Goal: Information Seeking & Learning: Learn about a topic

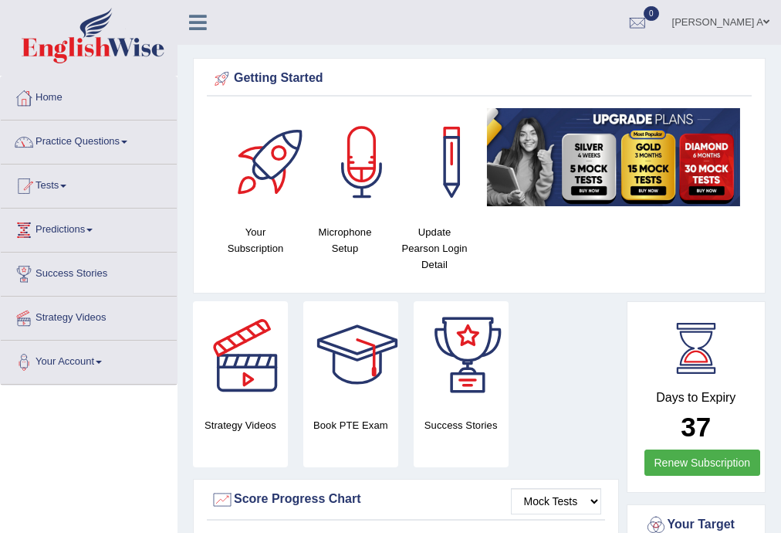
click at [127, 141] on span at bounding box center [124, 142] width 6 height 3
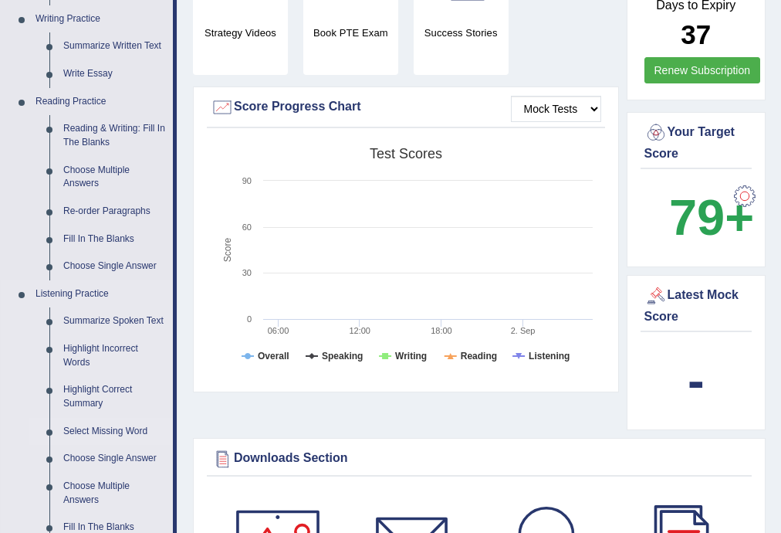
scroll to position [371, 0]
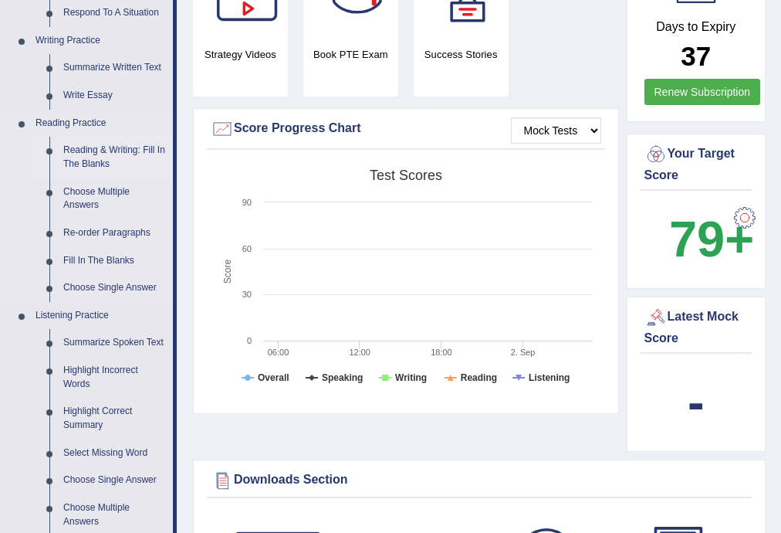
click at [93, 148] on link "Reading & Writing: Fill In The Blanks" at bounding box center [114, 157] width 117 height 41
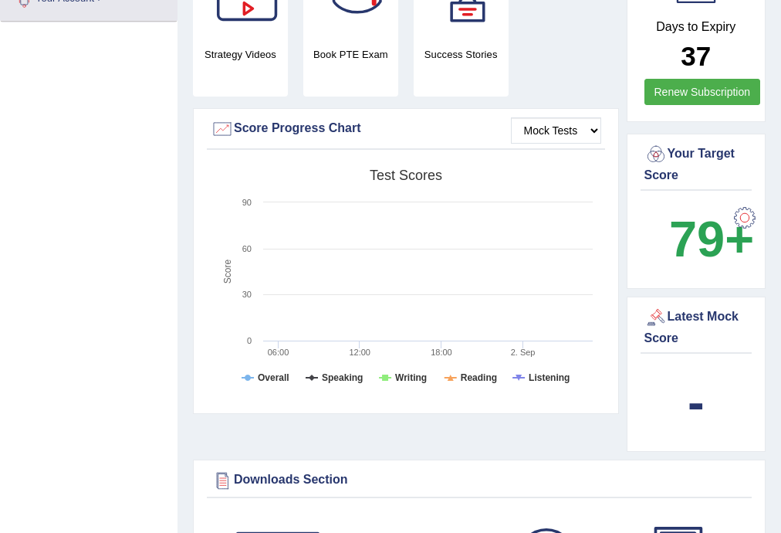
scroll to position [368, 0]
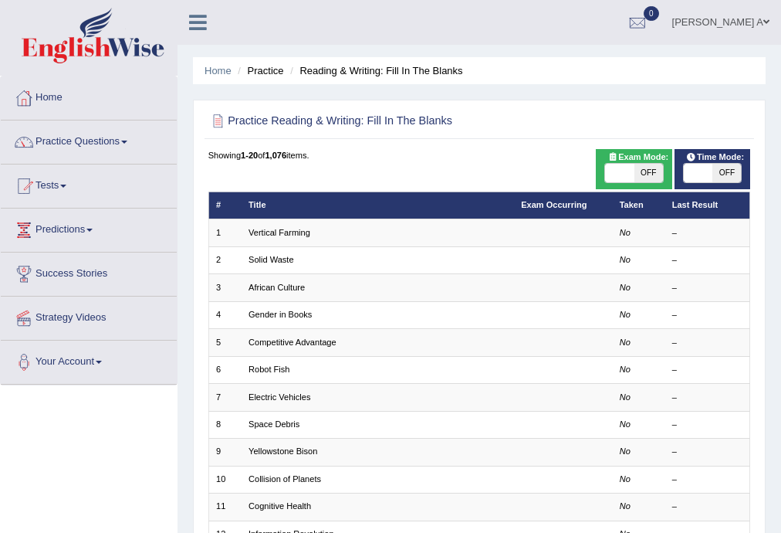
click at [643, 173] on span "OFF" at bounding box center [649, 173] width 29 height 19
checkbox input "true"
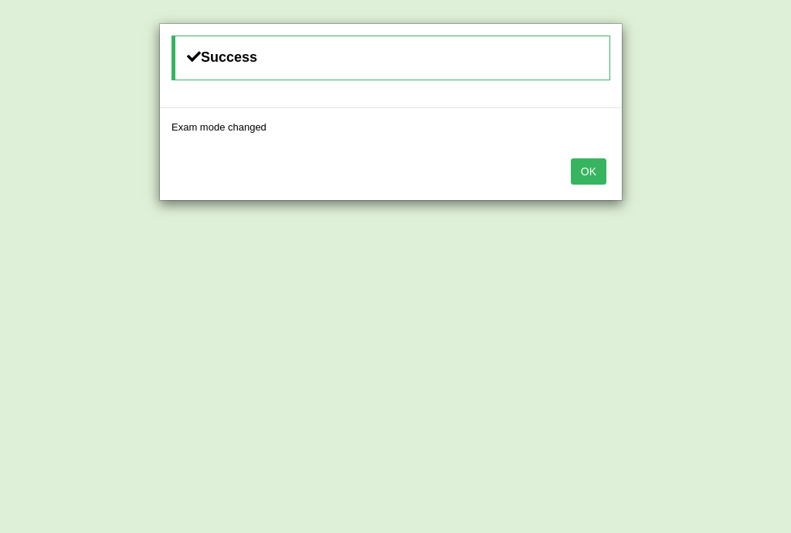
click at [591, 170] on button "OK" at bounding box center [589, 171] width 36 height 26
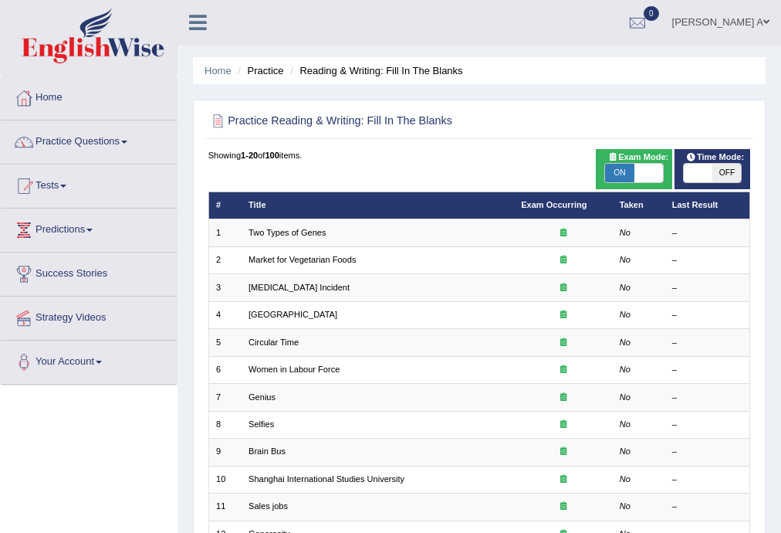
click at [720, 168] on span "OFF" at bounding box center [727, 173] width 29 height 19
checkbox input "true"
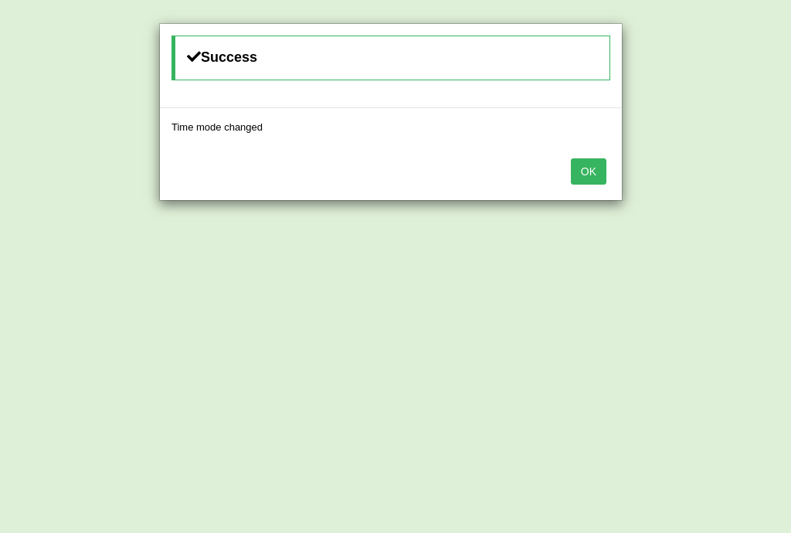
click at [596, 167] on button "OK" at bounding box center [589, 171] width 36 height 26
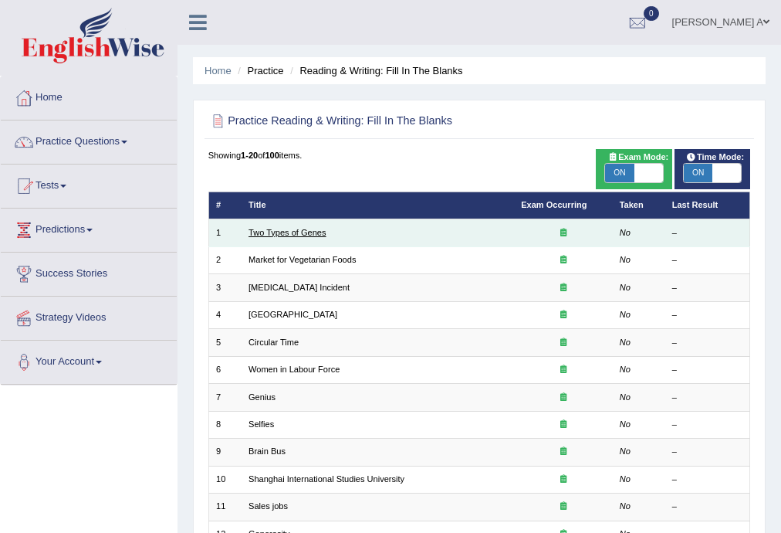
click at [296, 233] on link "Two Types of Genes" at bounding box center [288, 232] width 78 height 9
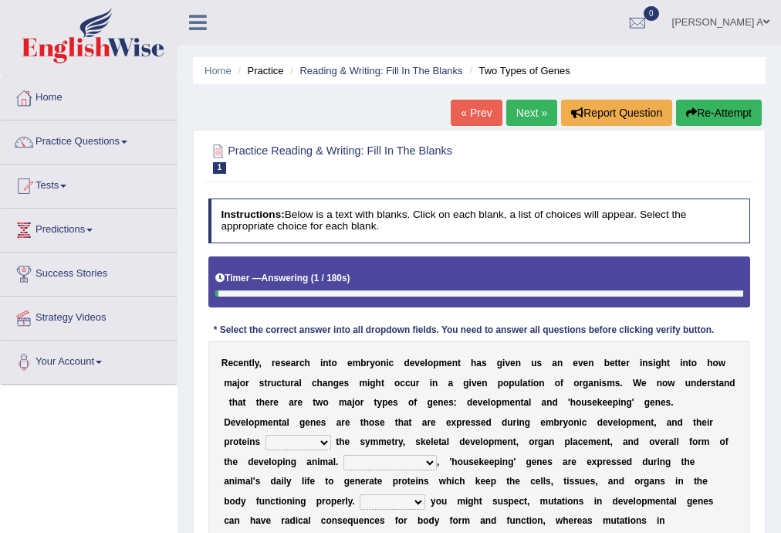
scroll to position [62, 0]
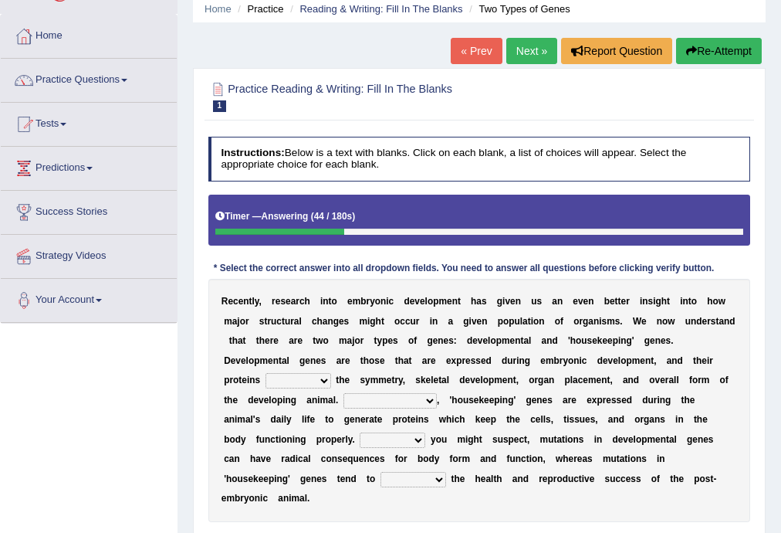
click at [321, 380] on select "push control hold elevate" at bounding box center [299, 380] width 66 height 15
select select "control"
click at [266, 373] on select "push control hold elevate" at bounding box center [299, 380] width 66 height 15
click at [429, 401] on select "Correspondingly Inclusively Conversely In contrast" at bounding box center [390, 400] width 93 height 15
click at [344, 393] on select "Correspondingly Inclusively Conversely In contrast" at bounding box center [390, 400] width 93 height 15
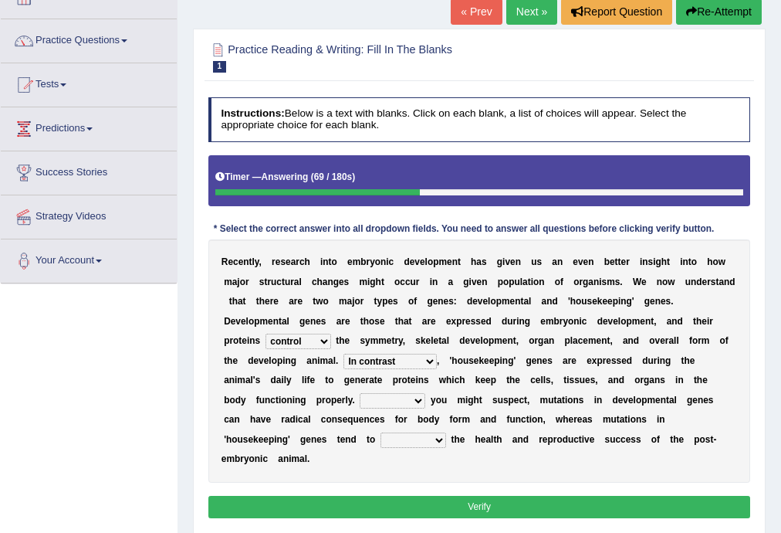
scroll to position [124, 0]
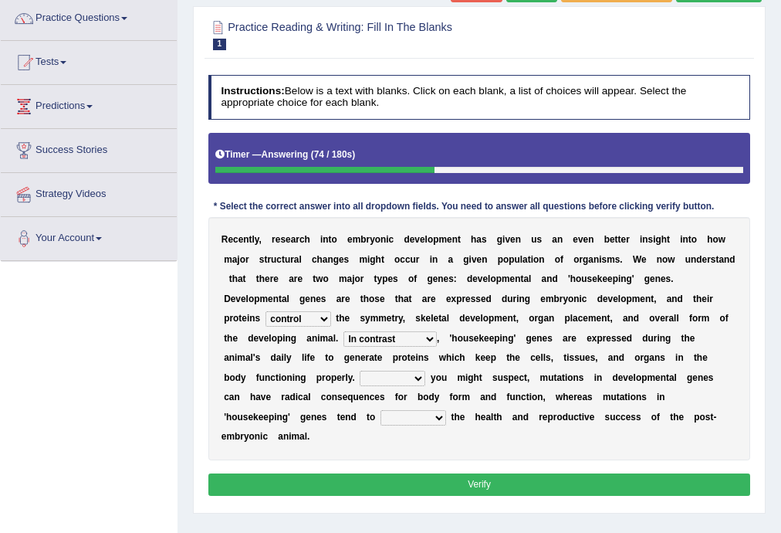
click at [427, 337] on select "Correspondingly Inclusively Conversely In contrast" at bounding box center [390, 338] width 93 height 15
select select "Conversely"
click at [344, 331] on select "Correspondingly Inclusively Conversely In contrast" at bounding box center [390, 338] width 93 height 15
click at [420, 374] on select "For As With Within" at bounding box center [393, 378] width 66 height 15
select select "As"
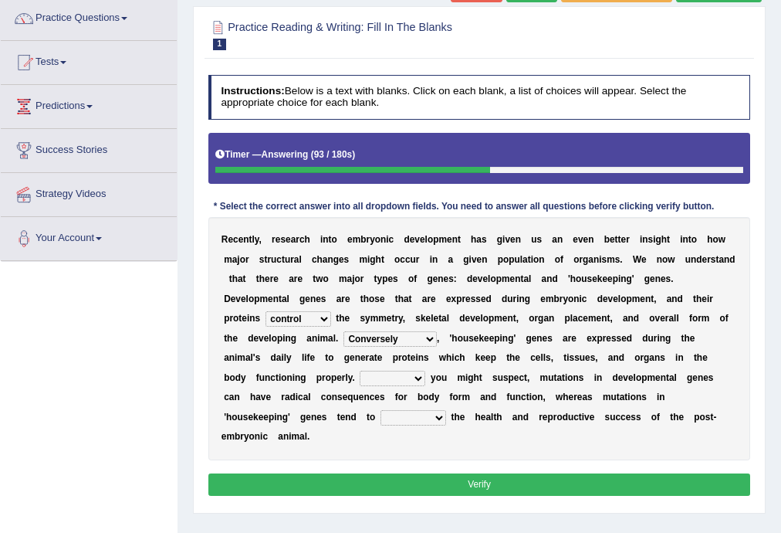
click at [360, 371] on select "For As With Within" at bounding box center [393, 378] width 66 height 15
click at [441, 419] on select "affect effect interrupt defect" at bounding box center [414, 417] width 66 height 15
select select "affect"
click at [381, 410] on select "affect effect interrupt defect" at bounding box center [414, 417] width 66 height 15
click at [461, 480] on button "Verify" at bounding box center [479, 484] width 543 height 22
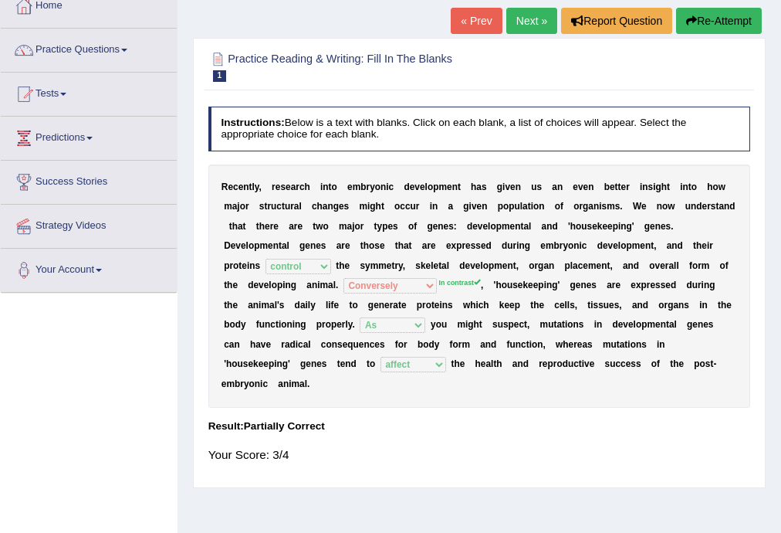
scroll to position [62, 0]
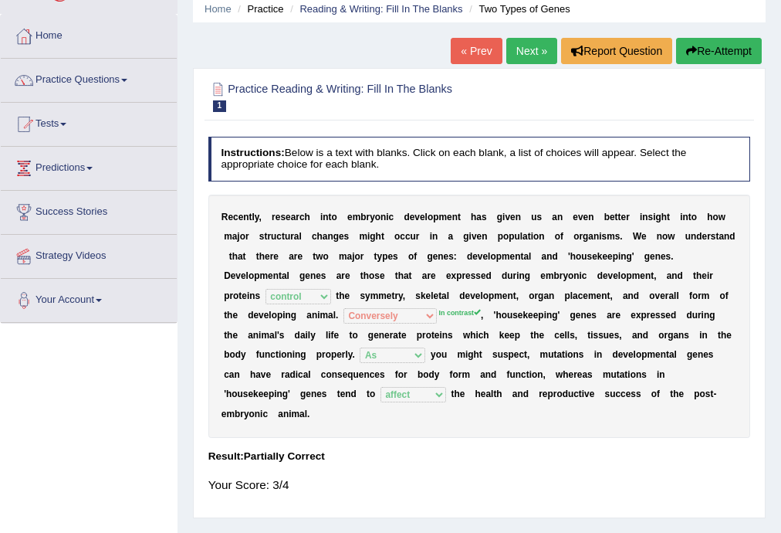
click at [514, 55] on link "Next »" at bounding box center [532, 51] width 51 height 26
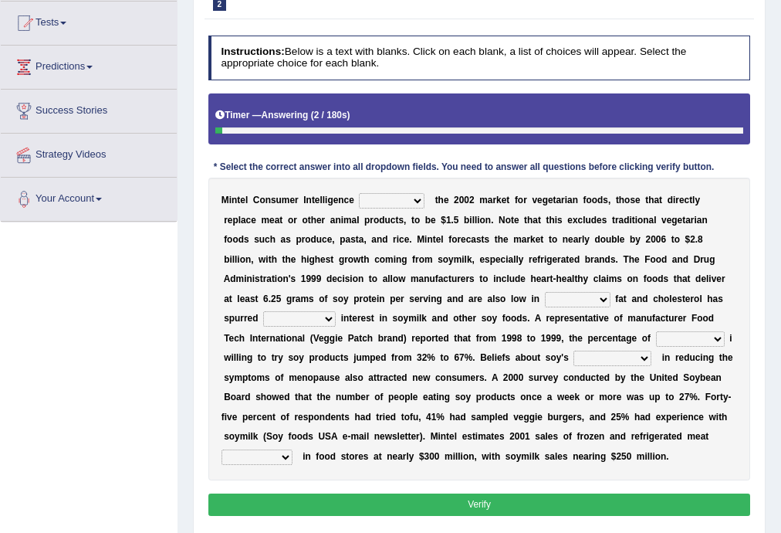
scroll to position [185, 0]
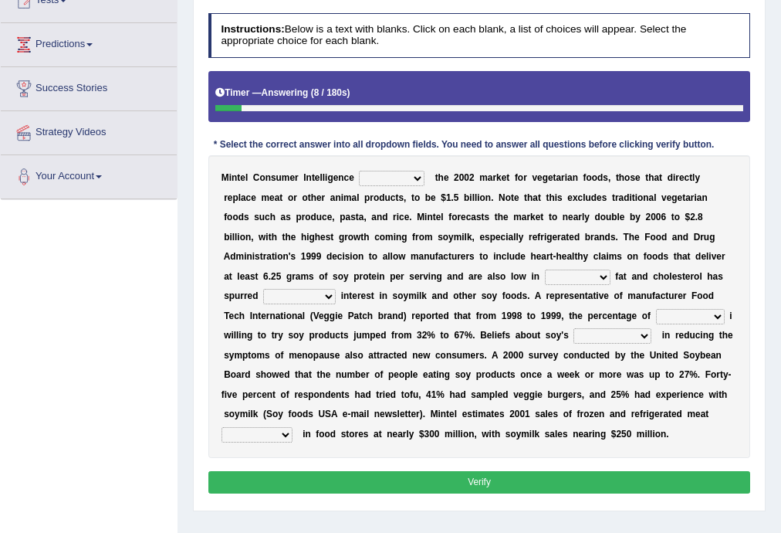
click at [413, 179] on select "deals fulfills creates estimates" at bounding box center [392, 178] width 66 height 15
select select "fulfills"
click at [359, 171] on select "deals fulfills creates estimates" at bounding box center [392, 178] width 66 height 15
click at [545, 277] on select "saturated solid acid liquid" at bounding box center [578, 276] width 66 height 15
select select "saturated"
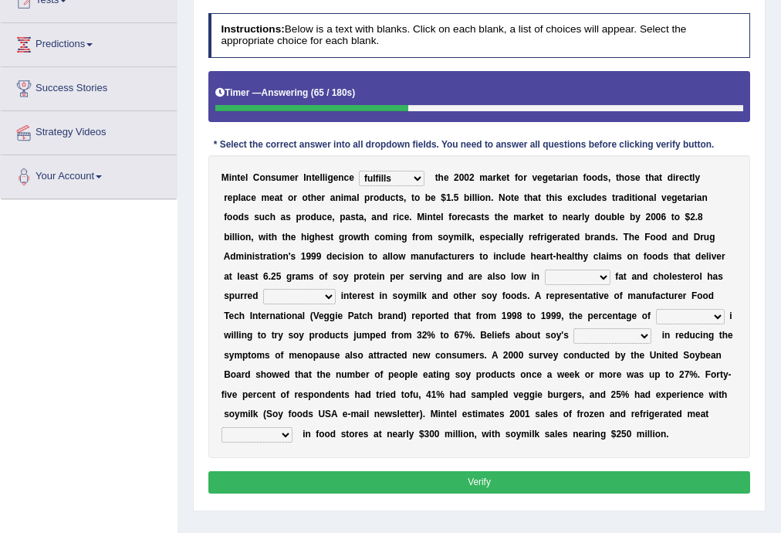
click at [545, 269] on select "saturated solid acid liquid" at bounding box center [578, 276] width 66 height 15
click at [286, 300] on select "good big tremendous extreme" at bounding box center [299, 296] width 73 height 15
select select "tremendous"
click at [263, 289] on select "good big tremendous extreme" at bounding box center [299, 296] width 73 height 15
click at [280, 293] on select "good big tremendous extreme" at bounding box center [299, 296] width 73 height 15
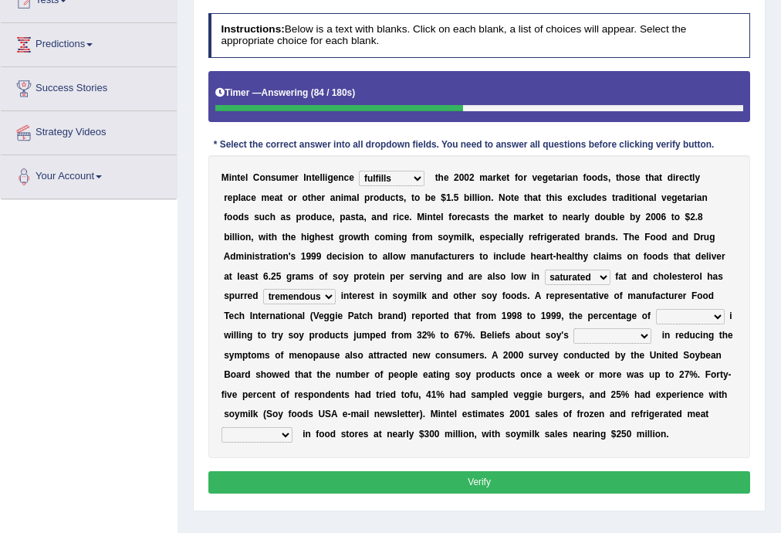
click at [263, 289] on select "good big tremendous extreme" at bounding box center [299, 296] width 73 height 15
click at [690, 315] on select "guests consumers customers clients" at bounding box center [690, 316] width 69 height 15
select select "consumers"
click at [656, 309] on select "guests consumers customers clients" at bounding box center [690, 316] width 69 height 15
click at [646, 337] on select "effectiveness timeliness efficiency goodness" at bounding box center [613, 335] width 78 height 15
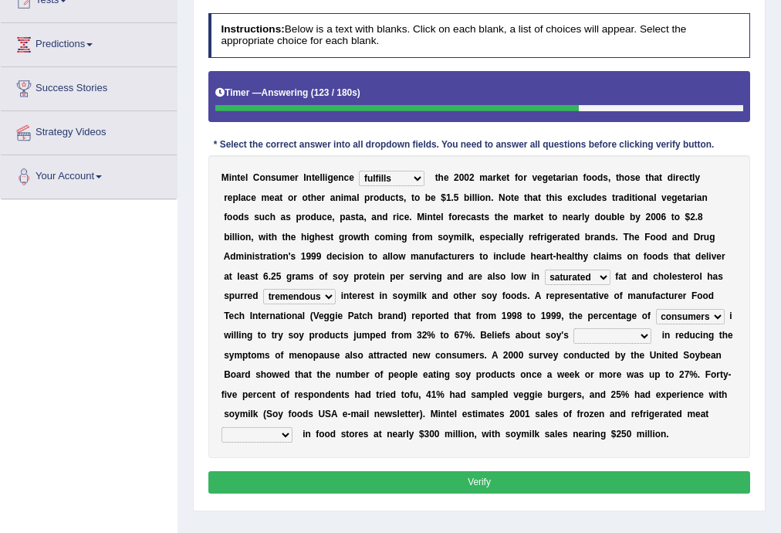
select select "efficiency"
click at [574, 328] on select "effectiveness timeliness efficiency goodness" at bounding box center [613, 335] width 78 height 15
click at [287, 432] on select "foods choices staffs alternatives" at bounding box center [257, 434] width 71 height 15
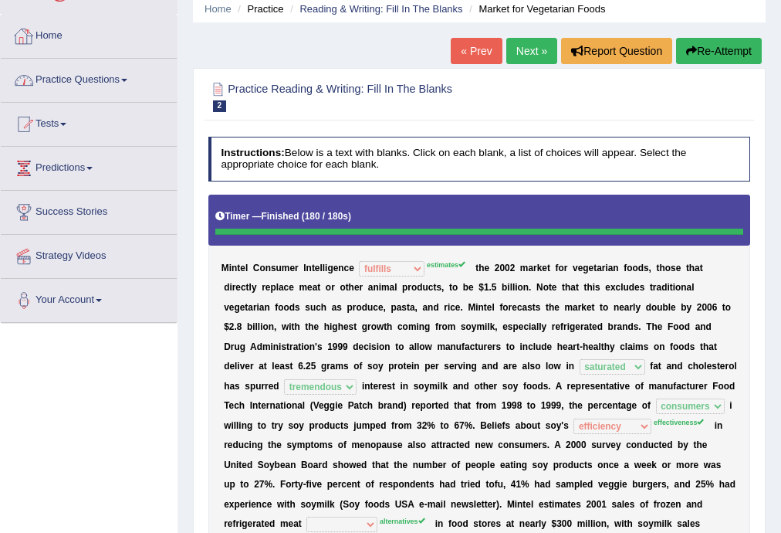
scroll to position [0, 0]
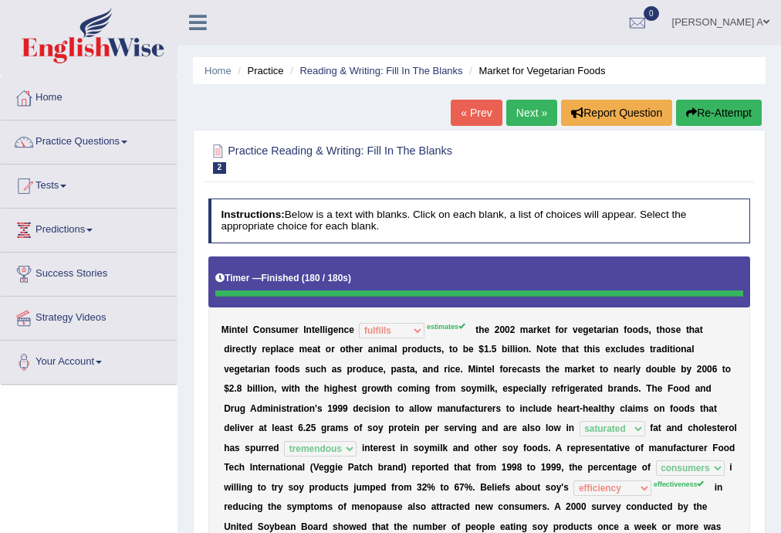
click at [522, 105] on link "Next »" at bounding box center [532, 113] width 51 height 26
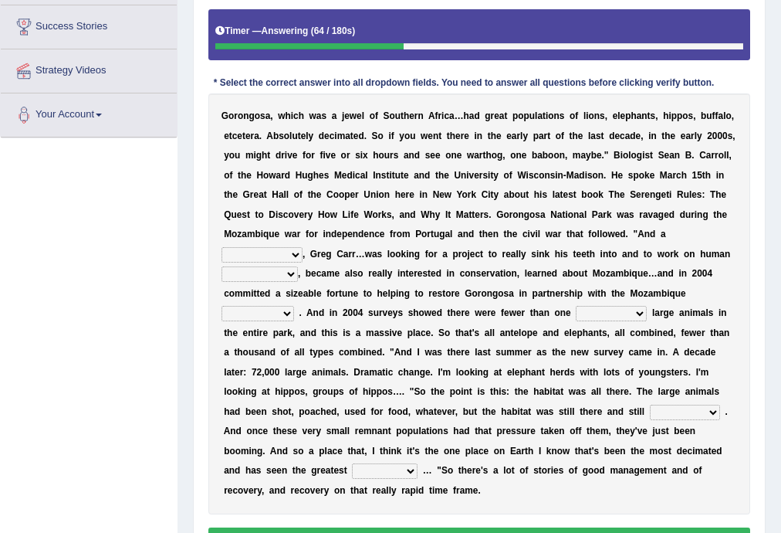
click at [300, 254] on select "passion solstice ballast philanthropist" at bounding box center [262, 254] width 81 height 15
select select "philanthropist"
click at [222, 247] on select "passion solstice ballast philanthropist" at bounding box center [262, 254] width 81 height 15
click at [287, 273] on select "negligence prevalence development malevolence" at bounding box center [260, 273] width 76 height 15
select select "negligence"
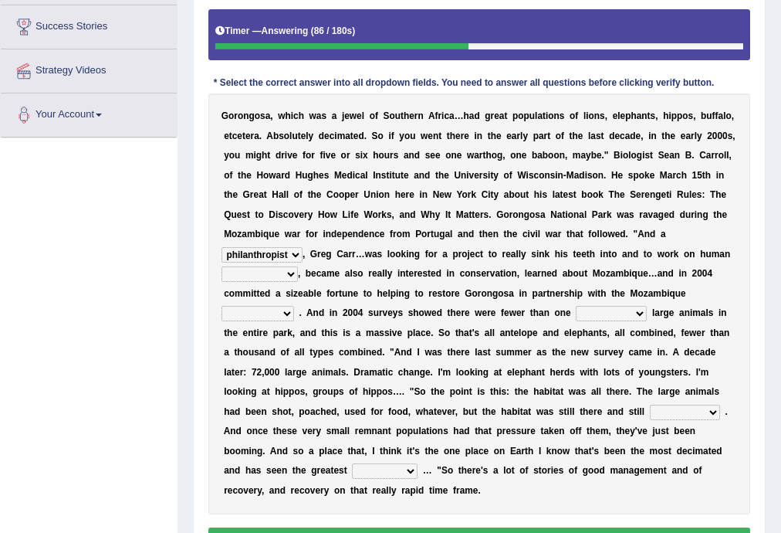
click at [222, 266] on select "negligence prevalence development malevolence" at bounding box center [260, 273] width 76 height 15
click at [280, 317] on select "parliament semanticist government journalist" at bounding box center [258, 313] width 73 height 15
select select "government"
click at [222, 306] on select "parliament semanticist government journalist" at bounding box center [258, 313] width 73 height 15
click at [641, 310] on select "deflowered embowered roundest thousand" at bounding box center [611, 313] width 71 height 15
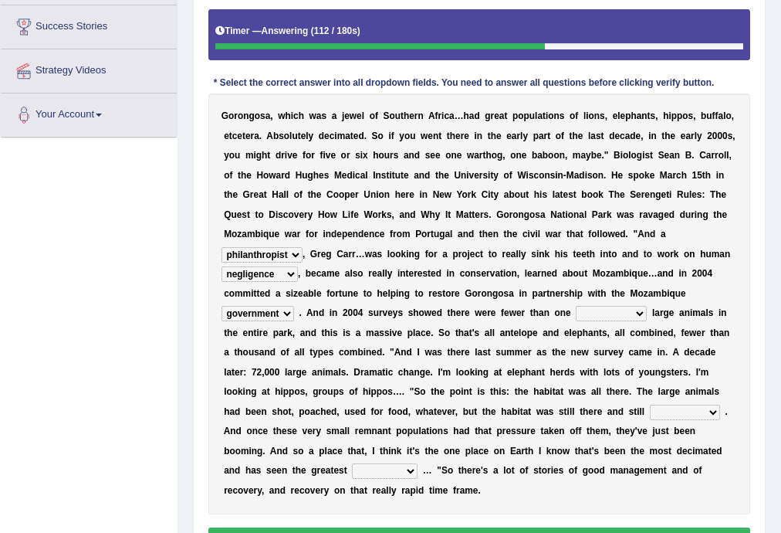
select select "thousand"
click at [576, 306] on select "deflowered embowered roundest thousand" at bounding box center [611, 313] width 71 height 15
click at [713, 410] on select "assertive incidental compulsive productive" at bounding box center [685, 412] width 70 height 15
select select "assertive"
click at [650, 405] on select "assertive incidental compulsive productive" at bounding box center [685, 412] width 70 height 15
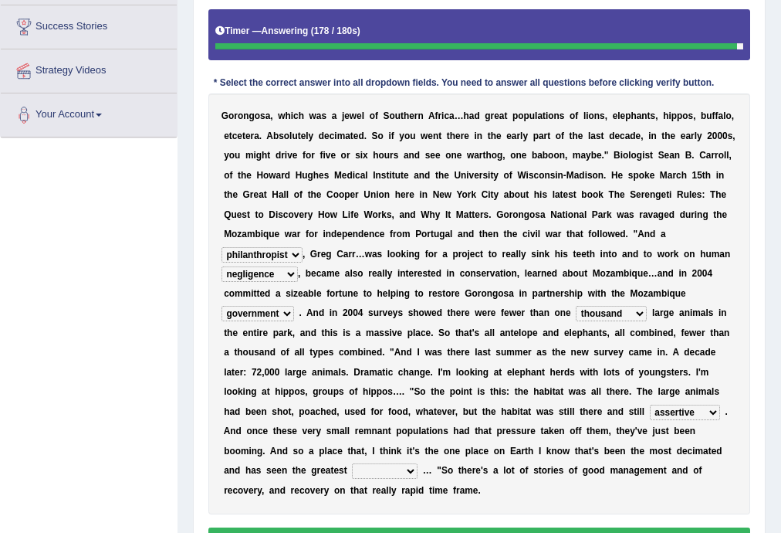
click at [409, 467] on select "recovery efficacy golly stumpy" at bounding box center [385, 470] width 66 height 15
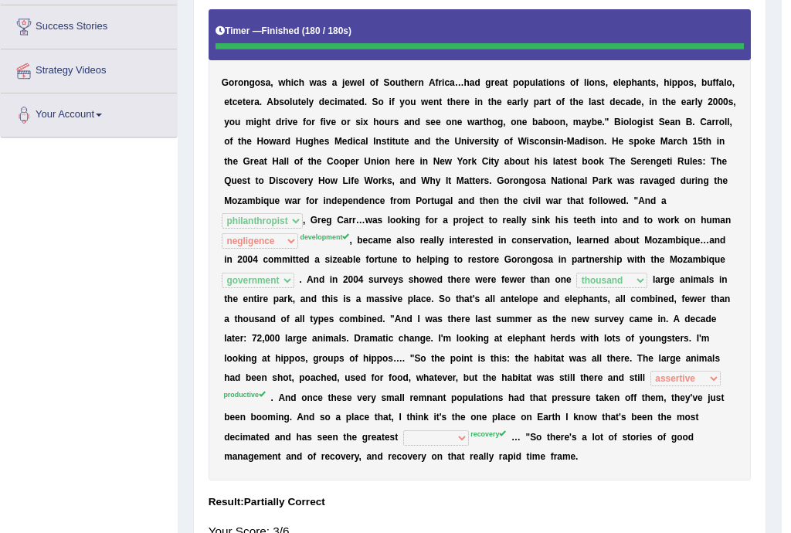
click at [384, 286] on body "Toggle navigation Home Practice Questions Speaking Practice Read Aloud Repeat S…" at bounding box center [395, 19] width 791 height 533
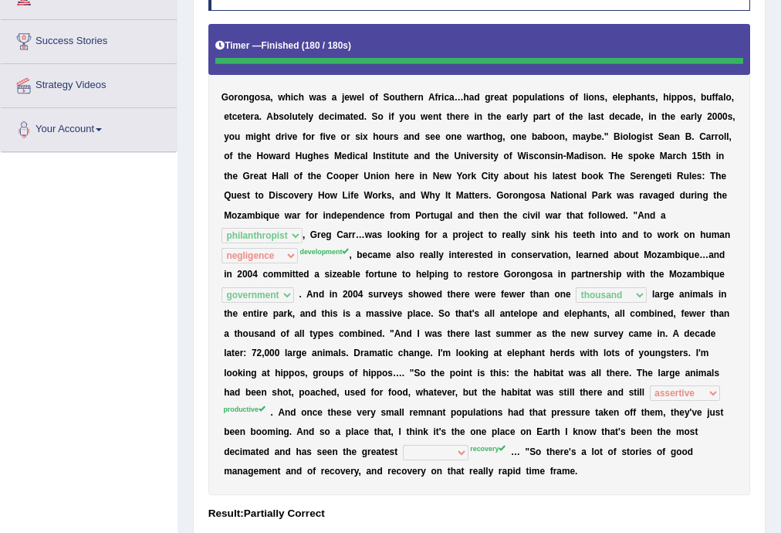
scroll to position [247, 0]
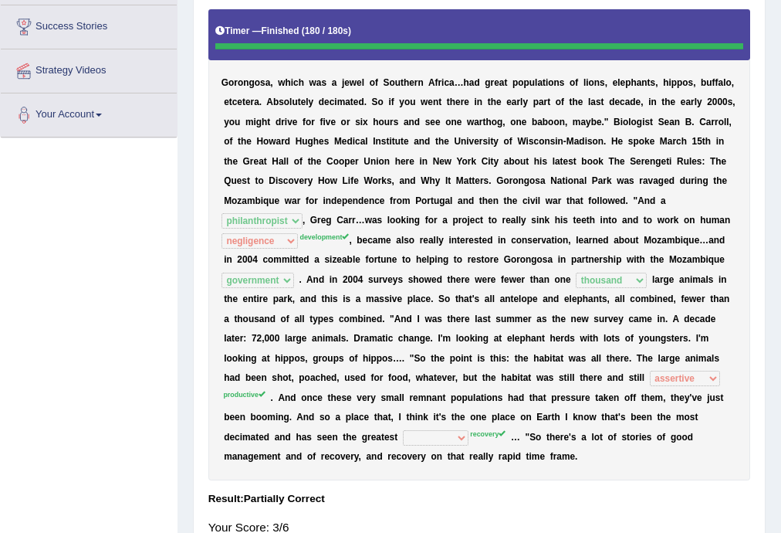
click at [470, 435] on sup "recovery" at bounding box center [488, 434] width 36 height 8
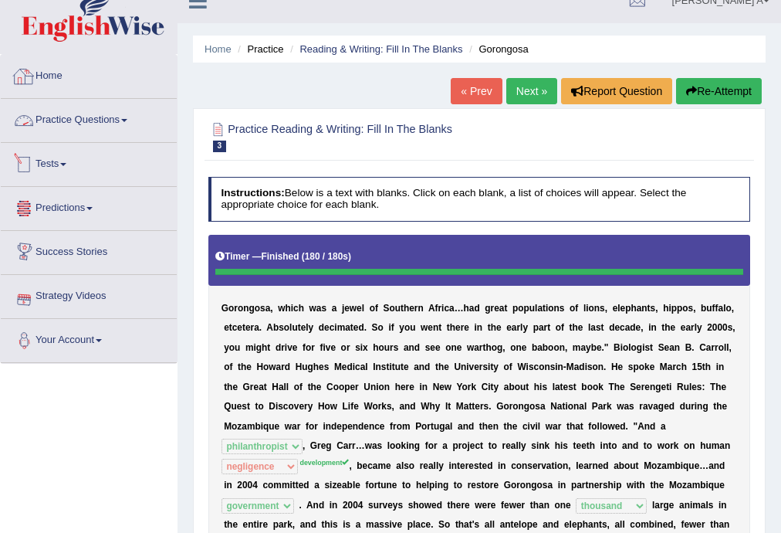
scroll to position [0, 0]
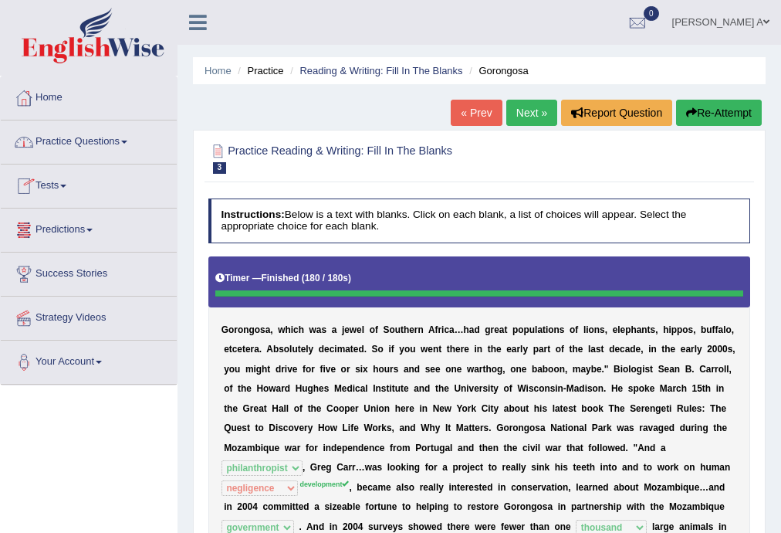
click at [127, 143] on link "Practice Questions" at bounding box center [89, 139] width 176 height 39
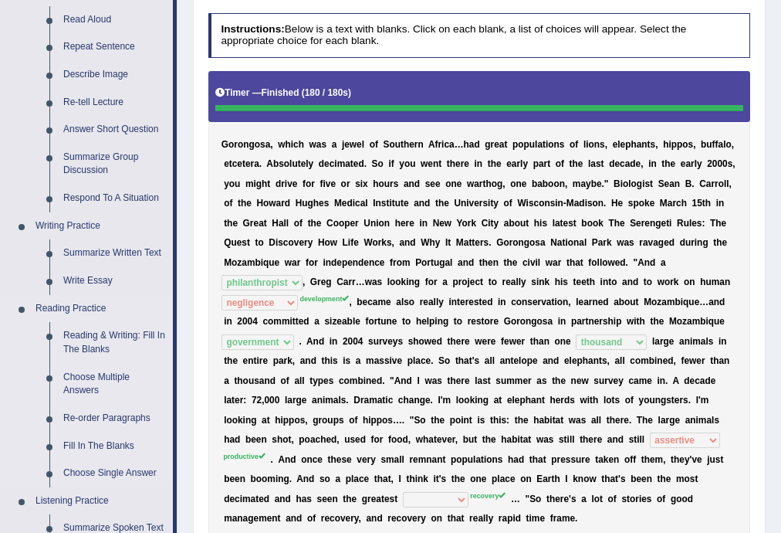
scroll to position [247, 0]
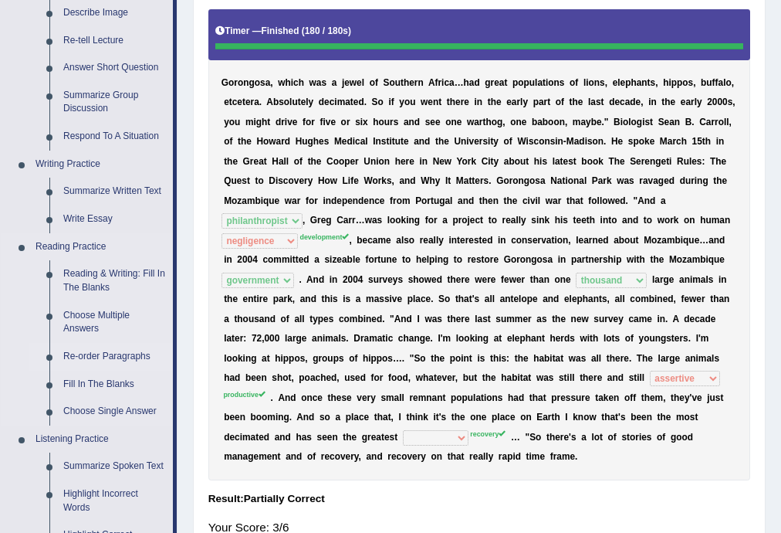
click at [125, 354] on link "Re-order Paragraphs" at bounding box center [114, 357] width 117 height 28
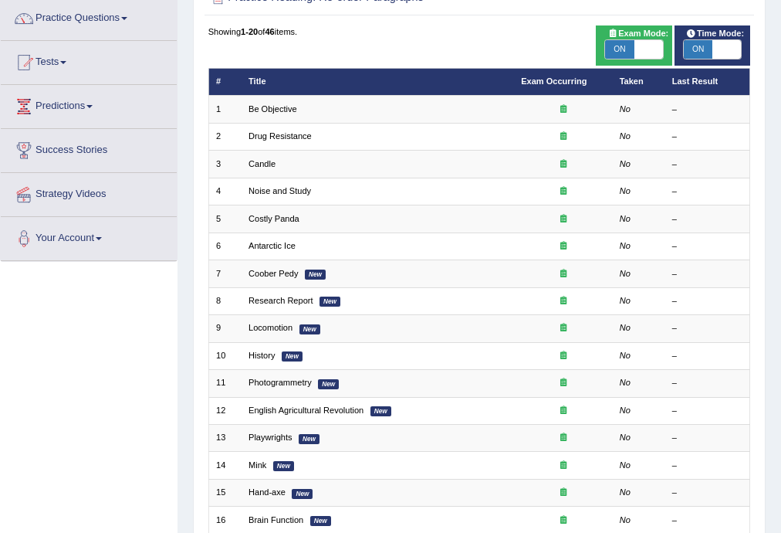
scroll to position [62, 0]
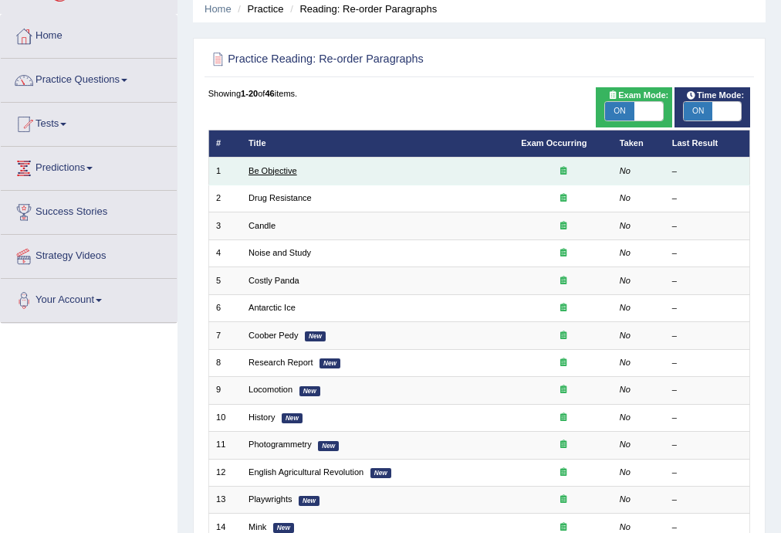
click at [273, 171] on link "Be Objective" at bounding box center [273, 170] width 49 height 9
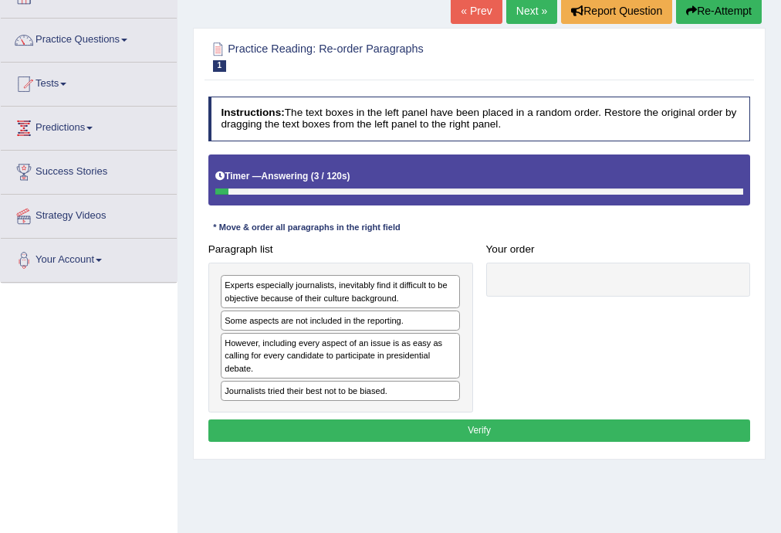
scroll to position [124, 0]
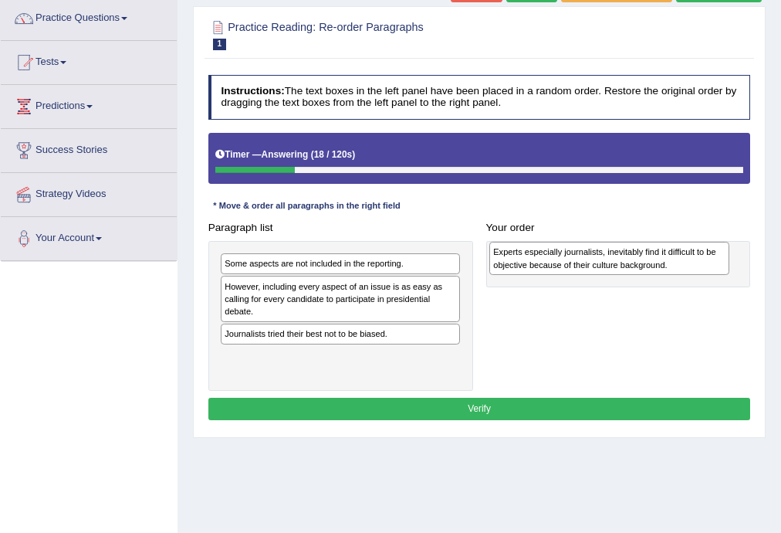
drag, startPoint x: 270, startPoint y: 276, endPoint x: 590, endPoint y: 269, distance: 319.7
click at [590, 269] on div "Experts especially journalists, inevitably find it difficult to be objective be…" at bounding box center [610, 258] width 240 height 33
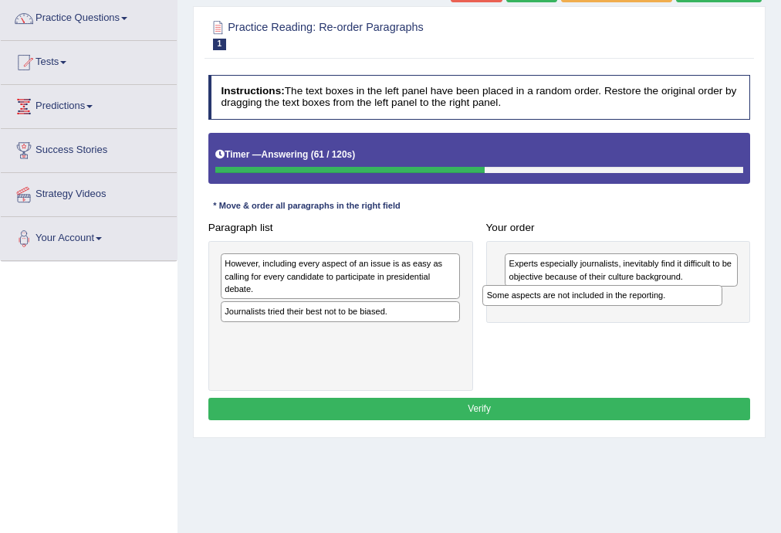
drag, startPoint x: 377, startPoint y: 259, endPoint x: 690, endPoint y: 303, distance: 315.8
click at [689, 303] on div "Some aspects are not included in the reporting." at bounding box center [603, 295] width 240 height 20
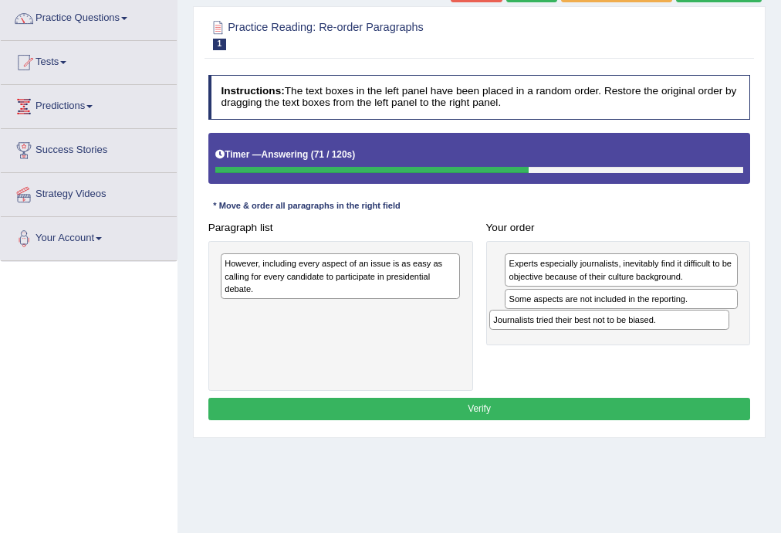
drag, startPoint x: 351, startPoint y: 312, endPoint x: 685, endPoint y: 337, distance: 334.5
click at [685, 337] on div "Paragraph list However, including every aspect of an issue is as easy as callin…" at bounding box center [480, 303] width 556 height 175
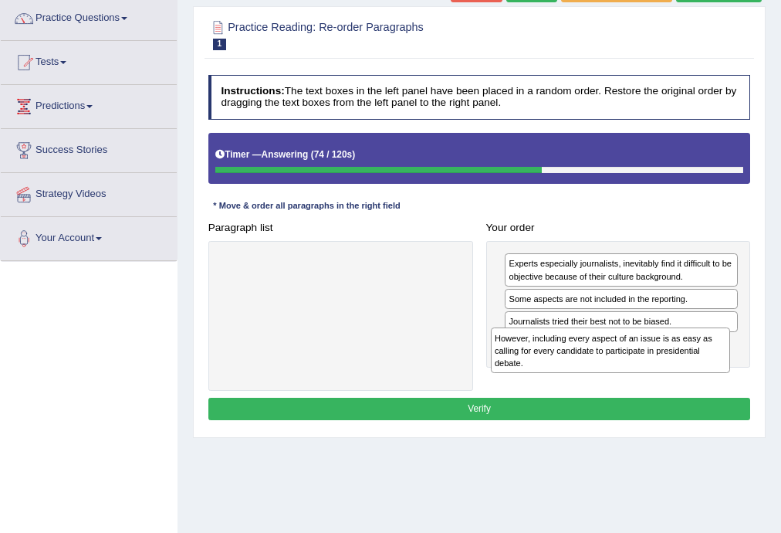
drag, startPoint x: 361, startPoint y: 269, endPoint x: 683, endPoint y: 363, distance: 335.5
click at [683, 363] on div "However, including every aspect of an issue is as easy as calling for every can…" at bounding box center [611, 350] width 240 height 46
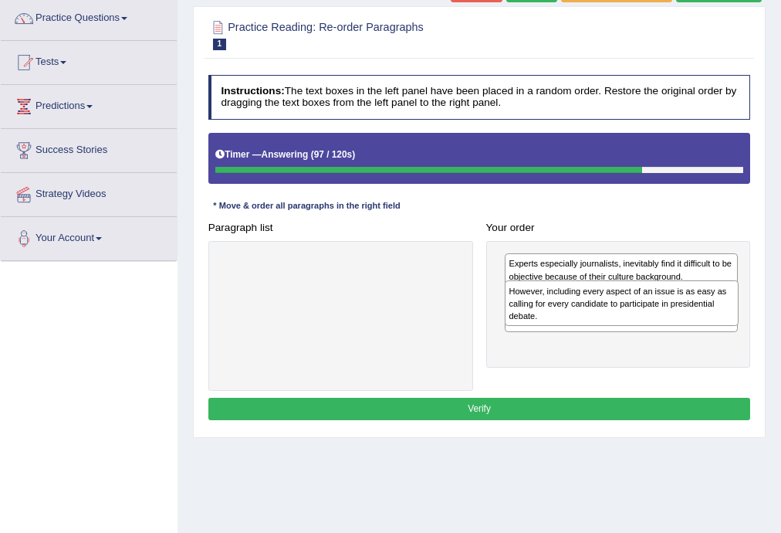
drag, startPoint x: 544, startPoint y: 366, endPoint x: 548, endPoint y: 325, distance: 41.2
click at [548, 325] on div "Experts especially journalists, inevitably find it difficult to be objective be…" at bounding box center [618, 304] width 265 height 127
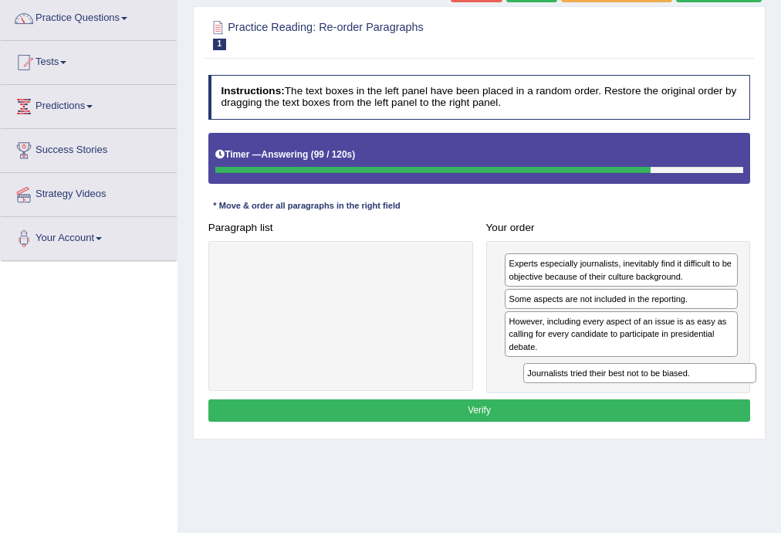
drag, startPoint x: 540, startPoint y: 320, endPoint x: 566, endPoint y: 399, distance: 83.8
click at [566, 399] on div "Instructions: The text boxes in the left panel have been placed in a random ord…" at bounding box center [479, 251] width 549 height 364
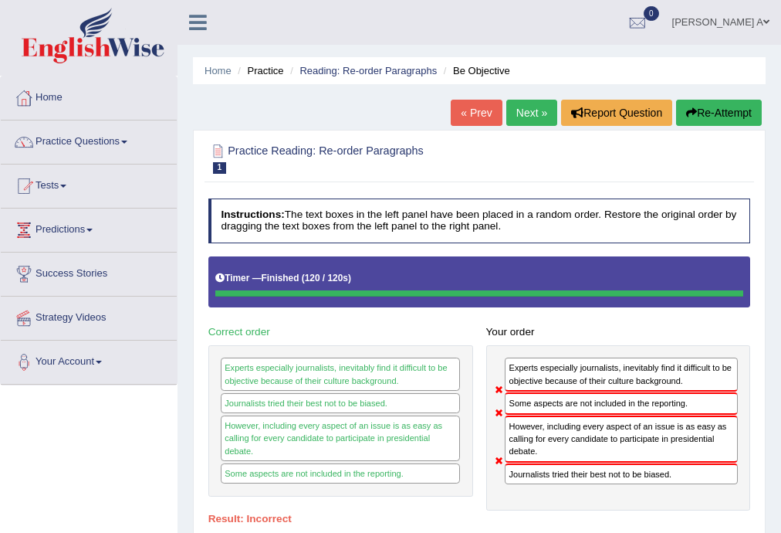
scroll to position [0, 0]
click at [530, 114] on link "Next »" at bounding box center [532, 113] width 51 height 26
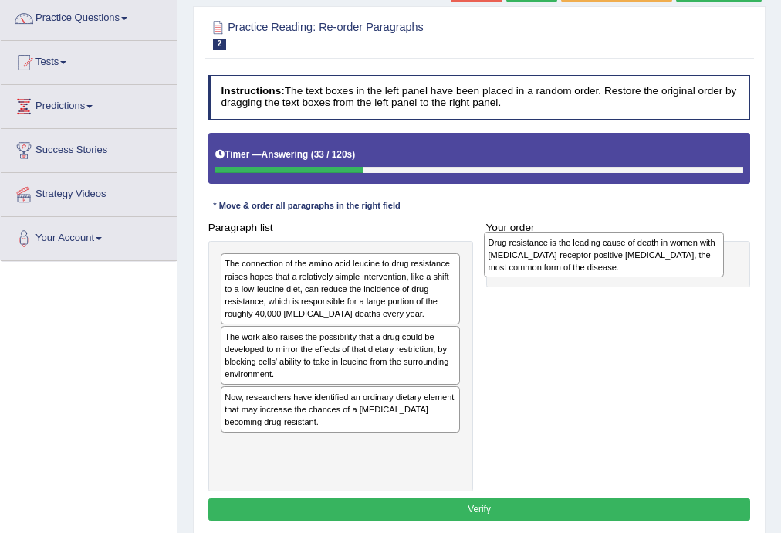
drag, startPoint x: 271, startPoint y: 350, endPoint x: 595, endPoint y: 257, distance: 336.5
click at [585, 258] on div "Drug resistance is the leading cause of death in women with [MEDICAL_DATA]-rece…" at bounding box center [604, 255] width 240 height 46
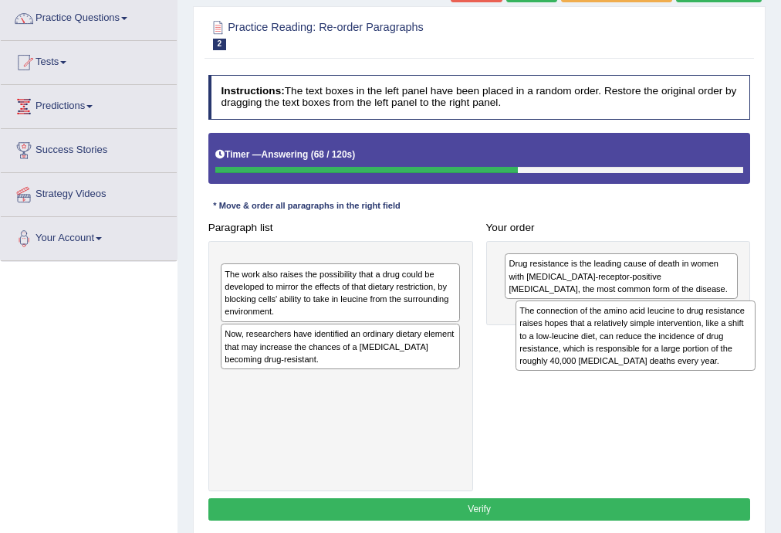
drag, startPoint x: 328, startPoint y: 290, endPoint x: 679, endPoint y: 352, distance: 356.0
click at [679, 352] on div "The connection of the amino acid leucine to drug resistance raises hopes that a…" at bounding box center [636, 335] width 240 height 70
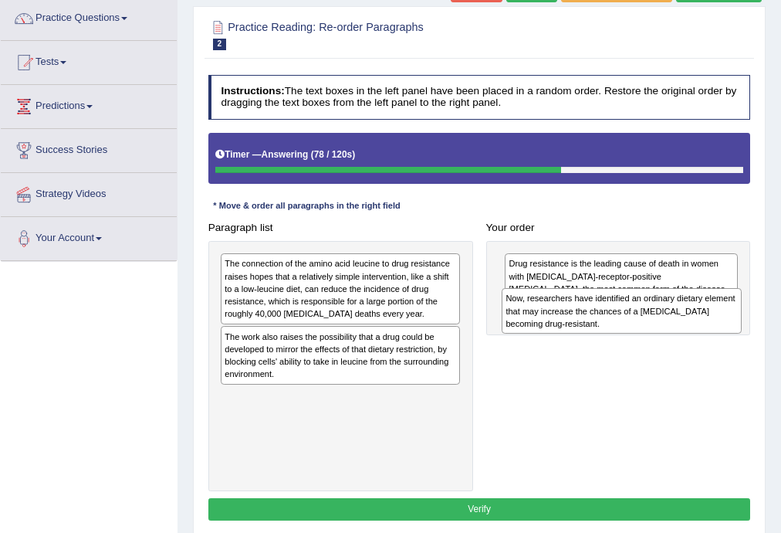
drag, startPoint x: 327, startPoint y: 406, endPoint x: 661, endPoint y: 321, distance: 345.0
click at [661, 321] on div "Now, researchers have identified an ordinary dietary element that may increase …" at bounding box center [622, 311] width 240 height 46
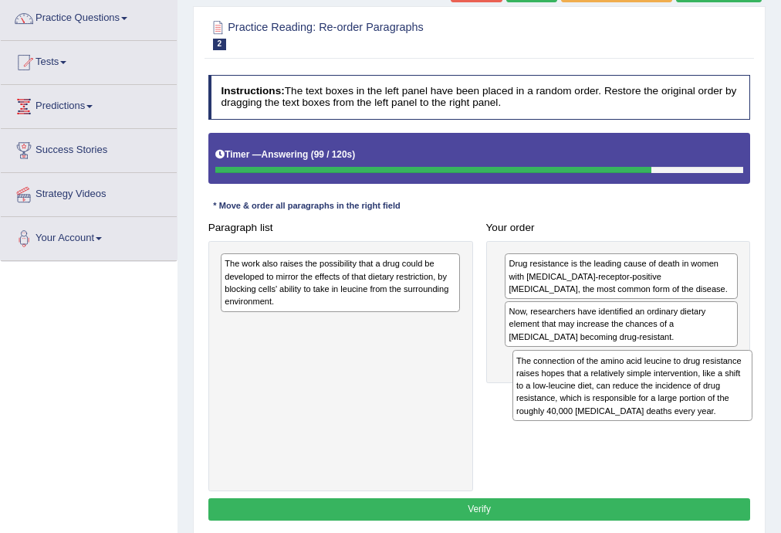
drag, startPoint x: 266, startPoint y: 285, endPoint x: 612, endPoint y: 405, distance: 367.0
click at [612, 405] on div "The connection of the amino acid leucine to drug resistance raises hopes that a…" at bounding box center [633, 385] width 240 height 70
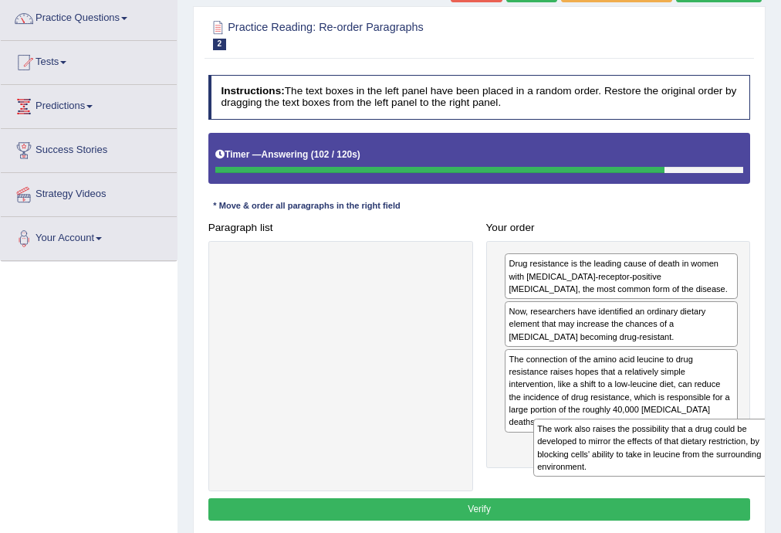
drag, startPoint x: 358, startPoint y: 281, endPoint x: 730, endPoint y: 482, distance: 422.2
click at [730, 482] on div "Paragraph list The work also raises the possibility that a drug could be develo…" at bounding box center [480, 353] width 556 height 275
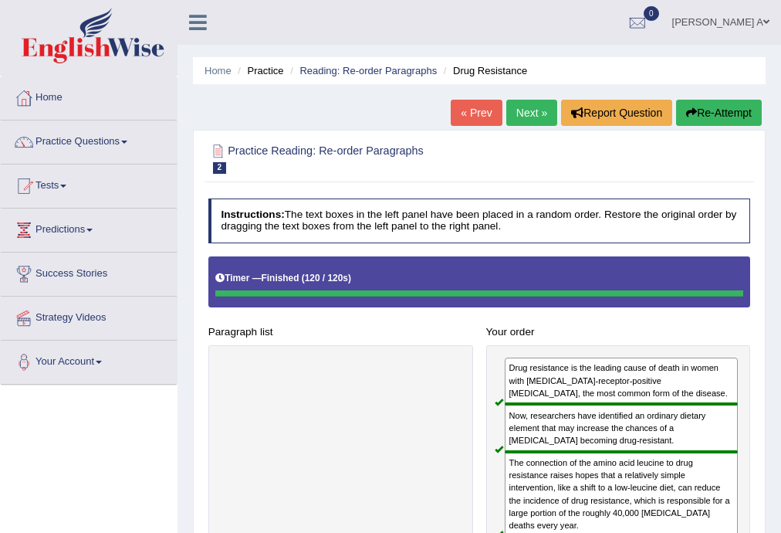
click at [524, 110] on link "Next »" at bounding box center [532, 113] width 51 height 26
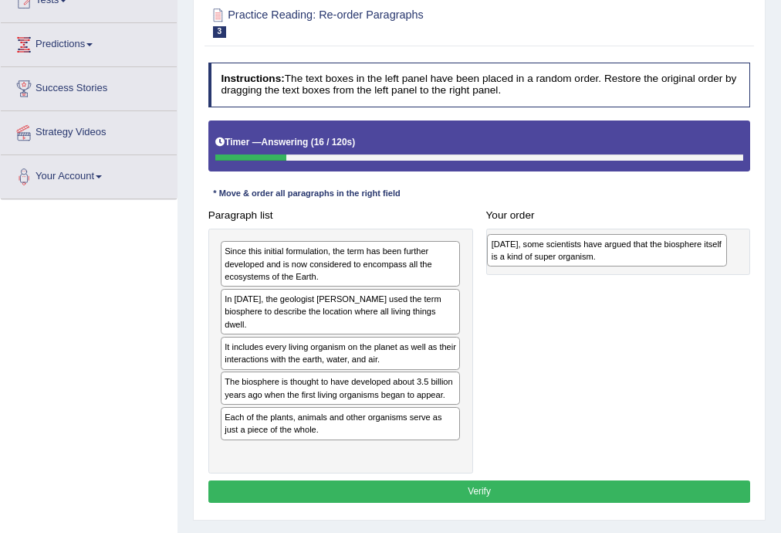
drag, startPoint x: 275, startPoint y: 336, endPoint x: 592, endPoint y: 252, distance: 328.3
click at [592, 252] on div "[DATE], some scientists have argued that the biosphere itself is a kind of supe…" at bounding box center [607, 250] width 240 height 33
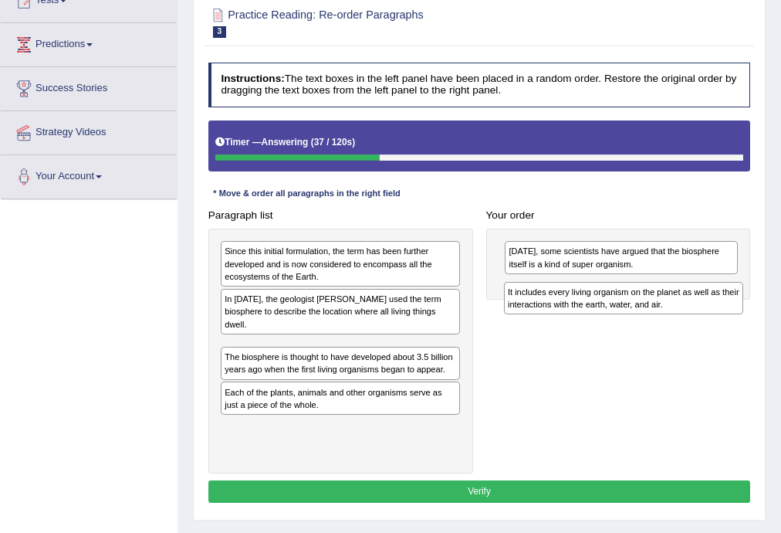
drag, startPoint x: 280, startPoint y: 340, endPoint x: 617, endPoint y: 309, distance: 338.1
click at [617, 309] on div "It includes every living organism on the planet as well as their interactions w…" at bounding box center [624, 298] width 240 height 33
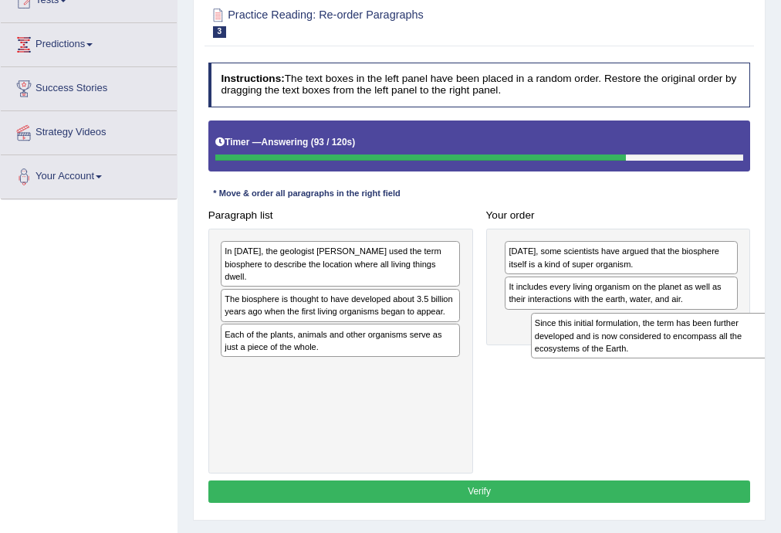
drag, startPoint x: 341, startPoint y: 261, endPoint x: 710, endPoint y: 351, distance: 379.2
click at [710, 351] on div "Since this initial formulation, the term has been further developed and is now …" at bounding box center [651, 336] width 240 height 46
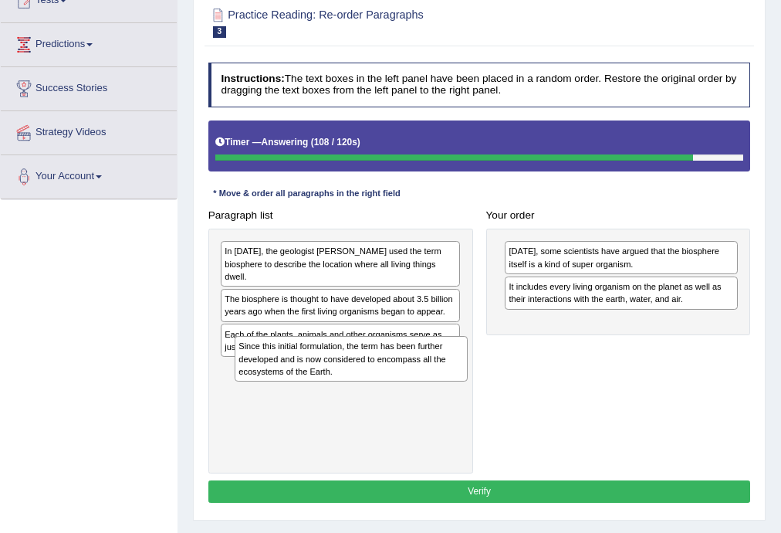
drag, startPoint x: 566, startPoint y: 338, endPoint x: 252, endPoint y: 387, distance: 317.2
click at [252, 387] on div "Paragraph list In 1875, the geologist Eduard Suess used the term biosphere to d…" at bounding box center [480, 338] width 556 height 269
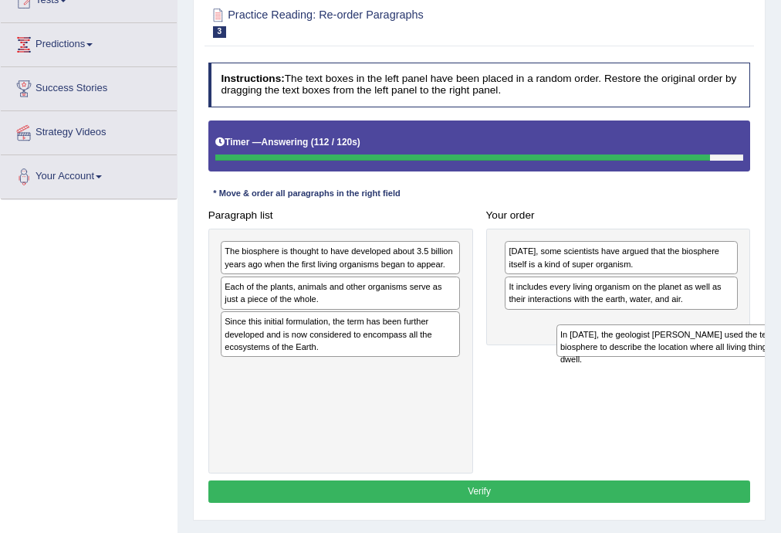
drag, startPoint x: 291, startPoint y: 255, endPoint x: 692, endPoint y: 359, distance: 414.1
click at [692, 359] on div "Paragraph list In 1875, the geologist Eduard Suess used the term biosphere to d…" at bounding box center [480, 338] width 556 height 269
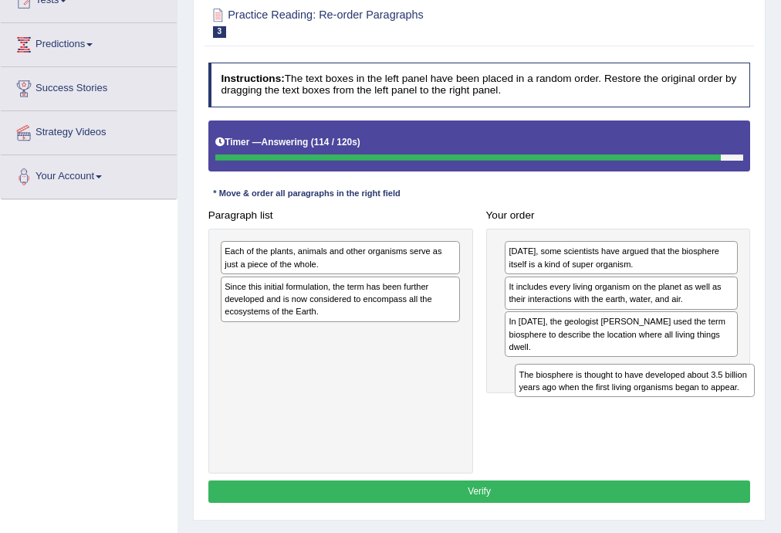
drag, startPoint x: 341, startPoint y: 250, endPoint x: 690, endPoint y: 389, distance: 374.9
click at [690, 389] on div "Paragraph list The biosphere is thought to have developed about 3.5 billion yea…" at bounding box center [480, 338] width 556 height 269
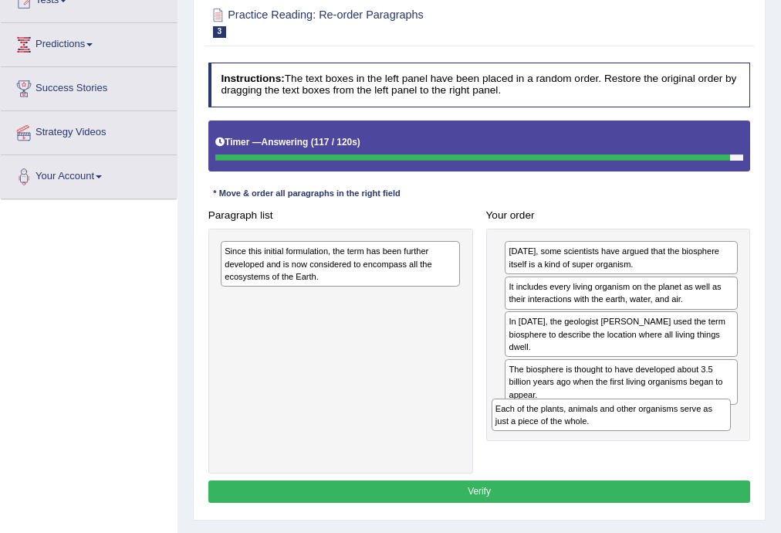
drag, startPoint x: 353, startPoint y: 257, endPoint x: 685, endPoint y: 448, distance: 382.9
click at [685, 448] on div "Paragraph list Each of the plants, animals and other organisms serve as just a …" at bounding box center [480, 338] width 556 height 269
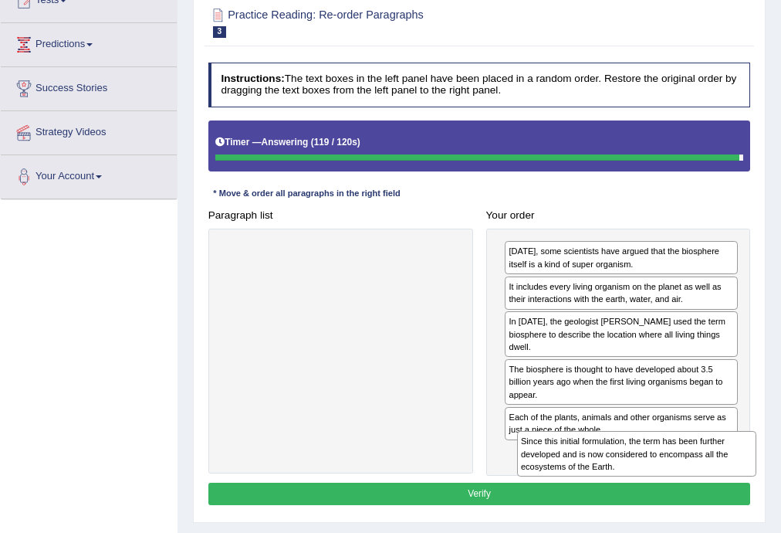
drag, startPoint x: 346, startPoint y: 256, endPoint x: 698, endPoint y: 486, distance: 420.6
click at [698, 486] on div "Instructions: The text boxes in the left panel have been placed in a random ord…" at bounding box center [479, 285] width 549 height 459
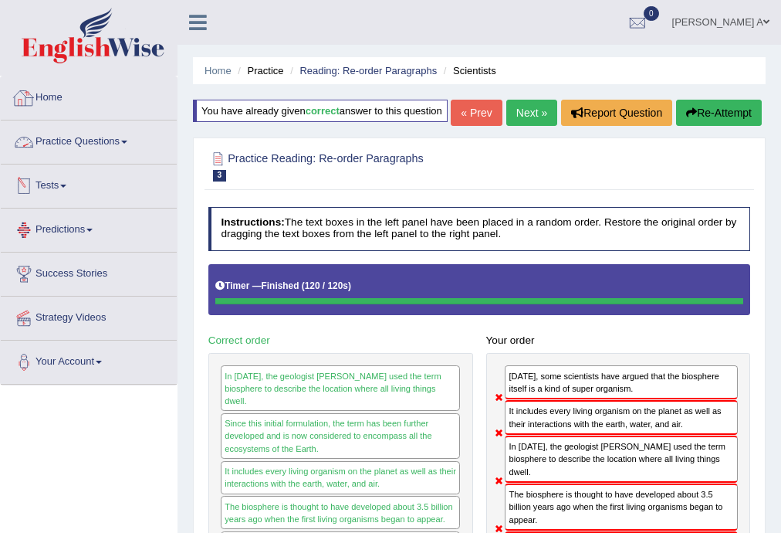
click at [130, 137] on link "Practice Questions" at bounding box center [89, 139] width 176 height 39
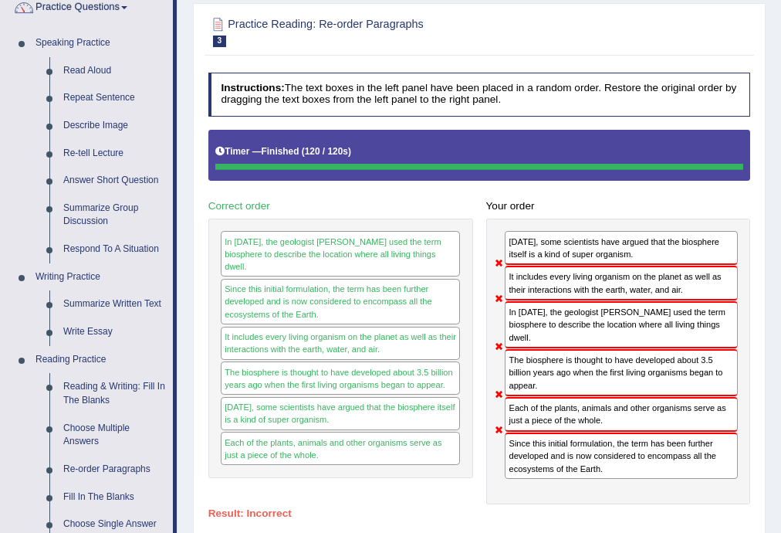
scroll to position [62, 0]
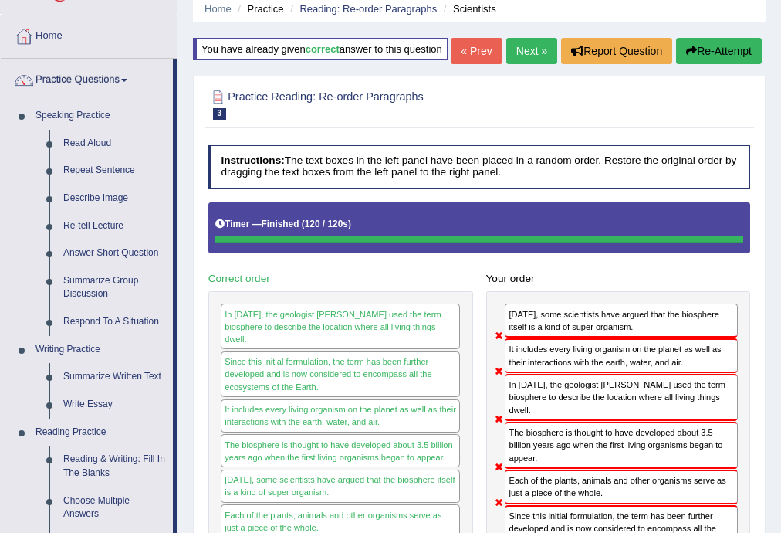
click at [525, 64] on link "Next »" at bounding box center [532, 51] width 51 height 26
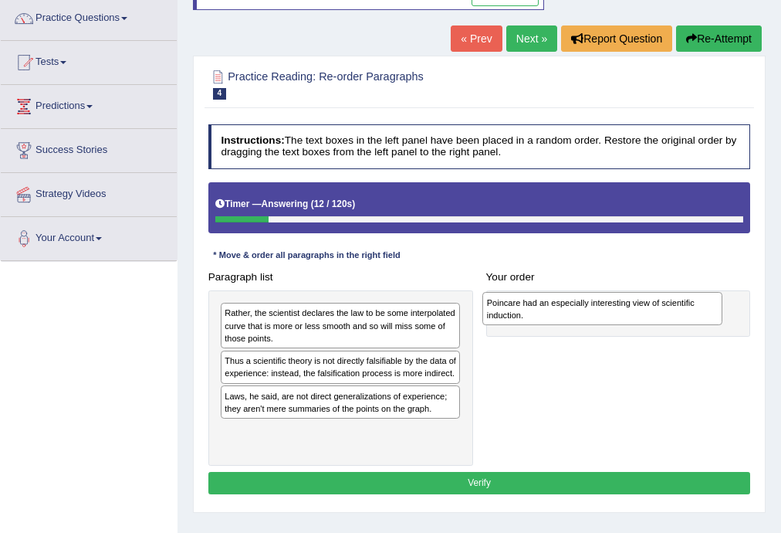
drag, startPoint x: 287, startPoint y: 367, endPoint x: 599, endPoint y: 313, distance: 316.5
click at [599, 313] on div "Poincare had an especially interesting view of scientific induction." at bounding box center [603, 308] width 240 height 33
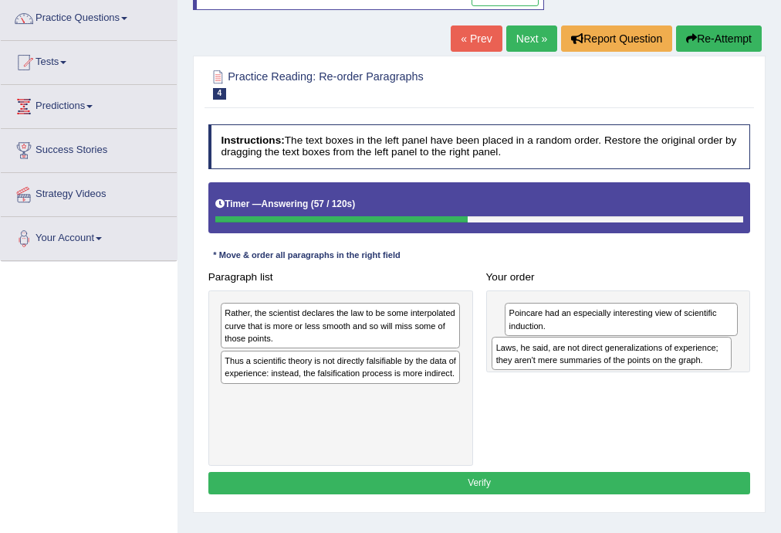
drag, startPoint x: 334, startPoint y: 405, endPoint x: 656, endPoint y: 369, distance: 324.7
click at [656, 369] on div "Paragraph list Rather, the scientist declares the law to be some interpolated c…" at bounding box center [480, 366] width 556 height 200
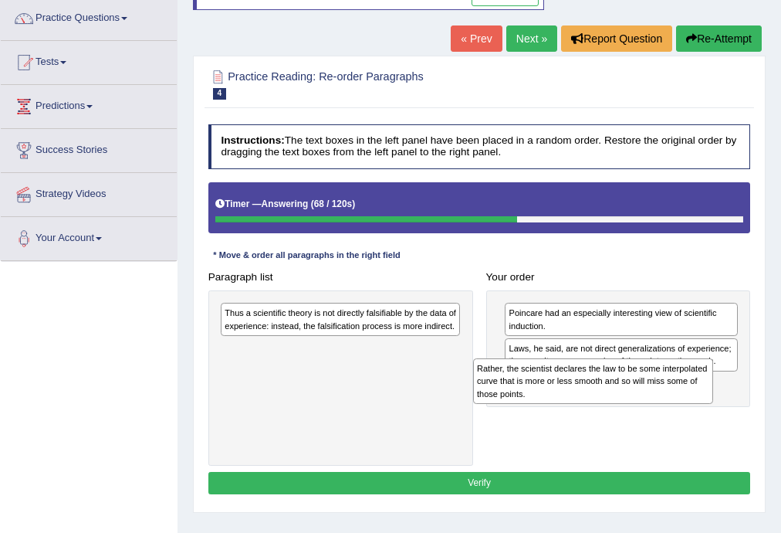
drag, startPoint x: 341, startPoint y: 321, endPoint x: 642, endPoint y: 393, distance: 308.8
click at [642, 393] on div "Rather, the scientist declares the law to be some interpolated curve that is mo…" at bounding box center [593, 381] width 240 height 46
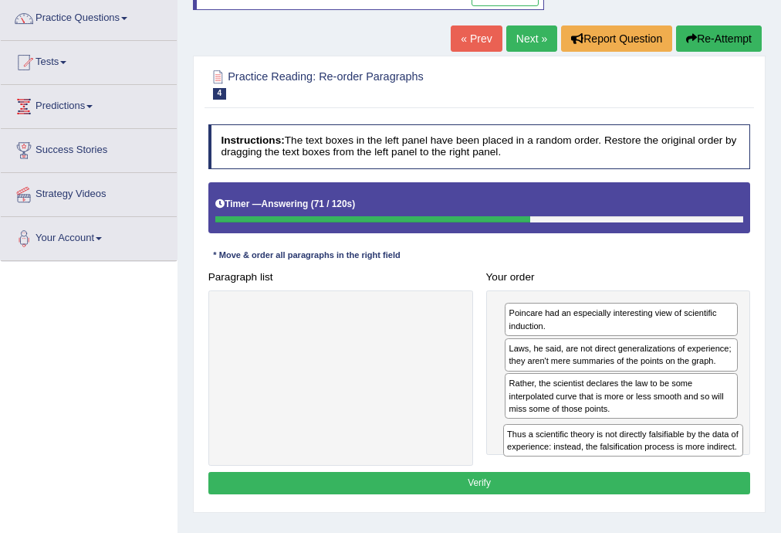
drag, startPoint x: 381, startPoint y: 317, endPoint x: 719, endPoint y: 461, distance: 367.7
click at [719, 461] on div "Paragraph list Thus a scientific theory is not directly falsifiable by the data…" at bounding box center [480, 366] width 556 height 200
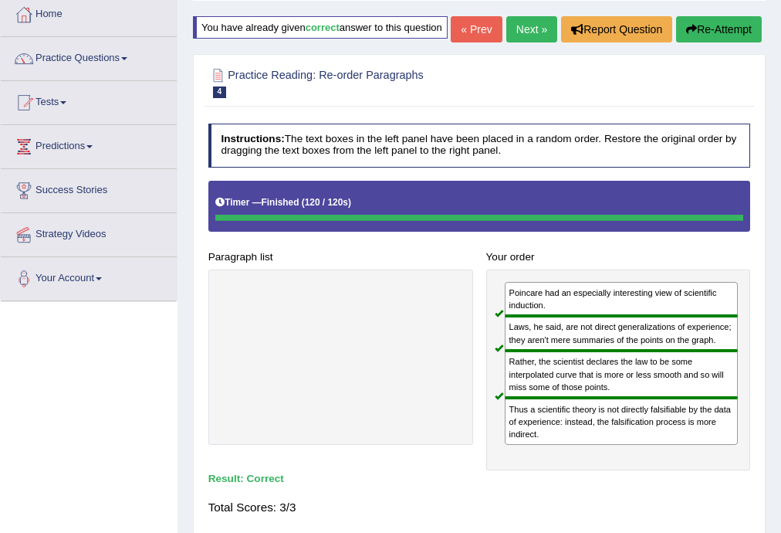
scroll to position [62, 0]
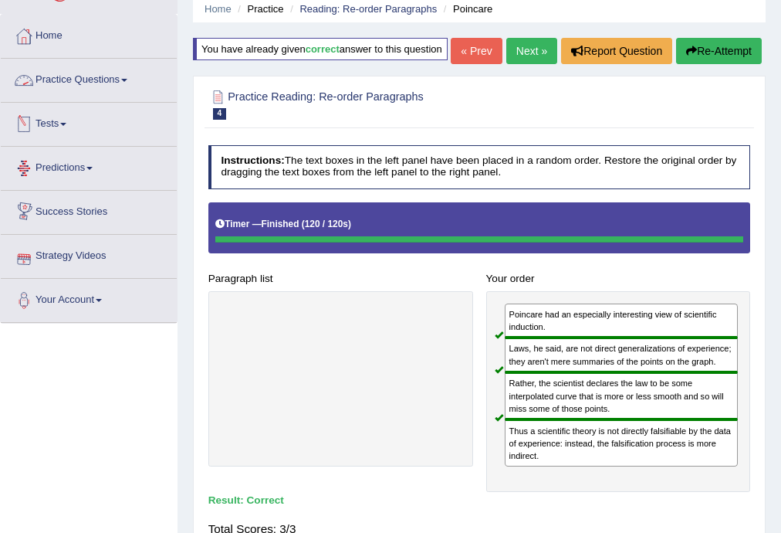
click at [127, 79] on span at bounding box center [124, 80] width 6 height 3
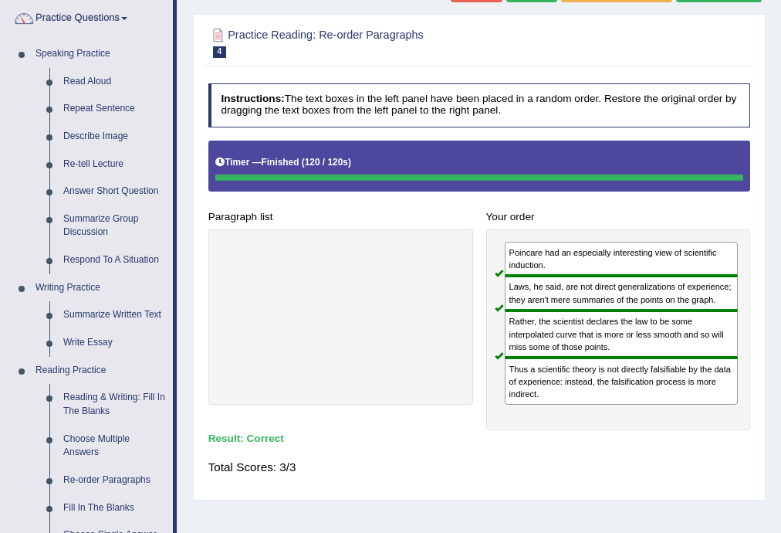
scroll to position [124, 0]
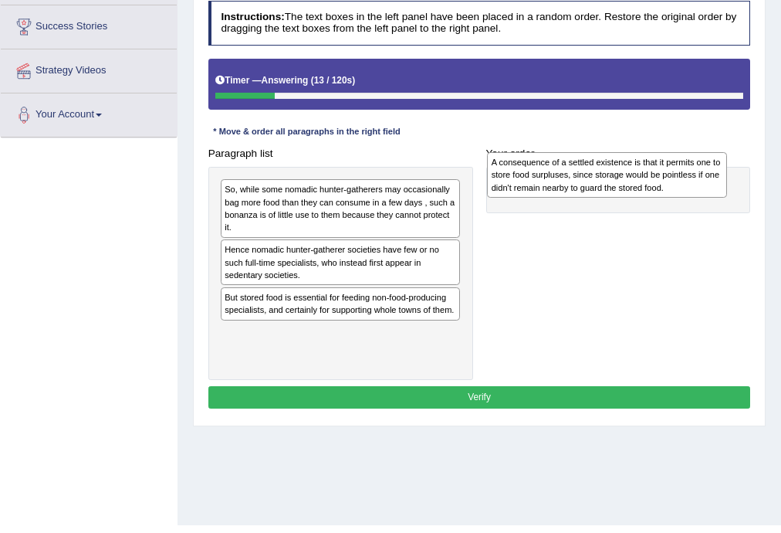
drag, startPoint x: 300, startPoint y: 317, endPoint x: 617, endPoint y: 185, distance: 344.0
click at [617, 185] on div "A consequence of a settled existence is that it permits one to store food surpl…" at bounding box center [607, 175] width 240 height 46
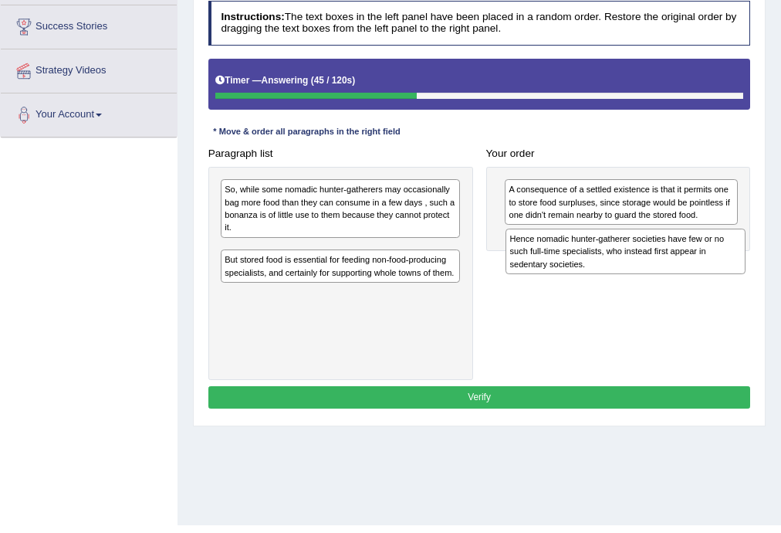
drag, startPoint x: 352, startPoint y: 262, endPoint x: 691, endPoint y: 266, distance: 339.0
click at [691, 266] on div "Hence nomadic hunter-gatherer societies have few or no such full-time specialis…" at bounding box center [626, 252] width 240 height 46
drag, startPoint x: 352, startPoint y: 261, endPoint x: 712, endPoint y: 263, distance: 359.8
click at [712, 263] on div "Hence nomadic hunter-gatherer societies have few or no such full-time specialis…" at bounding box center [644, 248] width 240 height 46
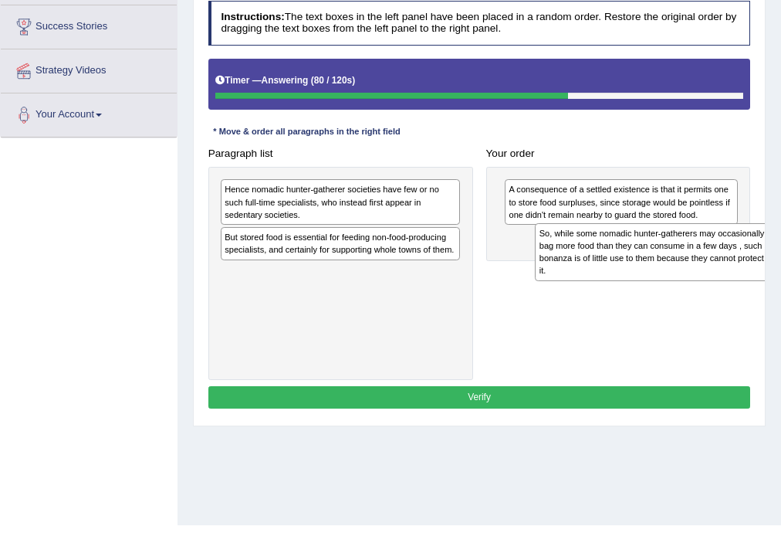
drag, startPoint x: 300, startPoint y: 203, endPoint x: 676, endPoint y: 260, distance: 381.1
click at [676, 260] on div "So, while some nomadic hunter-gatherers may occasionally bag more food than the…" at bounding box center [655, 252] width 240 height 58
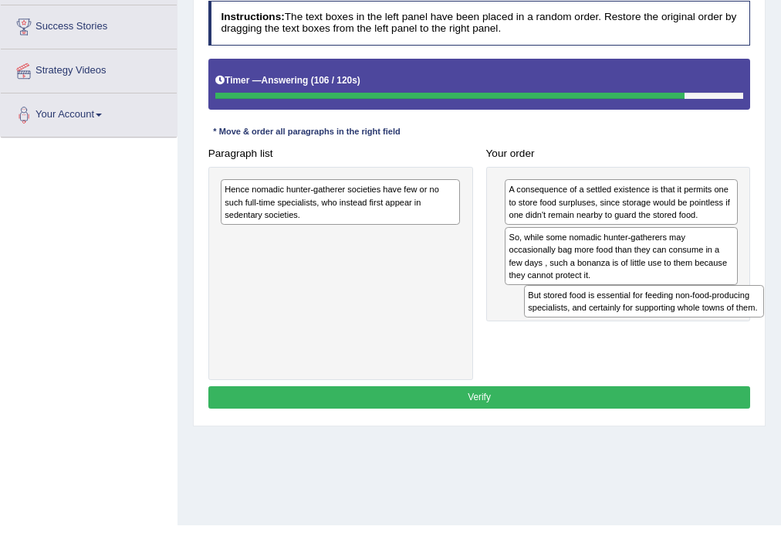
drag, startPoint x: 334, startPoint y: 249, endPoint x: 695, endPoint y: 333, distance: 370.1
click at [695, 333] on div "Paragraph list Hence nomadic hunter-gatherer societies have few or no such full…" at bounding box center [480, 261] width 556 height 238
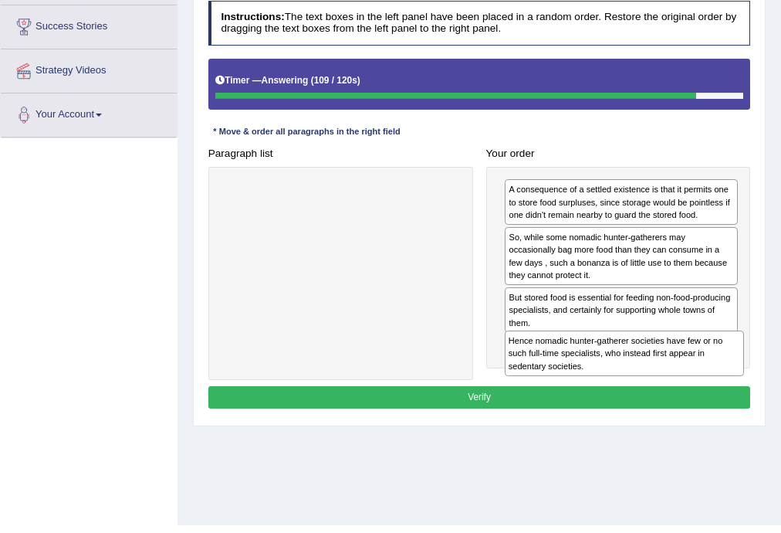
drag, startPoint x: 366, startPoint y: 202, endPoint x: 703, endPoint y: 386, distance: 384.6
click at [703, 386] on div "Instructions: The text boxes in the left panel have been placed in a random ord…" at bounding box center [479, 207] width 549 height 425
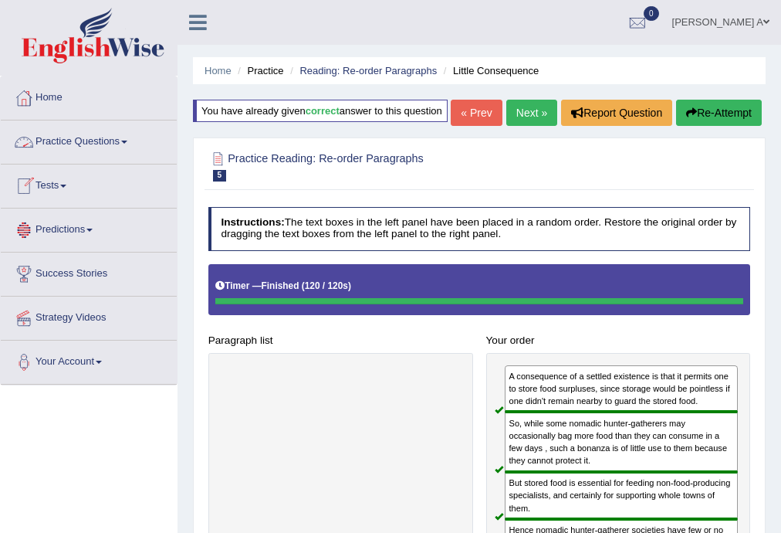
click at [126, 140] on link "Practice Questions" at bounding box center [89, 139] width 176 height 39
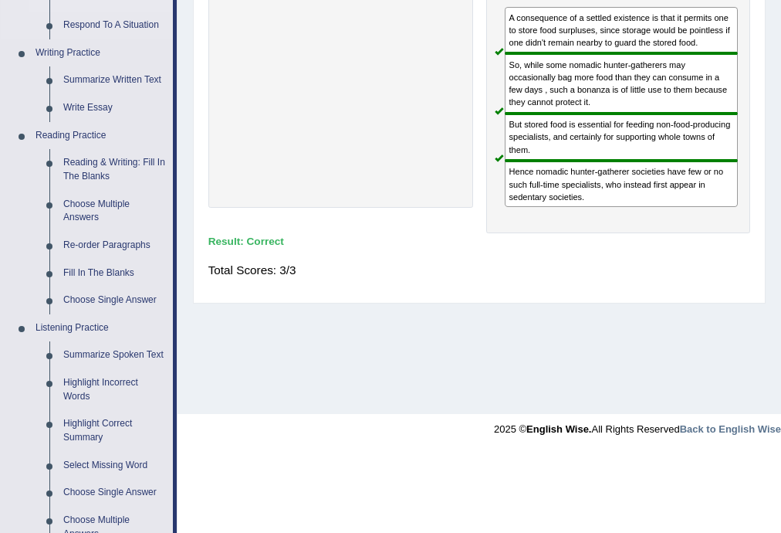
scroll to position [371, 0]
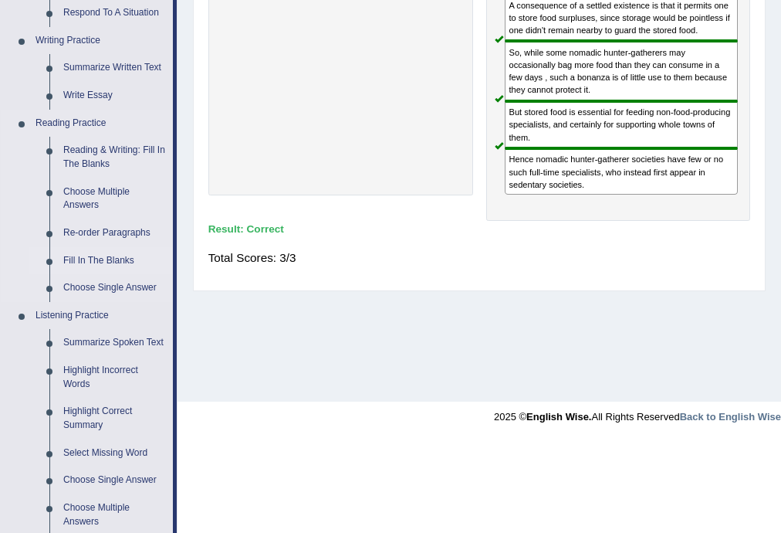
click at [94, 263] on link "Fill In The Blanks" at bounding box center [114, 261] width 117 height 28
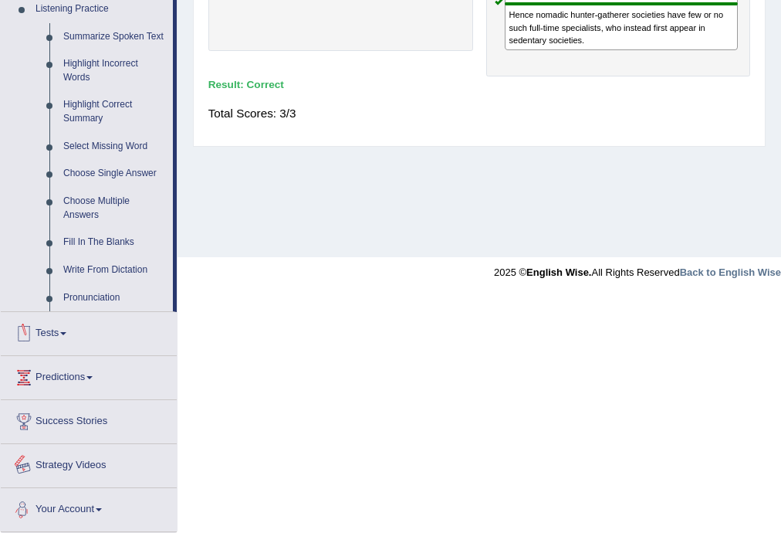
scroll to position [510, 0]
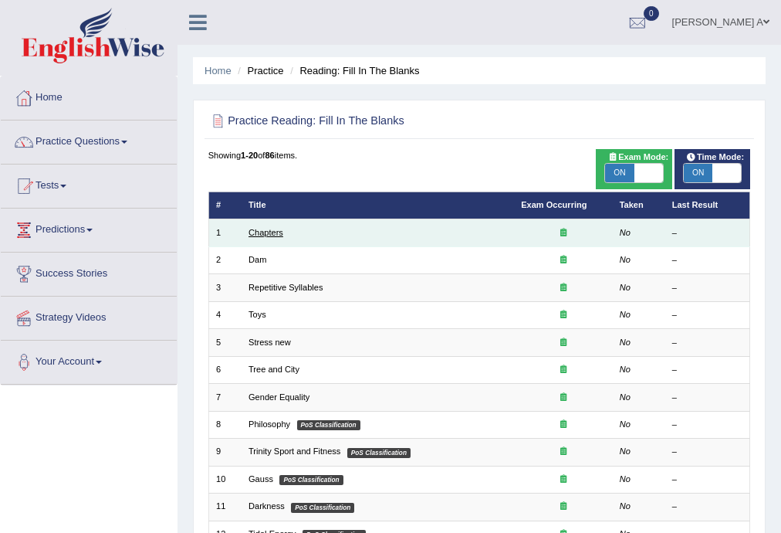
click at [273, 231] on link "Chapters" at bounding box center [266, 232] width 35 height 9
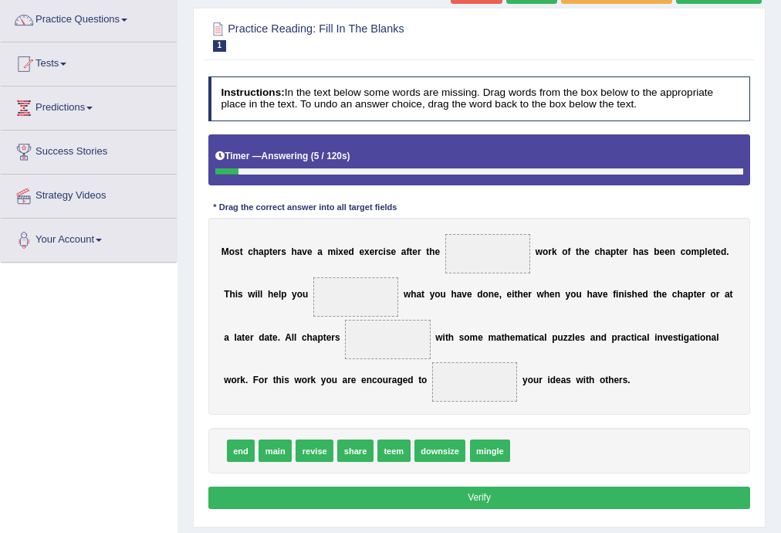
scroll to position [124, 0]
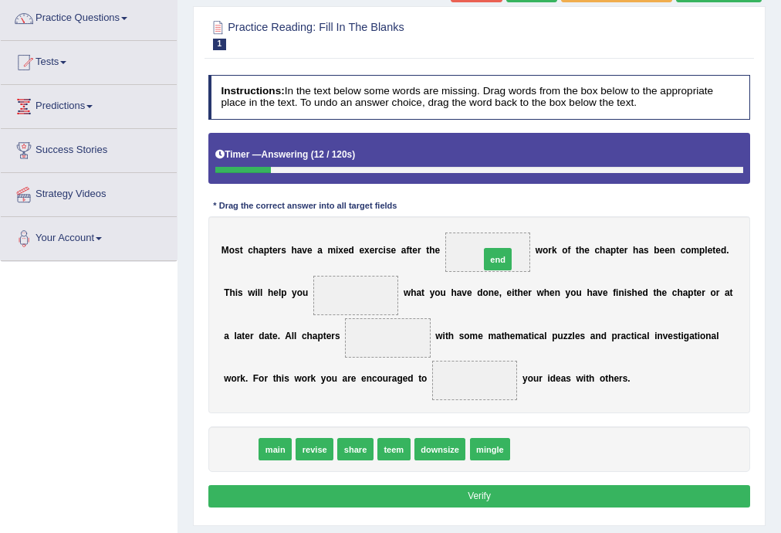
drag, startPoint x: 241, startPoint y: 449, endPoint x: 544, endPoint y: 225, distance: 376.0
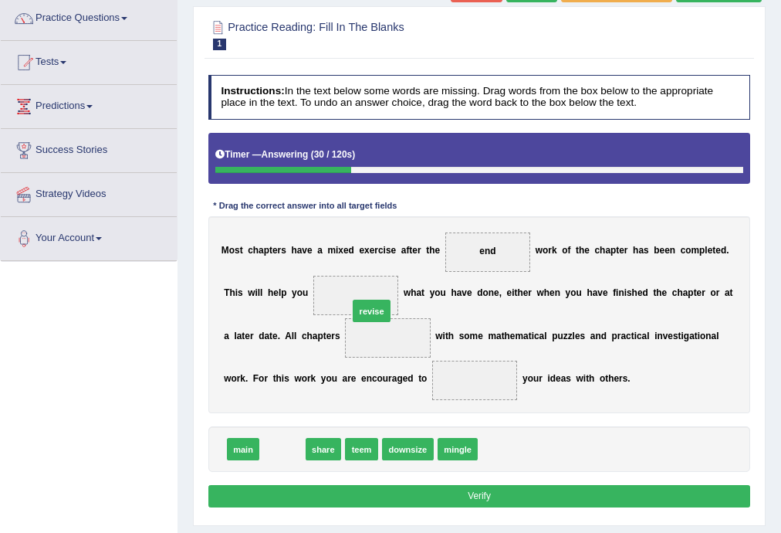
drag, startPoint x: 286, startPoint y: 450, endPoint x: 391, endPoint y: 287, distance: 193.8
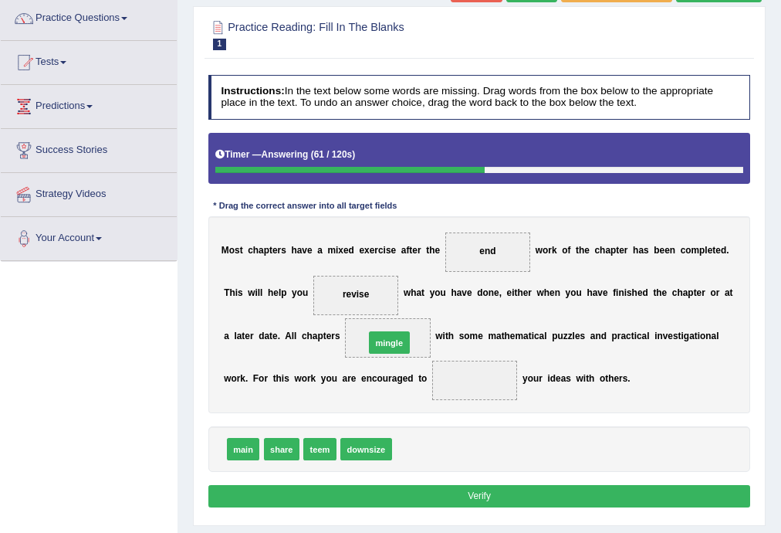
drag, startPoint x: 412, startPoint y: 446, endPoint x: 380, endPoint y: 320, distance: 129.0
drag, startPoint x: 410, startPoint y: 445, endPoint x: 344, endPoint y: 260, distance: 195.9
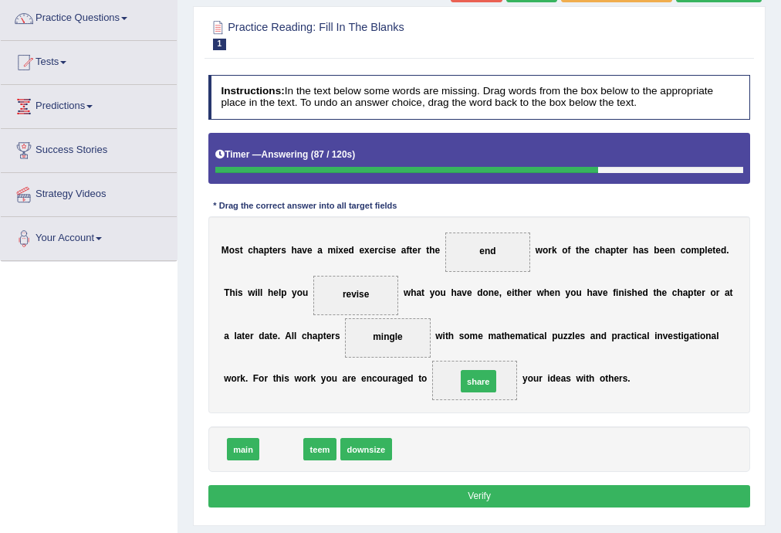
drag, startPoint x: 274, startPoint y: 454, endPoint x: 506, endPoint y: 374, distance: 245.2
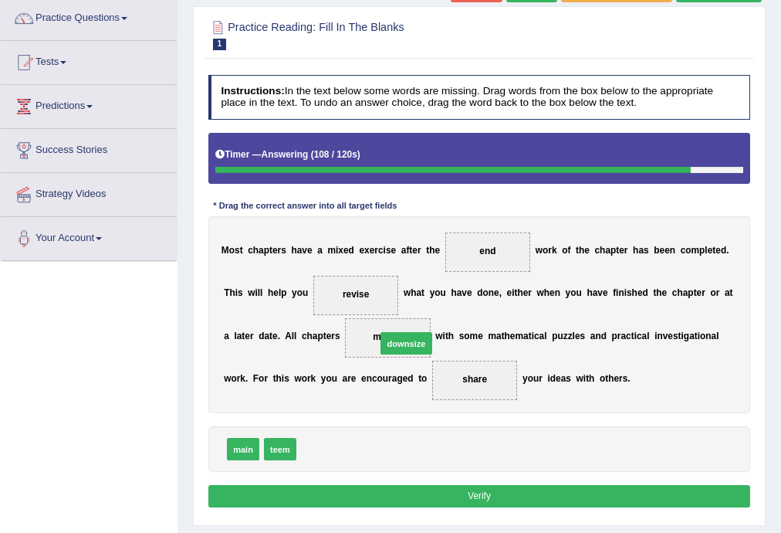
drag, startPoint x: 335, startPoint y: 446, endPoint x: 429, endPoint y: 321, distance: 156.0
drag, startPoint x: 323, startPoint y: 445, endPoint x: 367, endPoint y: 255, distance: 195.0
click at [367, 255] on div "Instructions: In the text below some words are missing. Drag words from the box…" at bounding box center [479, 293] width 549 height 449
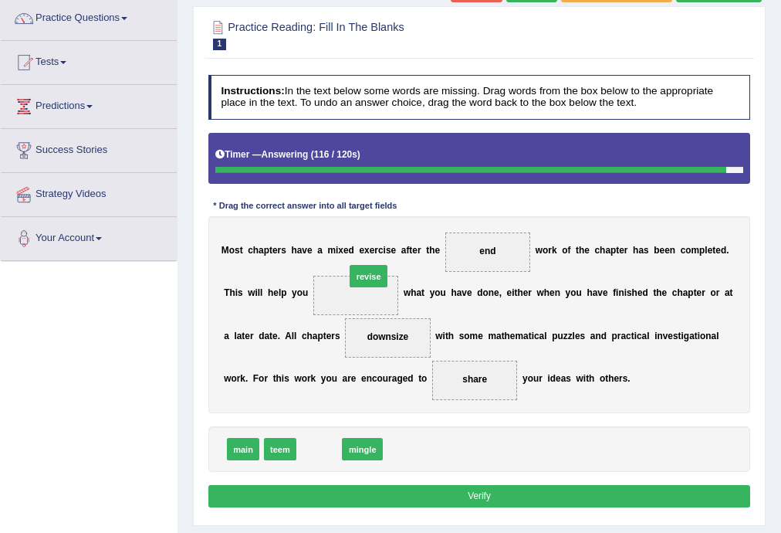
drag, startPoint x: 318, startPoint y: 446, endPoint x: 376, endPoint y: 242, distance: 211.9
click at [376, 242] on div "Instructions: In the text below some words are missing. Drag words from the box…" at bounding box center [479, 293] width 549 height 449
drag, startPoint x: 324, startPoint y: 451, endPoint x: 368, endPoint y: 272, distance: 184.7
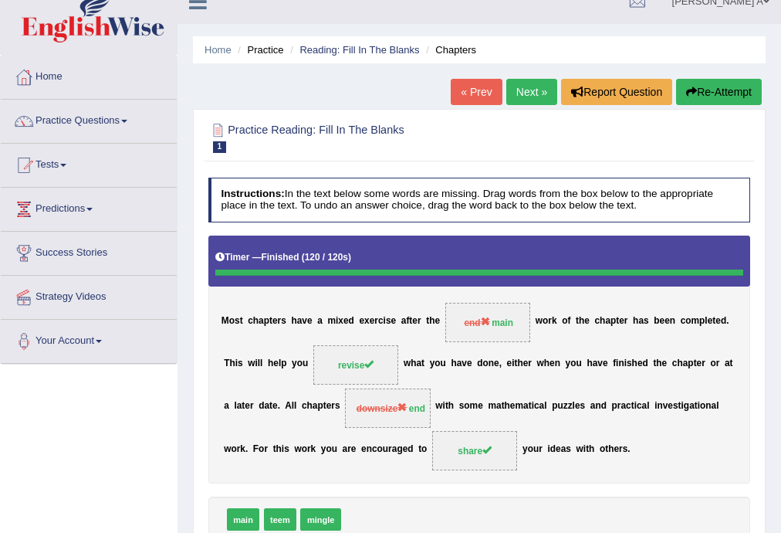
scroll to position [0, 0]
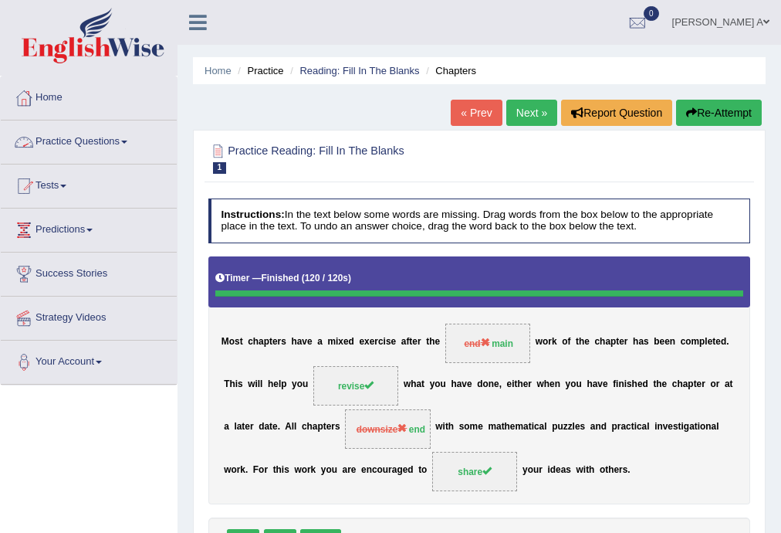
click at [127, 141] on span at bounding box center [124, 142] width 6 height 3
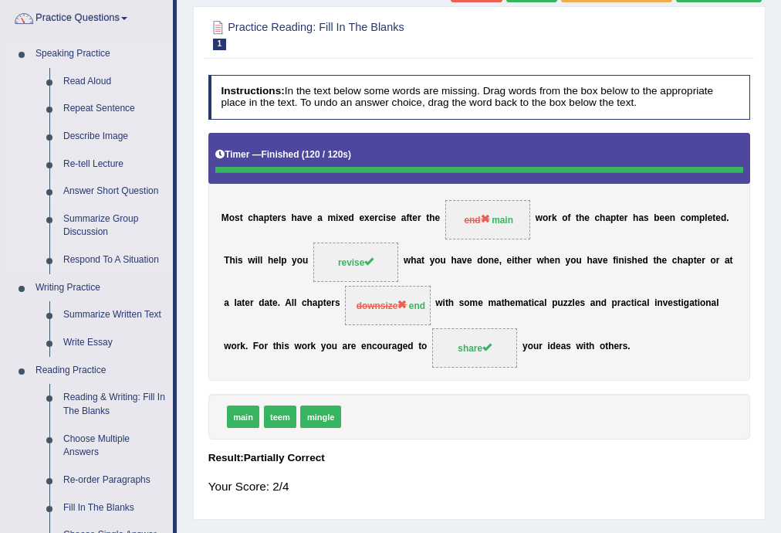
scroll to position [62, 0]
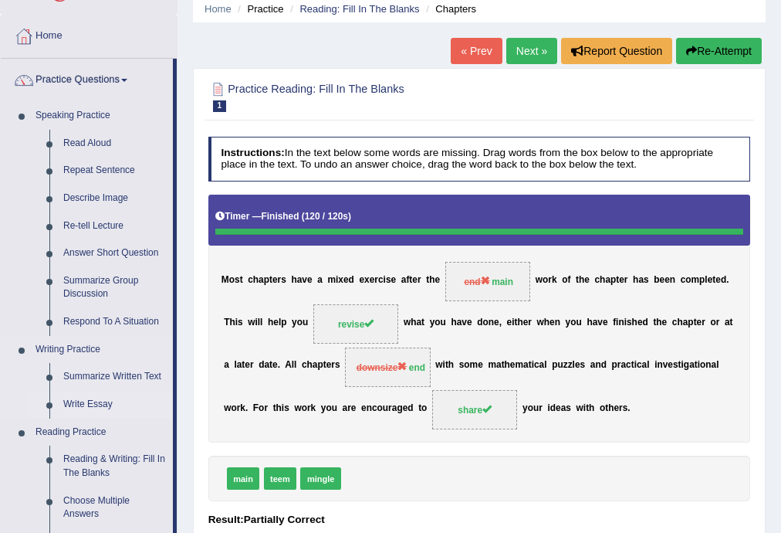
click at [91, 411] on link "Write Essay" at bounding box center [114, 405] width 117 height 28
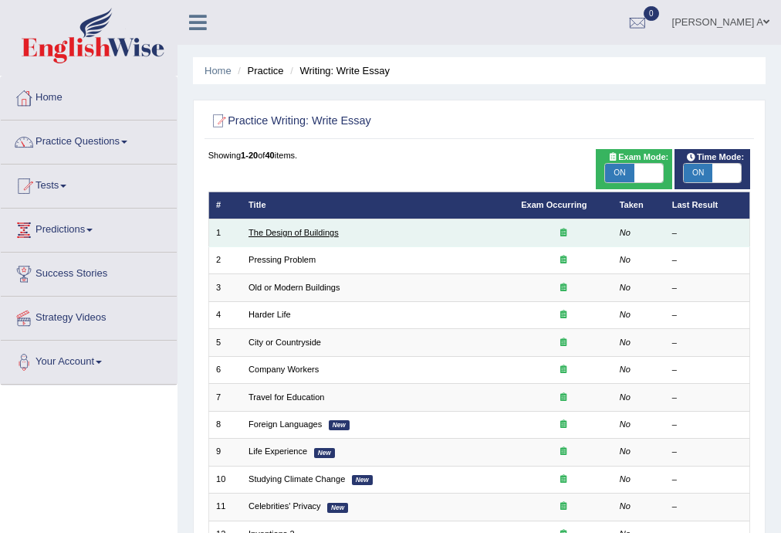
click at [280, 229] on link "The Design of Buildings" at bounding box center [294, 232] width 90 height 9
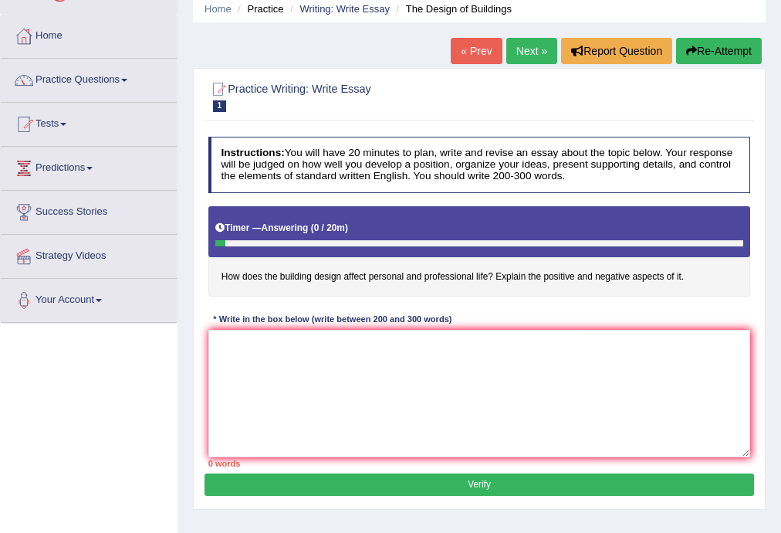
scroll to position [278, 0]
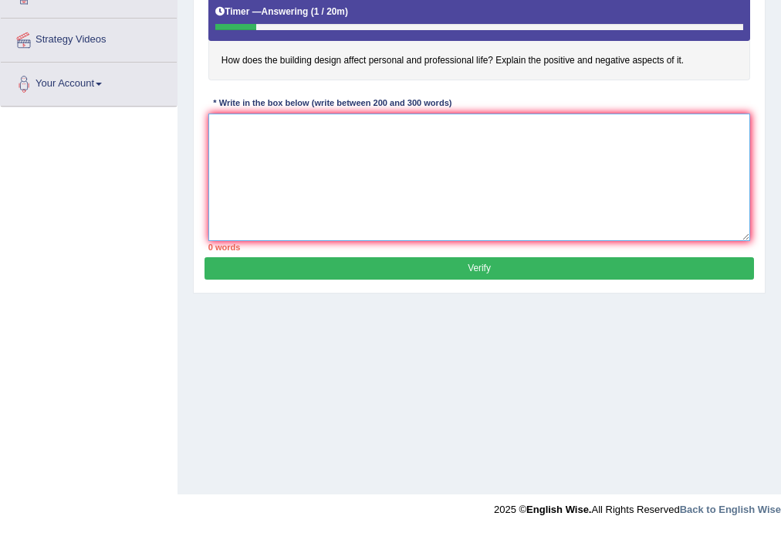
click at [223, 132] on textarea at bounding box center [479, 177] width 543 height 127
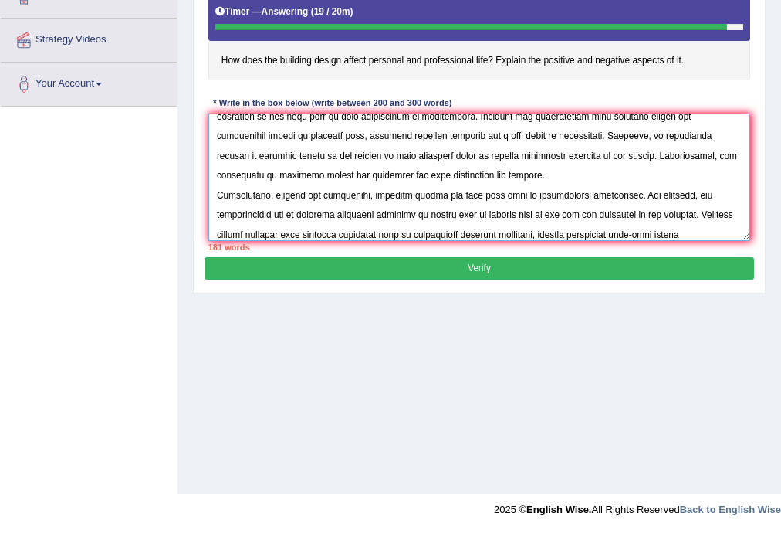
scroll to position [127, 0]
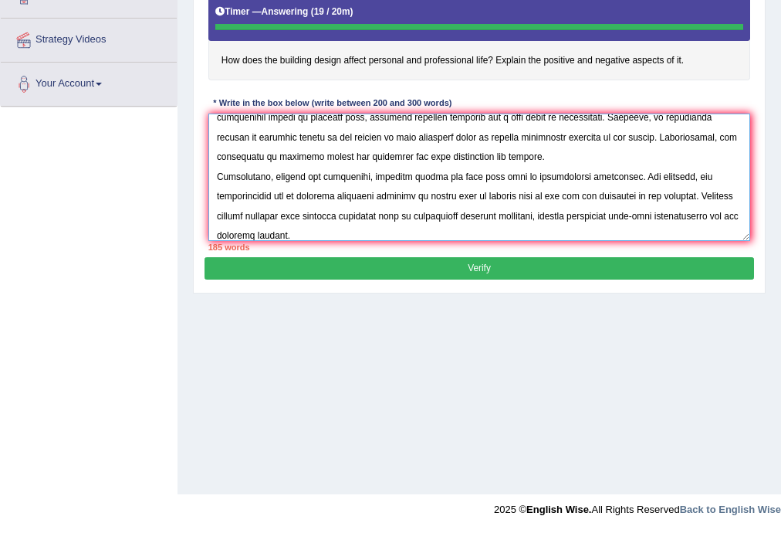
type textarea "The increasing influence of building design on our lives has ignited numerous d…"
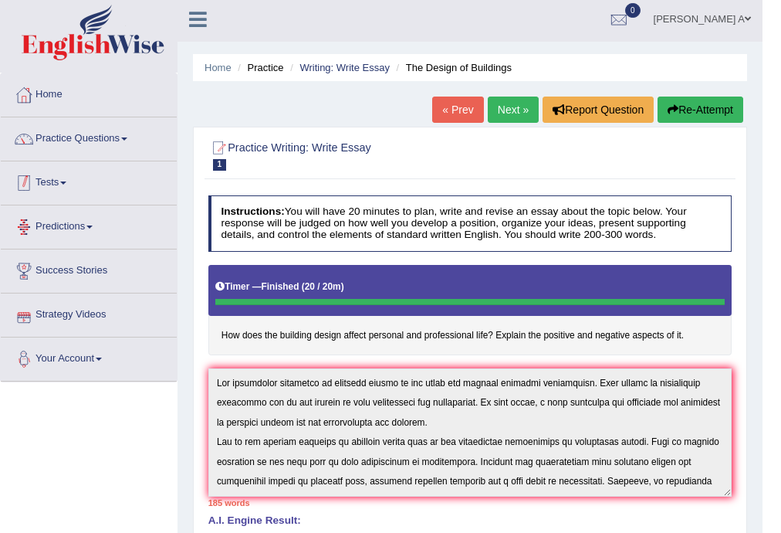
scroll to position [0, 0]
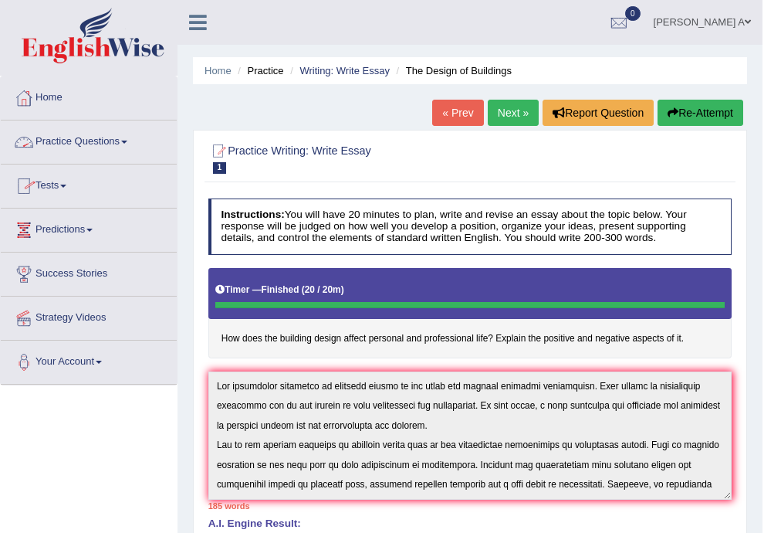
click at [130, 139] on link "Practice Questions" at bounding box center [89, 139] width 176 height 39
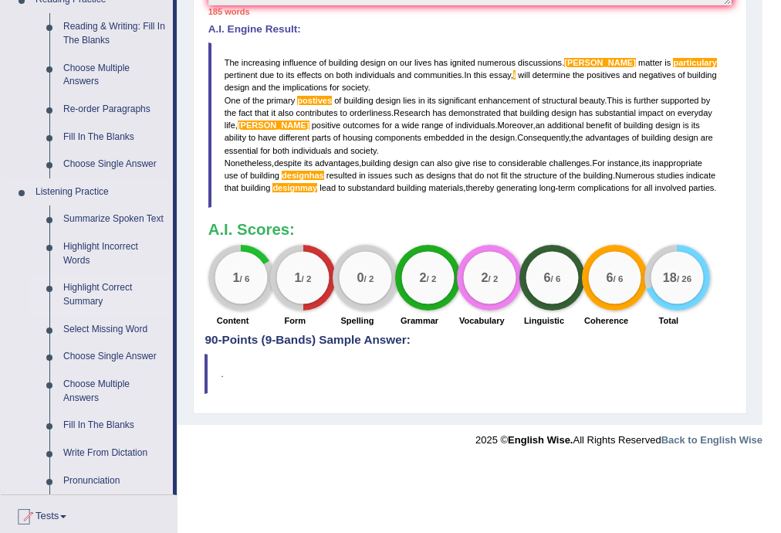
scroll to position [432, 0]
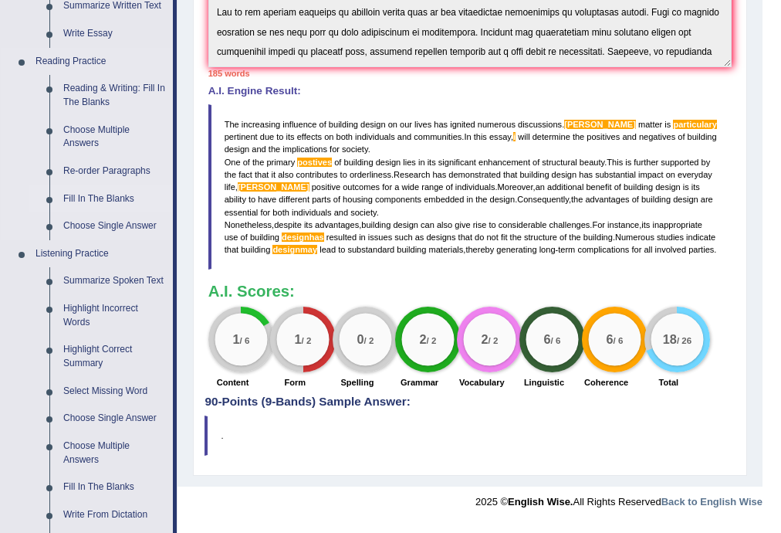
click at [102, 198] on link "Fill In The Blanks" at bounding box center [114, 199] width 117 height 28
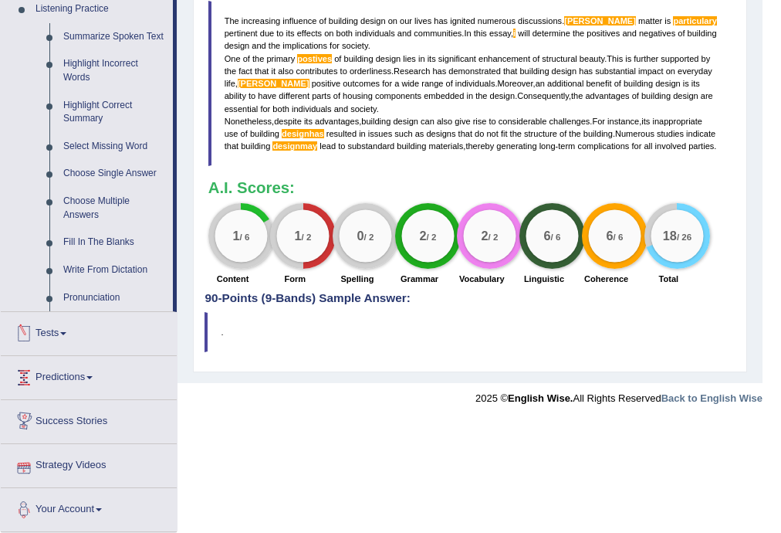
scroll to position [511, 0]
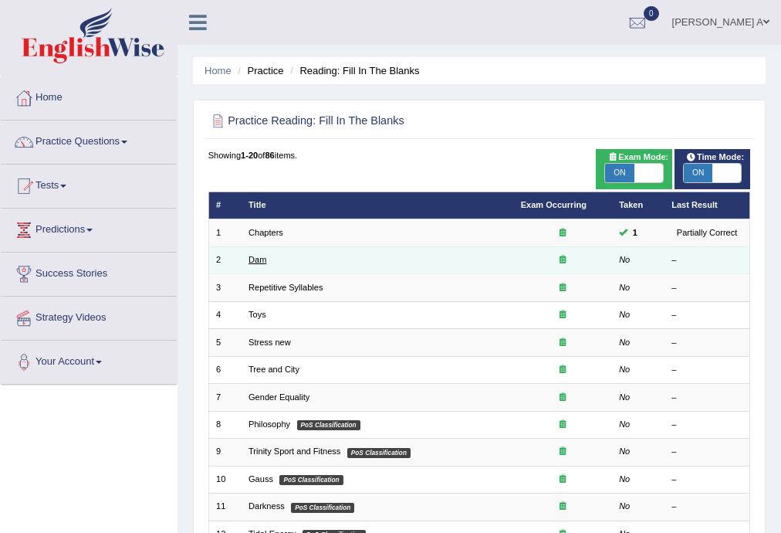
click at [257, 256] on link "Dam" at bounding box center [258, 259] width 18 height 9
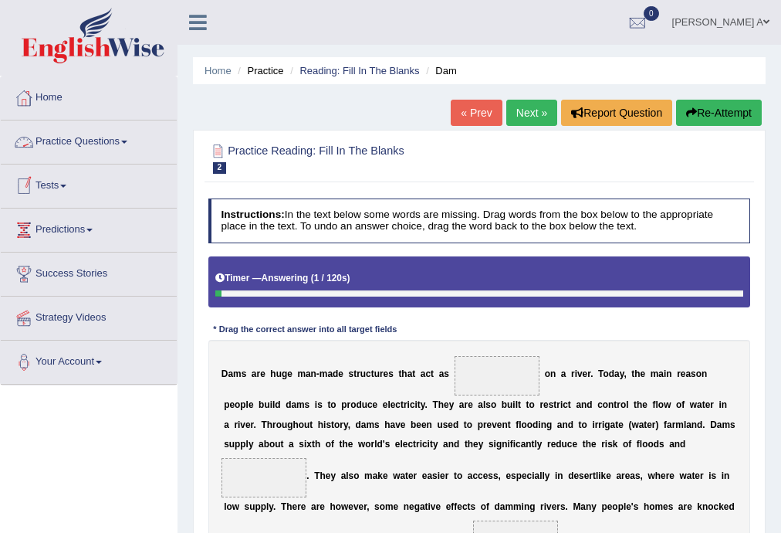
click at [127, 142] on span at bounding box center [124, 142] width 6 height 3
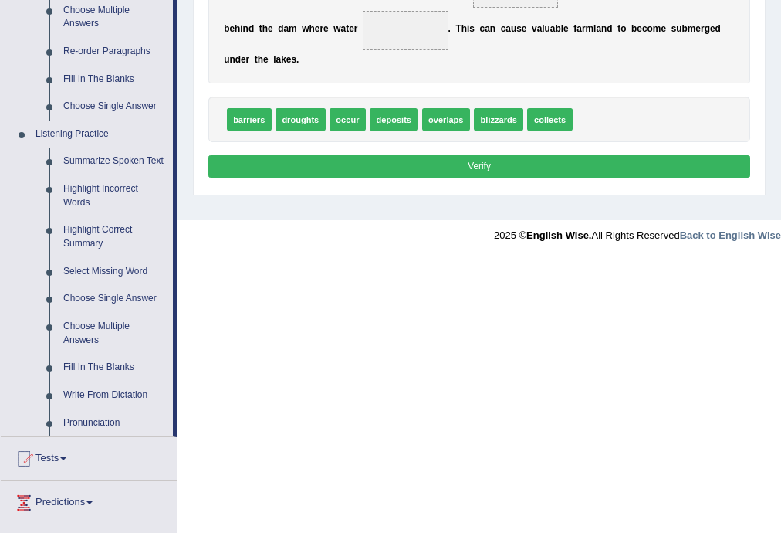
scroll to position [556, 0]
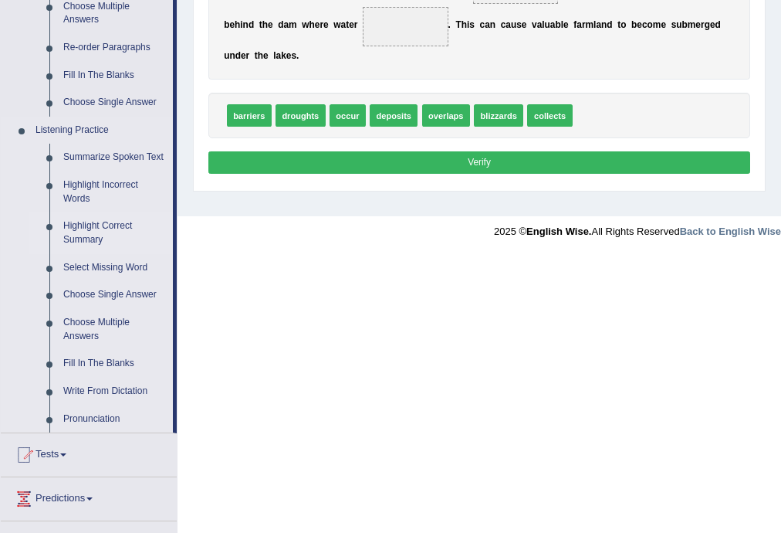
click at [107, 224] on link "Highlight Correct Summary" at bounding box center [114, 232] width 117 height 41
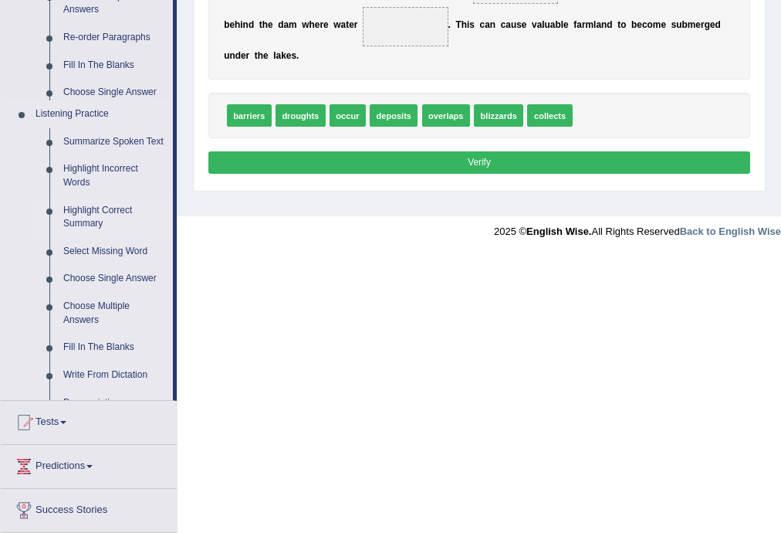
scroll to position [278, 0]
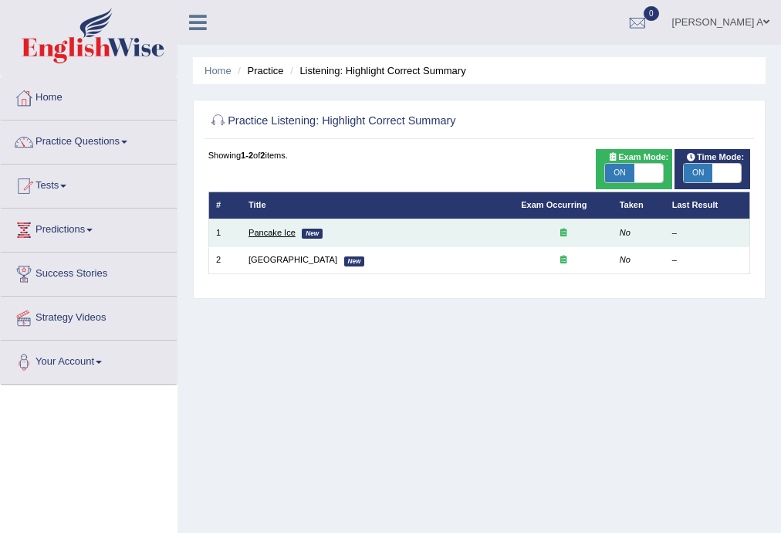
click at [256, 230] on link "Pancake Ice" at bounding box center [272, 232] width 47 height 9
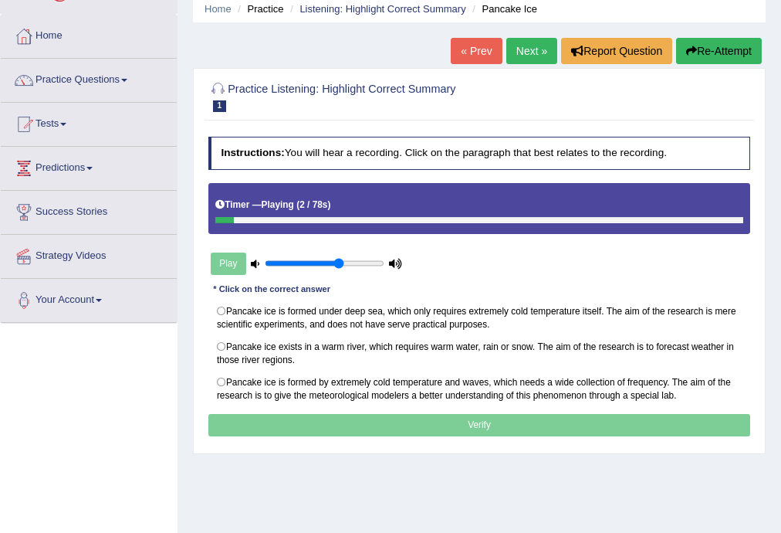
scroll to position [124, 0]
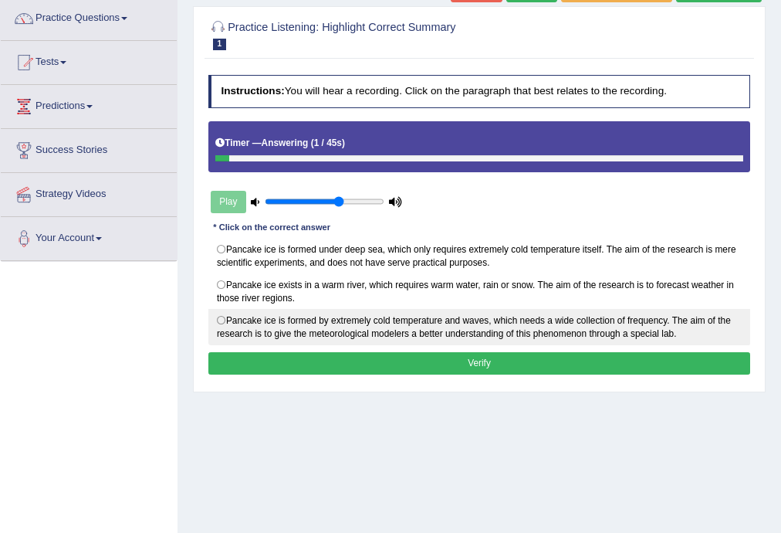
click at [219, 318] on label "Pancake ice is formed by extremely cold temperature and waves, which needs a wi…" at bounding box center [479, 327] width 543 height 36
radio input "true"
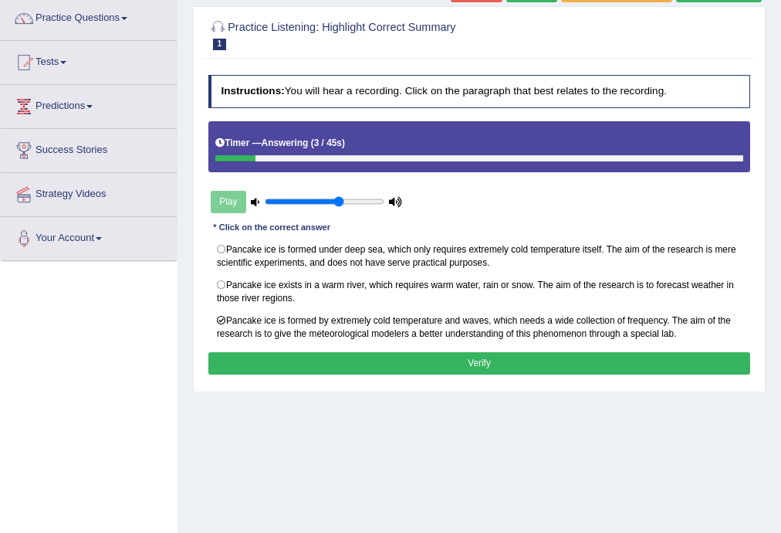
click at [301, 368] on button "Verify" at bounding box center [479, 363] width 543 height 22
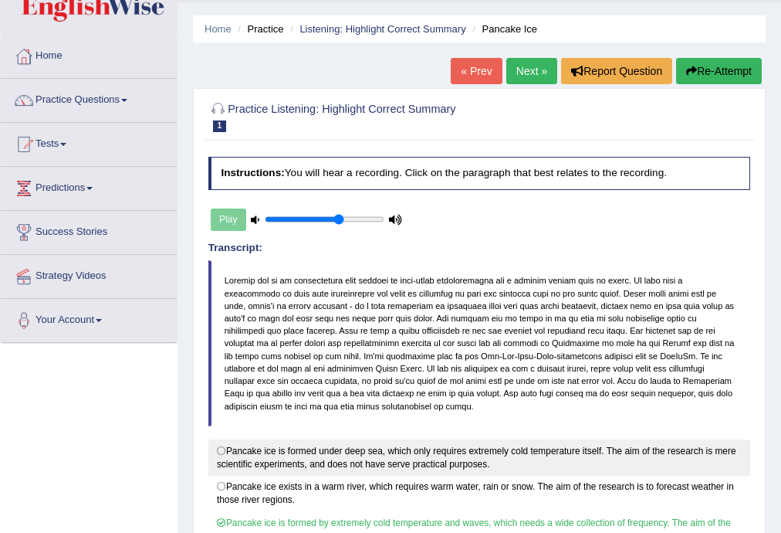
scroll to position [0, 0]
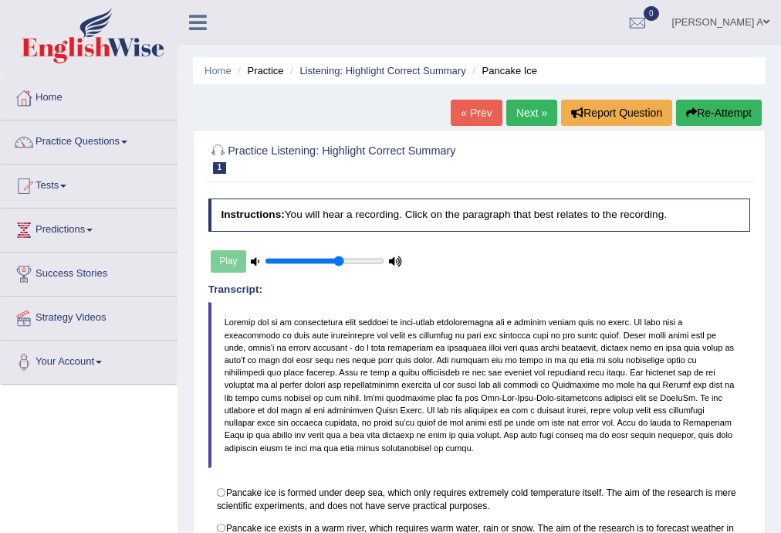
click at [518, 114] on link "Next »" at bounding box center [532, 113] width 51 height 26
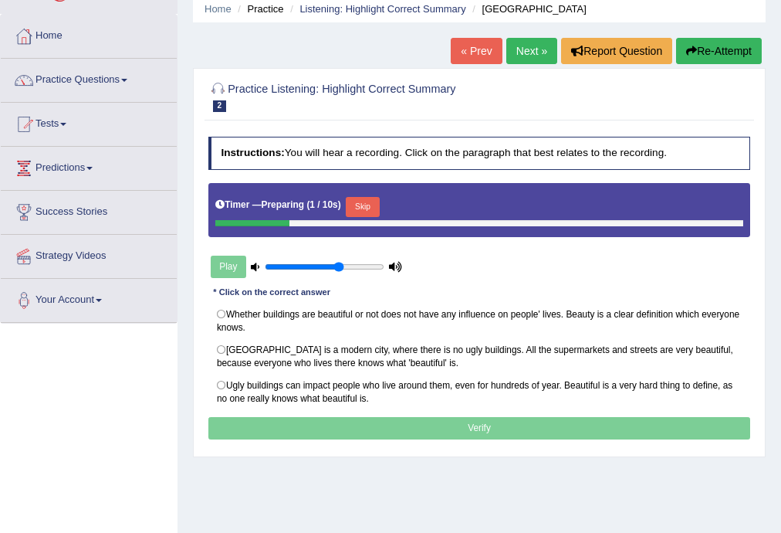
scroll to position [124, 0]
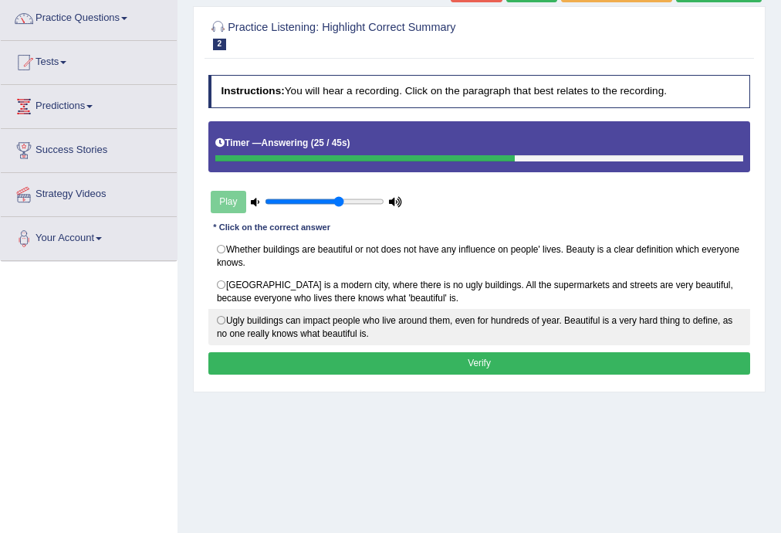
click at [218, 316] on label "Ugly buildings can impact people who live around them, even for hundreds of yea…" at bounding box center [479, 327] width 543 height 36
radio input "true"
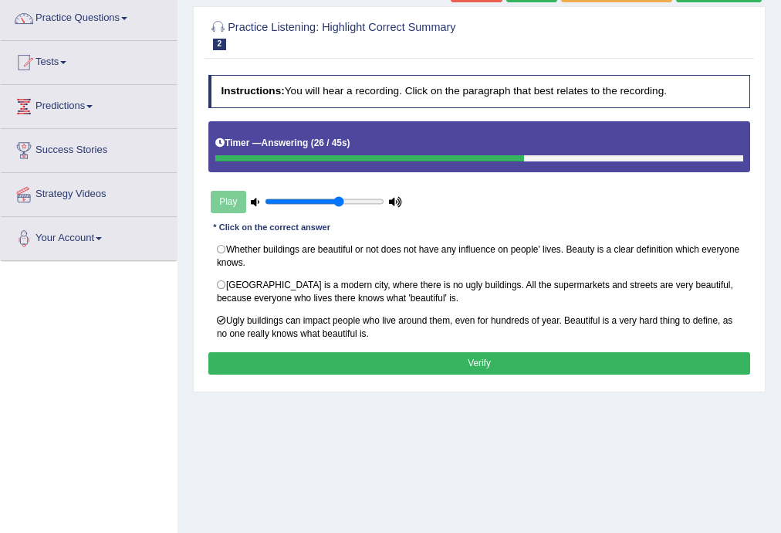
click at [263, 354] on button "Verify" at bounding box center [479, 363] width 543 height 22
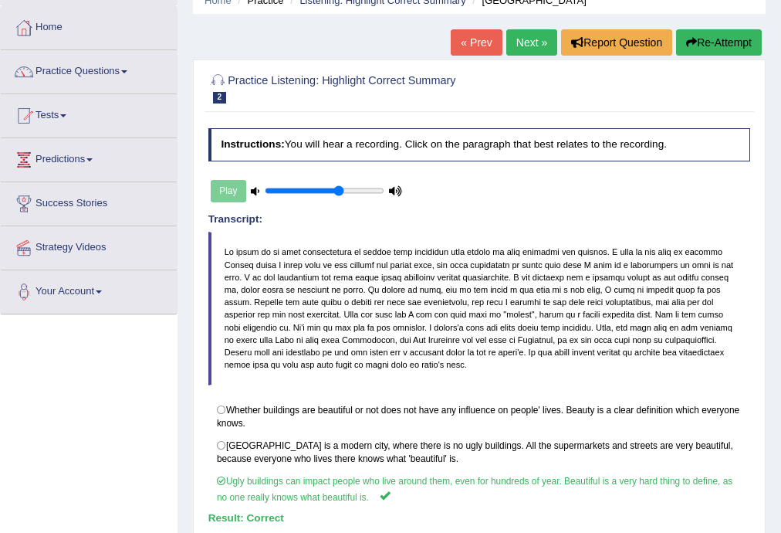
scroll to position [0, 0]
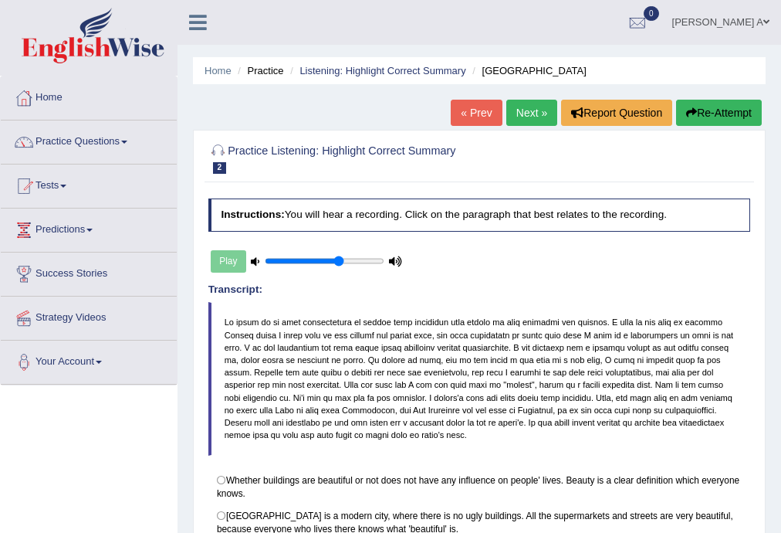
click at [520, 111] on link "Next »" at bounding box center [532, 113] width 51 height 26
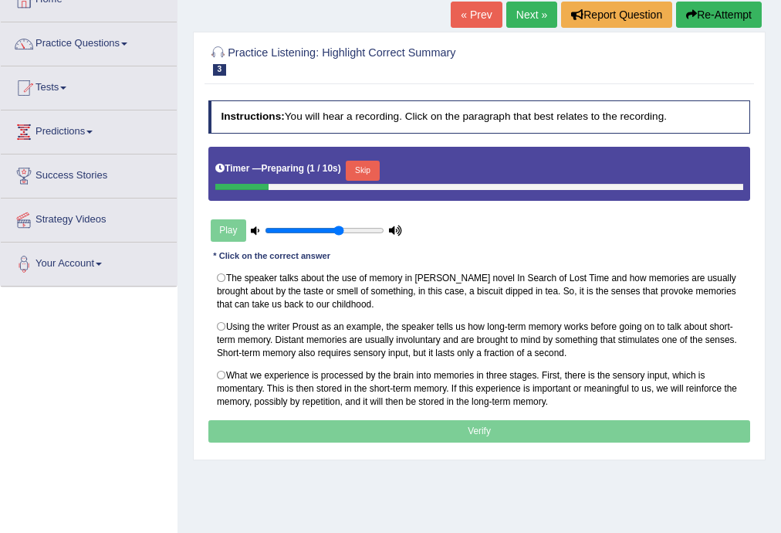
scroll to position [124, 0]
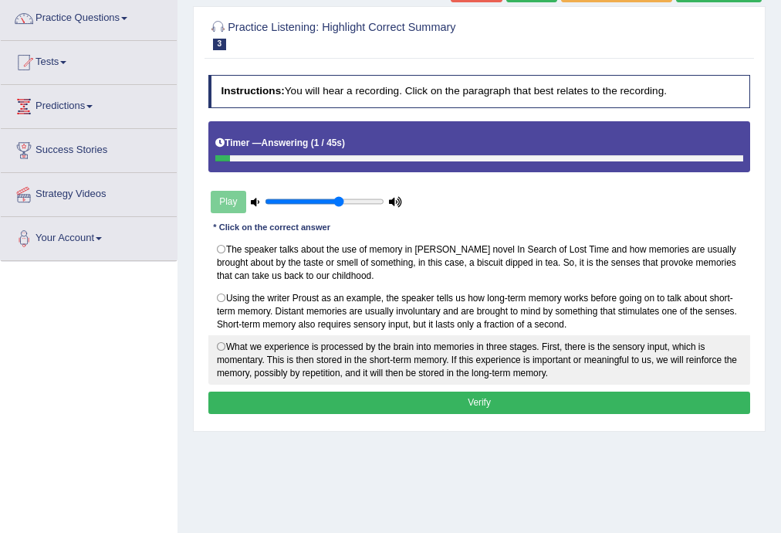
click at [217, 346] on label "What we experience is processed by the brain into memories in three stages. Fir…" at bounding box center [479, 359] width 543 height 49
radio input "true"
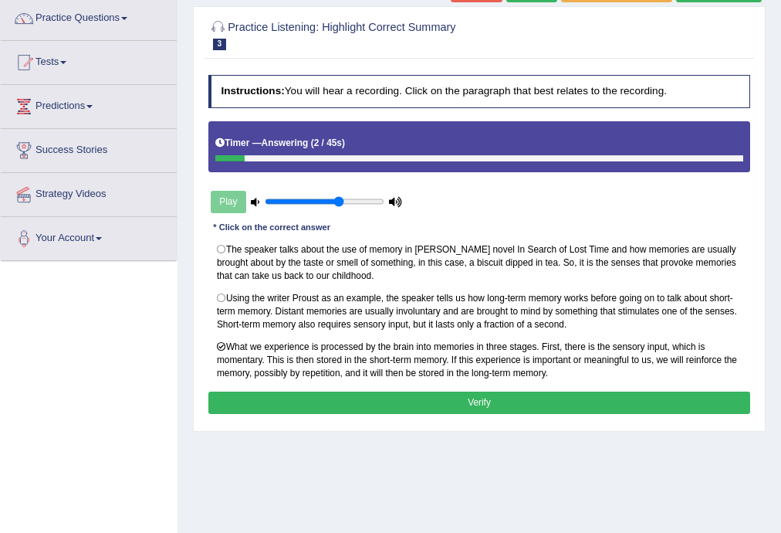
click at [290, 402] on button "Verify" at bounding box center [479, 402] width 543 height 22
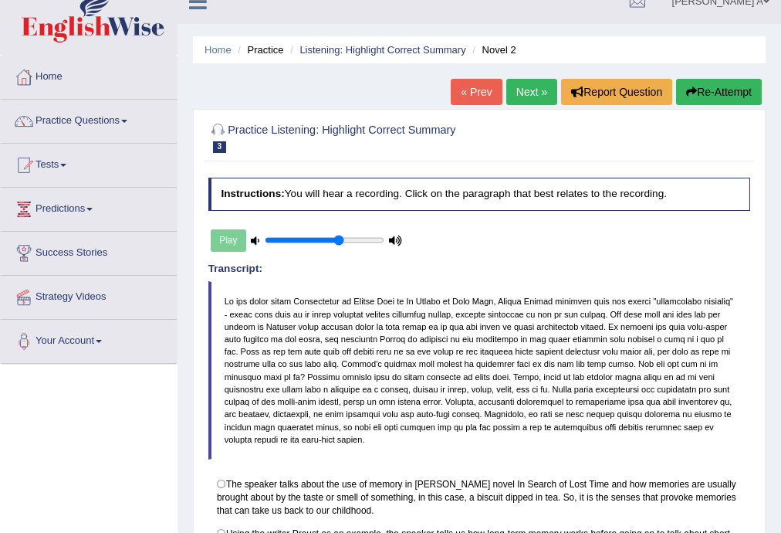
scroll to position [0, 0]
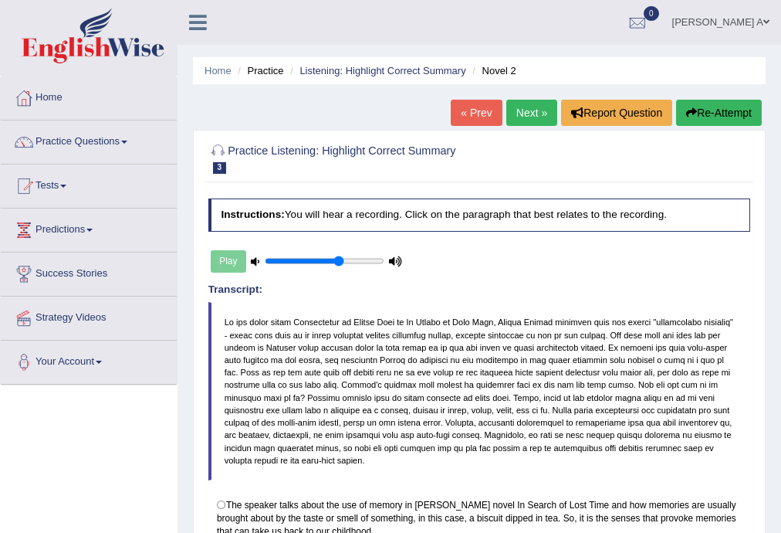
click at [515, 117] on link "Next »" at bounding box center [532, 113] width 51 height 26
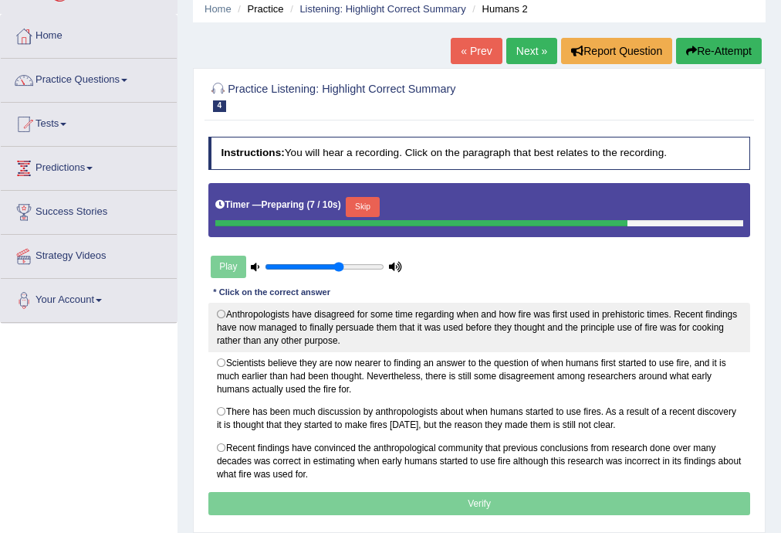
scroll to position [124, 0]
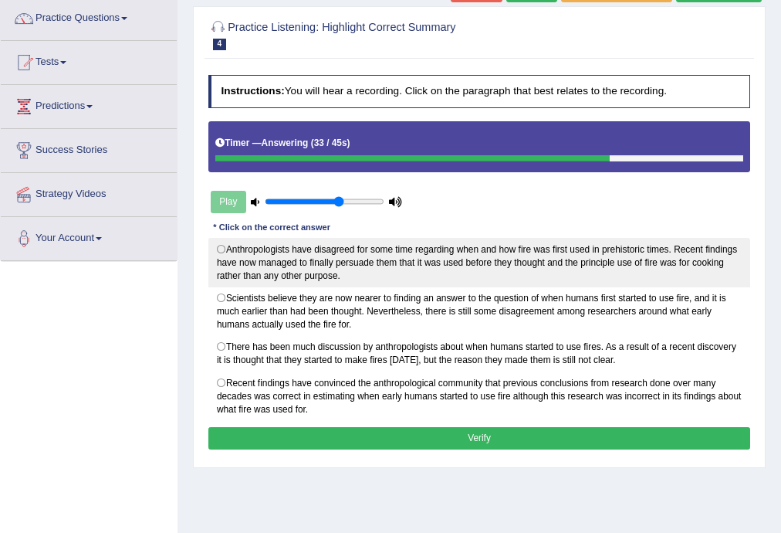
click at [225, 247] on label "Anthropologists have disagreed for some time regarding when and how fire was fi…" at bounding box center [479, 262] width 543 height 49
radio input "true"
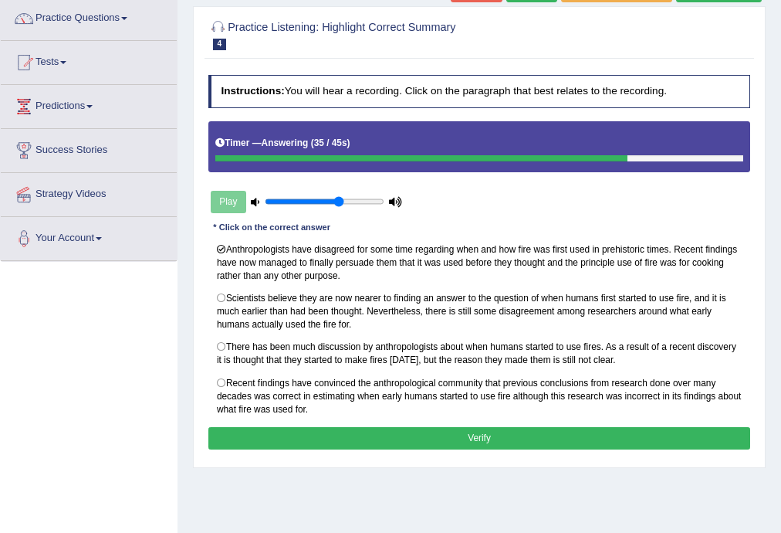
click at [320, 439] on button "Verify" at bounding box center [479, 438] width 543 height 22
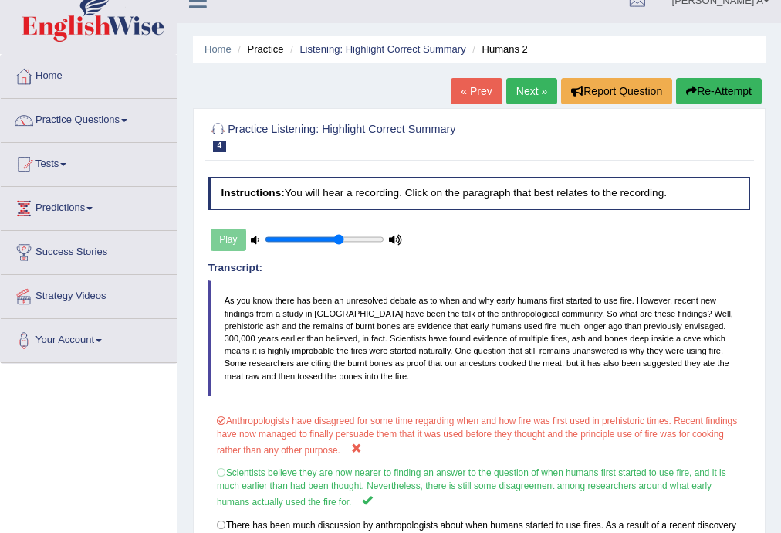
scroll to position [0, 0]
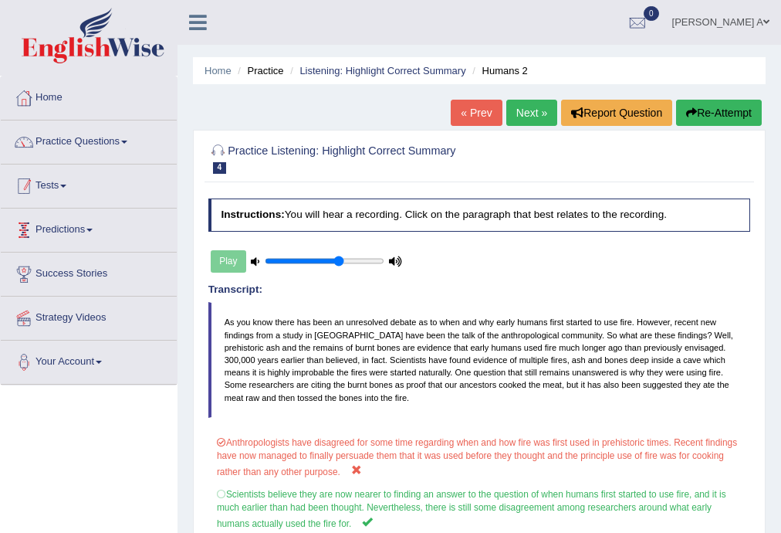
click at [180, 272] on div "Toggle navigation Home Practice Questions Speaking Practice Read Aloud Repeat S…" at bounding box center [390, 402] width 781 height 804
click at [130, 143] on link "Practice Questions" at bounding box center [89, 139] width 176 height 39
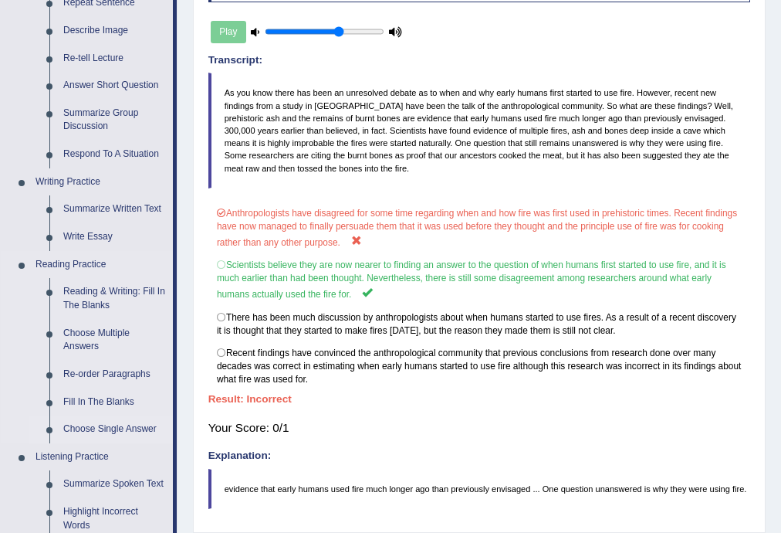
scroll to position [247, 0]
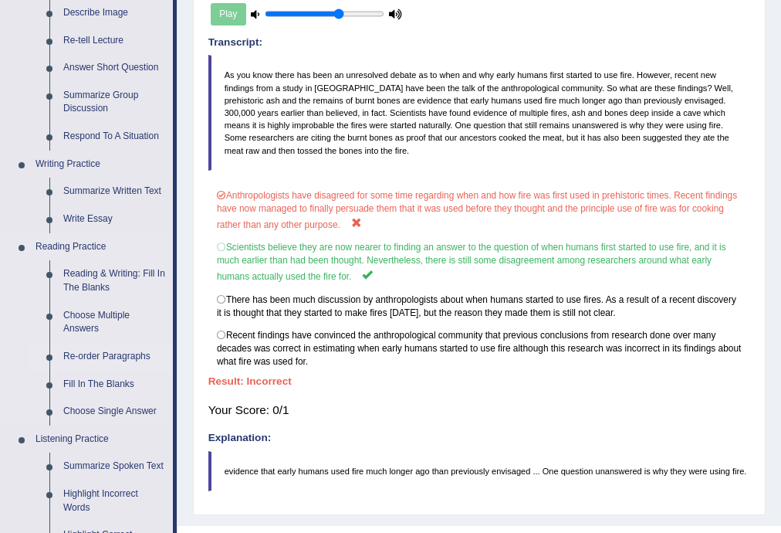
click at [96, 358] on link "Re-order Paragraphs" at bounding box center [114, 357] width 117 height 28
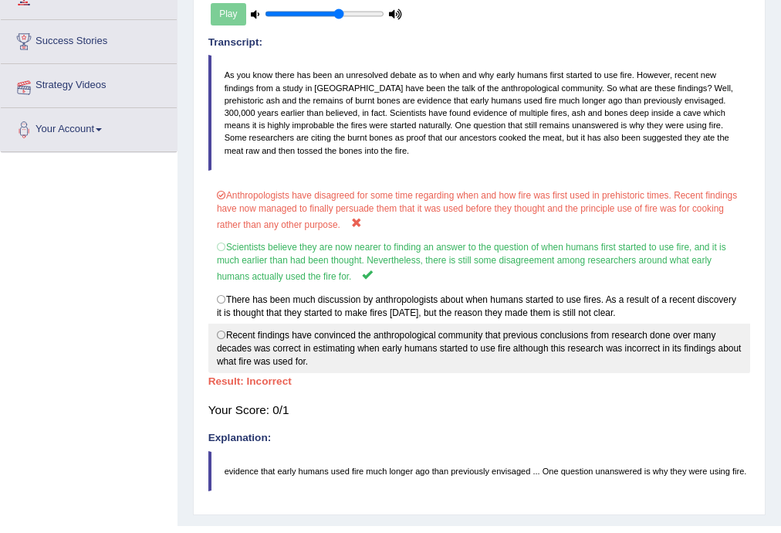
scroll to position [248, 0]
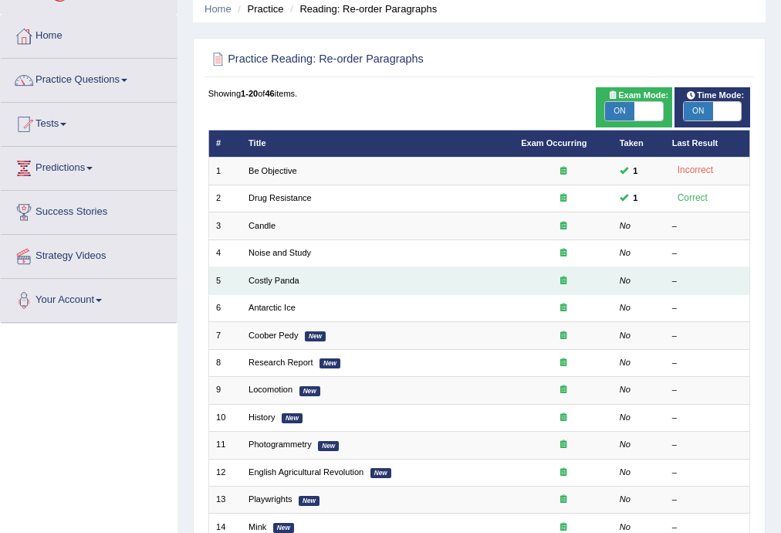
scroll to position [62, 0]
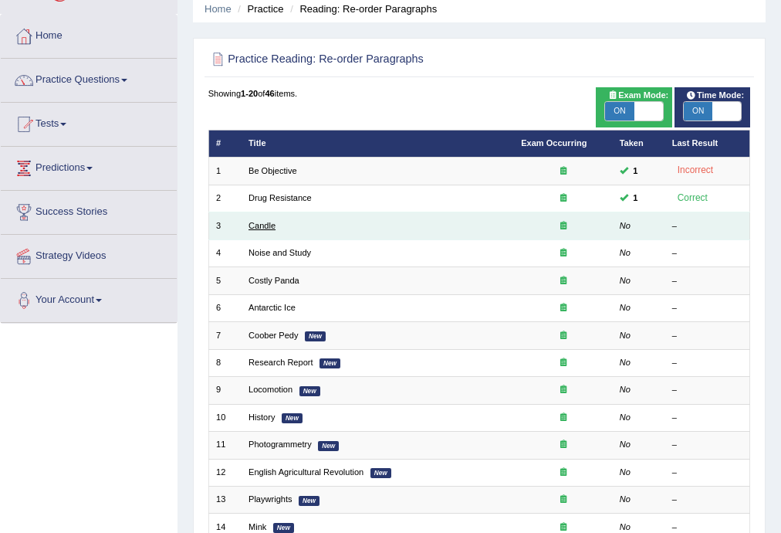
click at [263, 226] on link "Candle" at bounding box center [262, 225] width 27 height 9
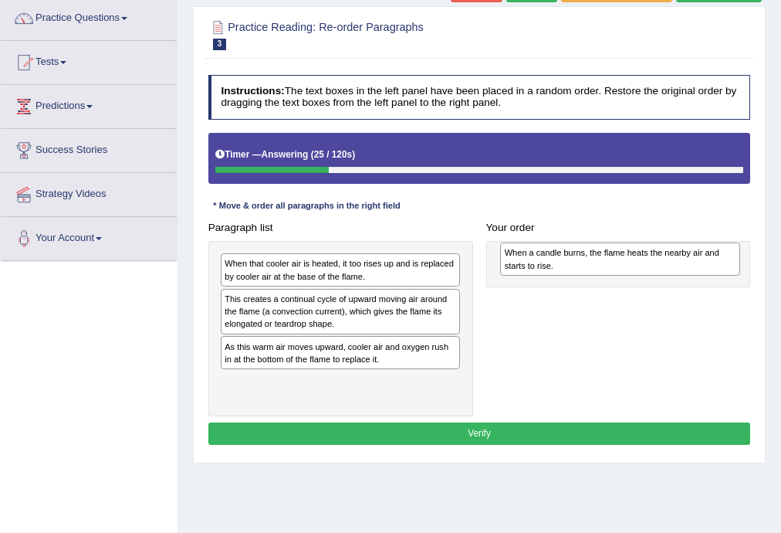
drag, startPoint x: 263, startPoint y: 306, endPoint x: 596, endPoint y: 265, distance: 335.3
click at [596, 265] on div "When a candle burns, the flame heats the nearby air and starts to rise." at bounding box center [620, 258] width 240 height 33
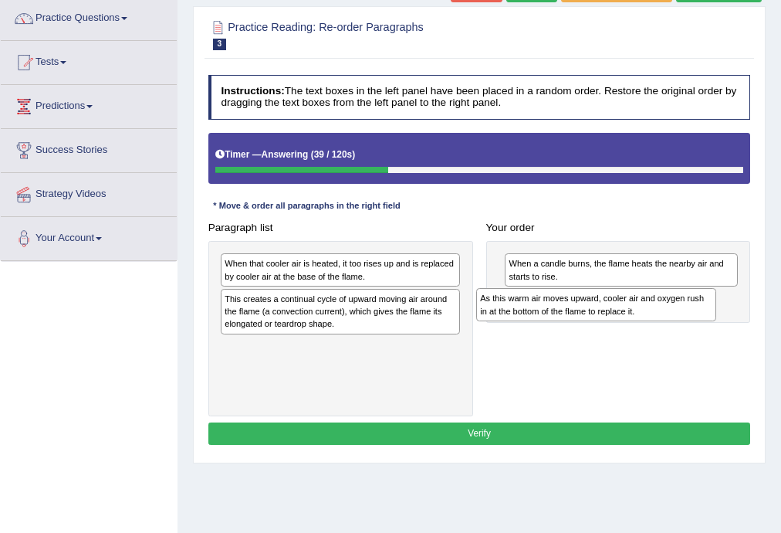
drag, startPoint x: 324, startPoint y: 353, endPoint x: 629, endPoint y: 318, distance: 306.2
click at [629, 318] on div "As this warm air moves upward, cooler air and oxygen rush in at the bottom of t…" at bounding box center [596, 304] width 240 height 33
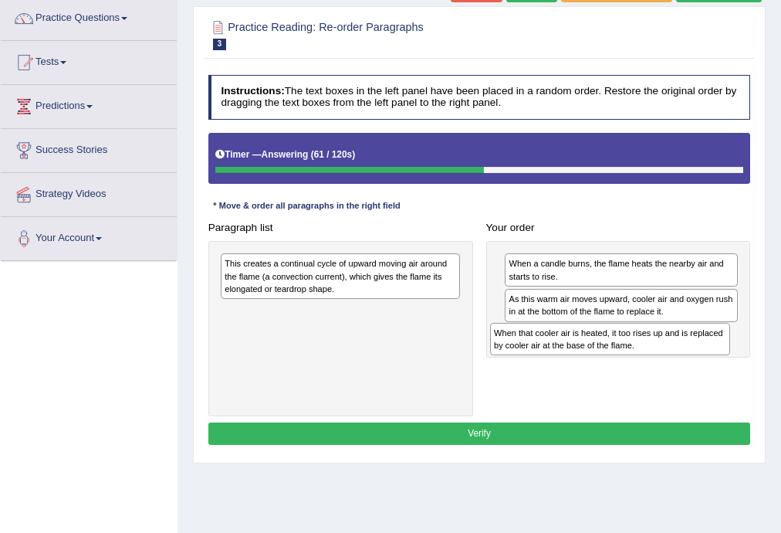
drag, startPoint x: 346, startPoint y: 274, endPoint x: 666, endPoint y: 362, distance: 332.3
click at [666, 362] on div "Paragraph list When that cooler air is heated, it too rises up and is replaced …" at bounding box center [480, 316] width 556 height 200
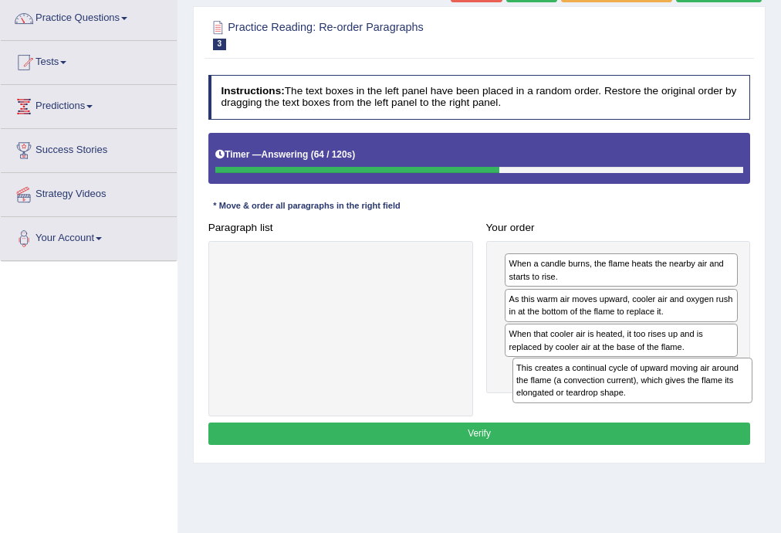
drag, startPoint x: 327, startPoint y: 270, endPoint x: 674, endPoint y: 399, distance: 369.9
click at [674, 399] on div "This creates a continual cycle of upward moving air around the flame (a convect…" at bounding box center [633, 381] width 240 height 46
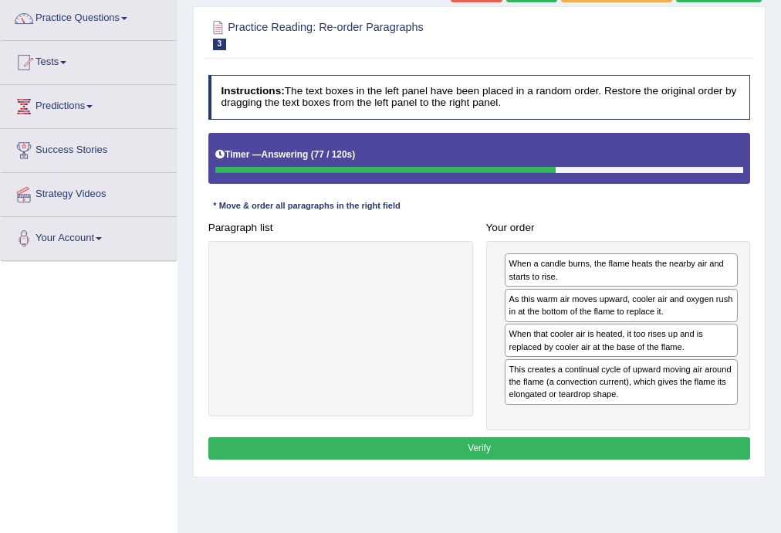
click at [340, 452] on button "Verify" at bounding box center [479, 448] width 543 height 22
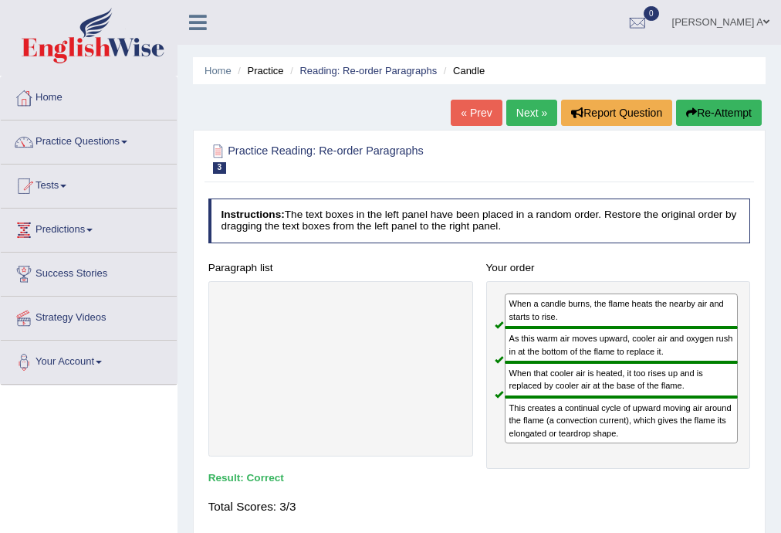
click at [531, 113] on link "Next »" at bounding box center [532, 113] width 51 height 26
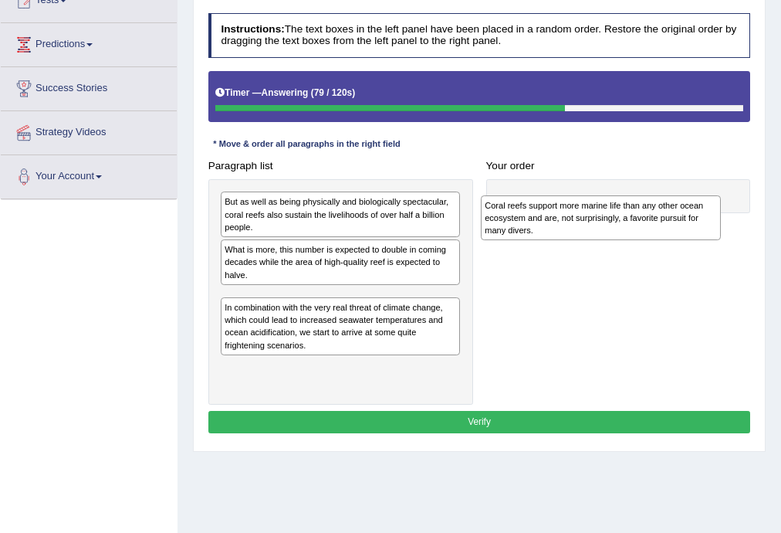
drag, startPoint x: 324, startPoint y: 317, endPoint x: 637, endPoint y: 232, distance: 324.8
click at [637, 232] on div "Coral reefs support more marine life than any other ocean ecosystem and are, no…" at bounding box center [601, 218] width 240 height 46
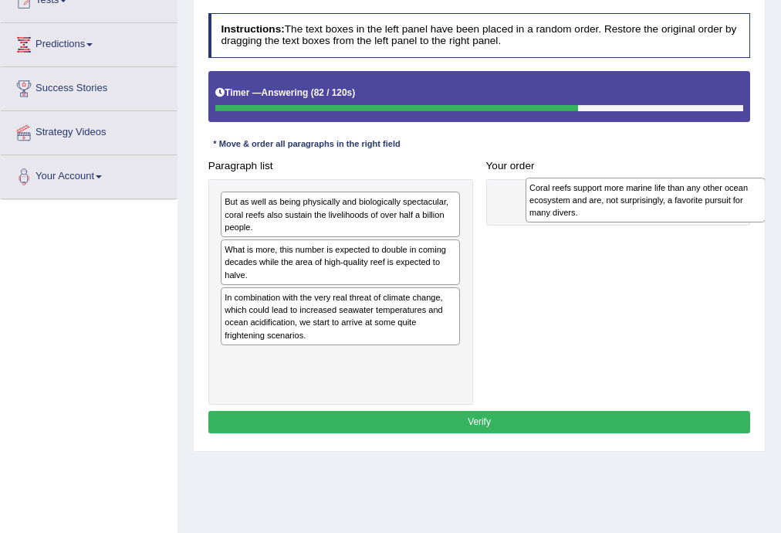
drag, startPoint x: 286, startPoint y: 297, endPoint x: 649, endPoint y: 192, distance: 377.8
click at [649, 192] on div "Coral reefs support more marine life than any other ocean ecosystem and are, no…" at bounding box center [646, 201] width 240 height 46
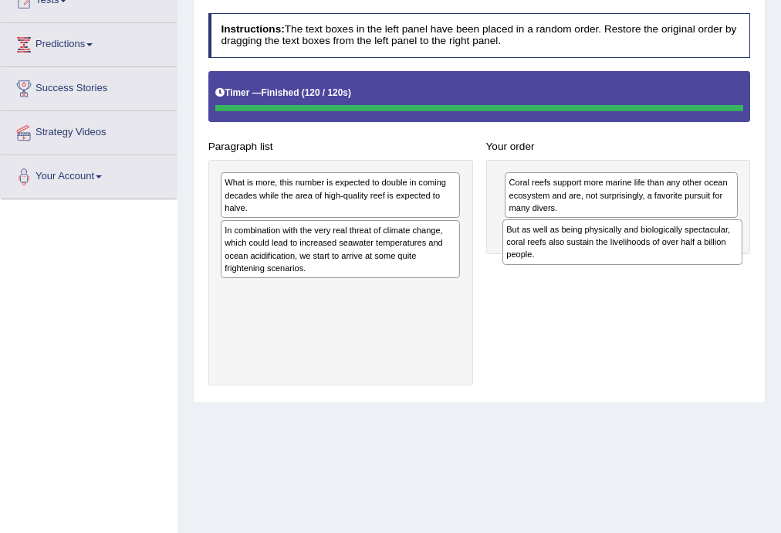
drag, startPoint x: 335, startPoint y: 195, endPoint x: 670, endPoint y: 256, distance: 340.8
click at [670, 256] on div "But as well as being physically and biologically spectacular, coral reefs also …" at bounding box center [623, 242] width 240 height 46
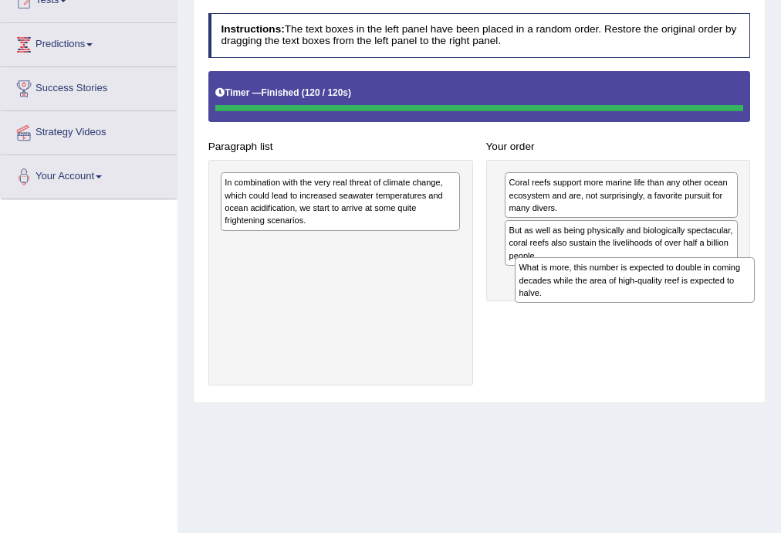
drag, startPoint x: 381, startPoint y: 190, endPoint x: 731, endPoint y: 297, distance: 366.4
click at [731, 297] on div "What is more, this number is expected to double in coming decades while the are…" at bounding box center [635, 280] width 240 height 46
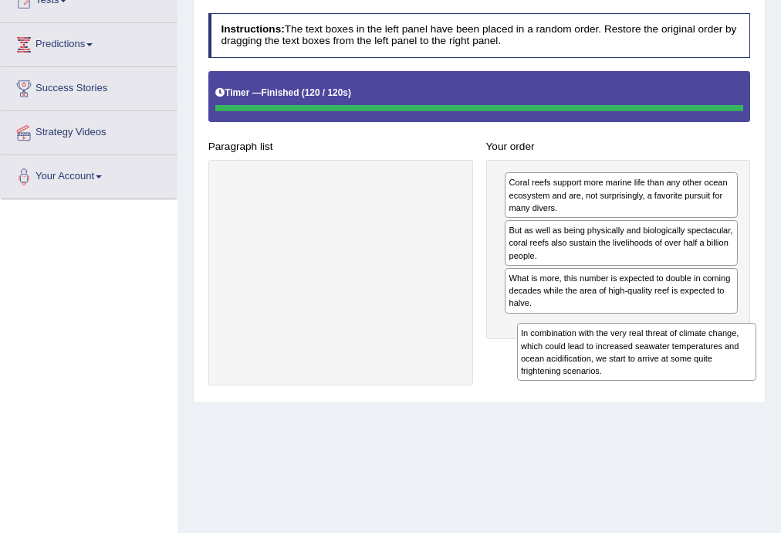
drag, startPoint x: 368, startPoint y: 202, endPoint x: 720, endPoint y: 385, distance: 397.2
click at [720, 385] on div "Instructions: The text boxes in the left panel have been placed in a random ord…" at bounding box center [479, 201] width 549 height 388
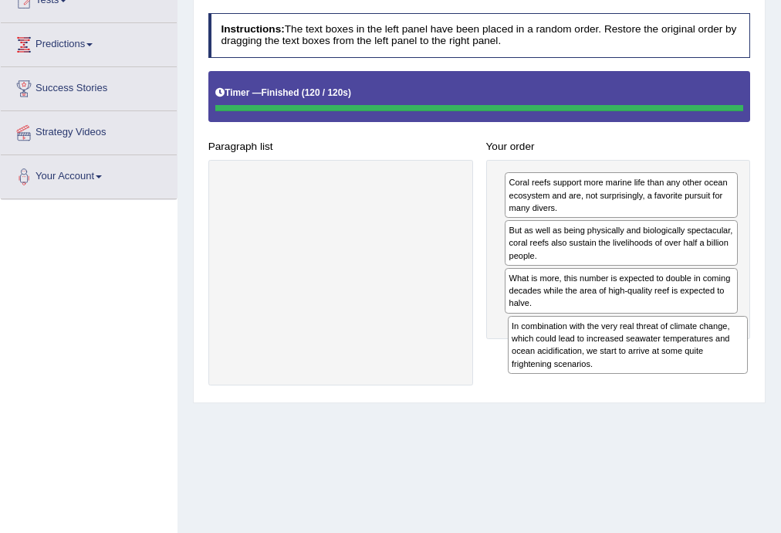
drag, startPoint x: 357, startPoint y: 191, endPoint x: 698, endPoint y: 367, distance: 383.7
click at [698, 367] on div "In combination with the very real threat of climate change, which could lead to…" at bounding box center [628, 345] width 240 height 58
drag, startPoint x: 343, startPoint y: 213, endPoint x: 704, endPoint y: 388, distance: 401.6
click at [704, 388] on div "Instructions: The text boxes in the left panel have been placed in a random ord…" at bounding box center [479, 201] width 549 height 388
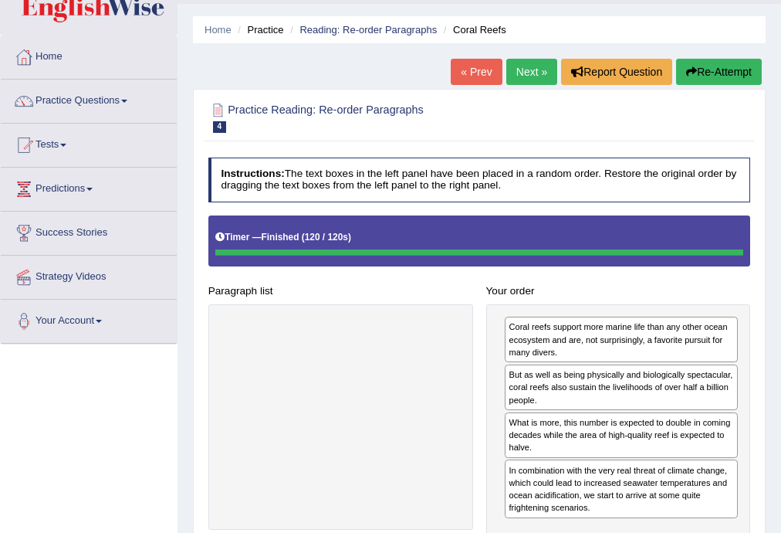
scroll to position [31, 0]
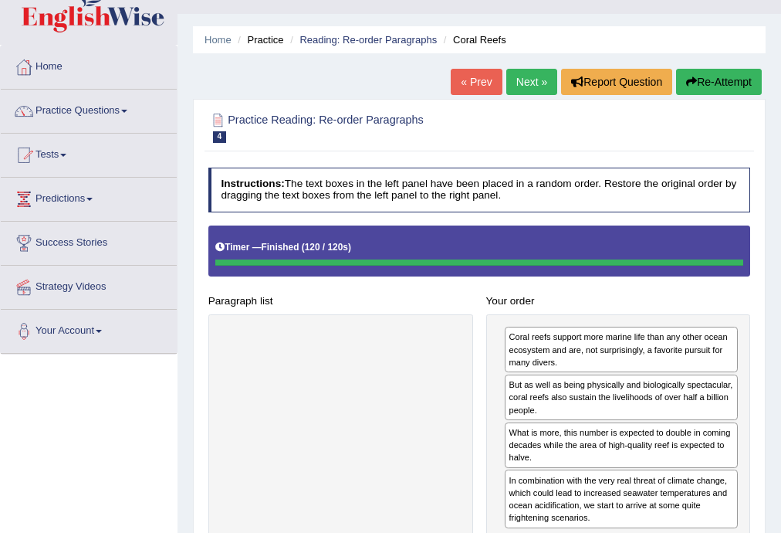
click at [726, 83] on button "Re-Attempt" at bounding box center [719, 82] width 86 height 26
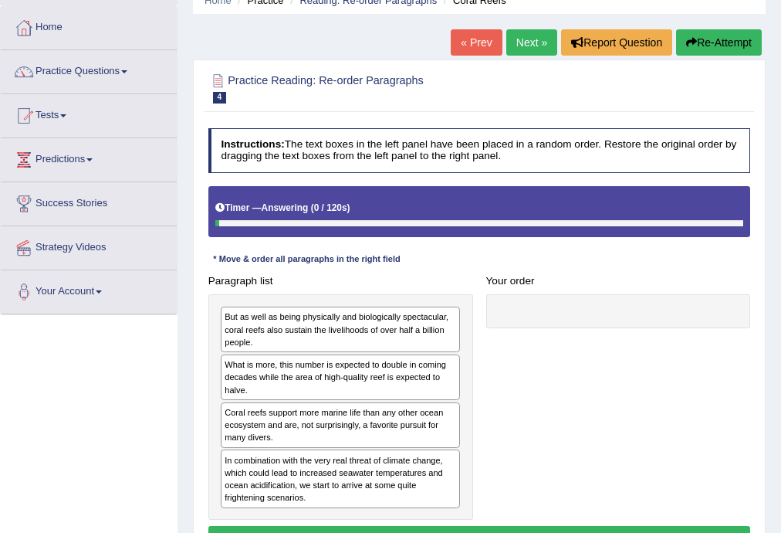
scroll to position [93, 0]
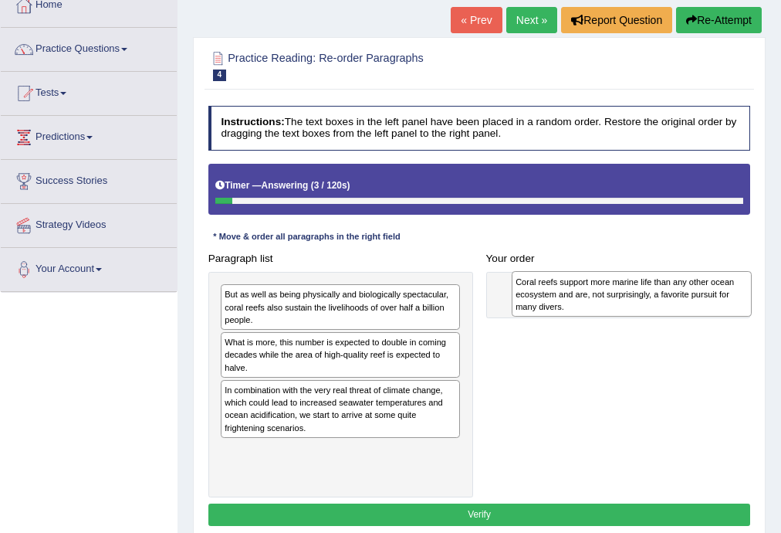
drag, startPoint x: 347, startPoint y: 401, endPoint x: 693, endPoint y: 297, distance: 361.1
click at [693, 297] on div "Coral reefs support more marine life than any other ocean ecosystem and are, no…" at bounding box center [632, 294] width 240 height 46
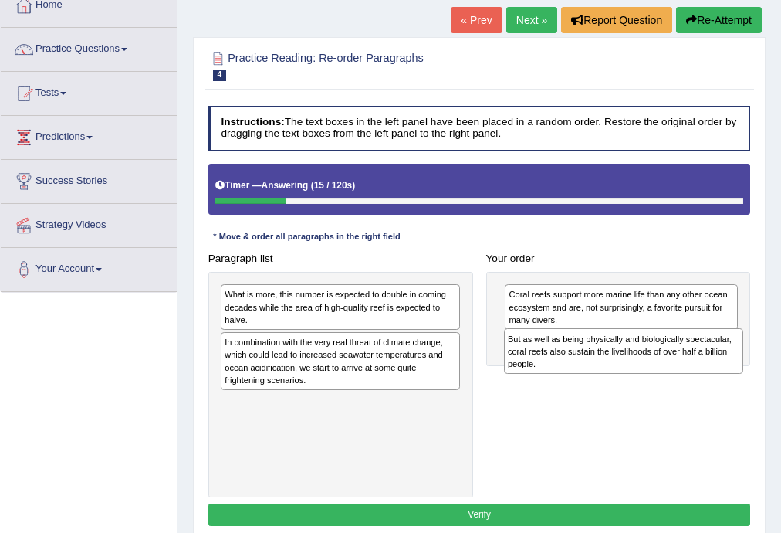
drag, startPoint x: 313, startPoint y: 303, endPoint x: 650, endPoint y: 361, distance: 341.7
click at [650, 361] on div "But as well as being physically and biologically spectacular, coral reefs also …" at bounding box center [624, 351] width 240 height 46
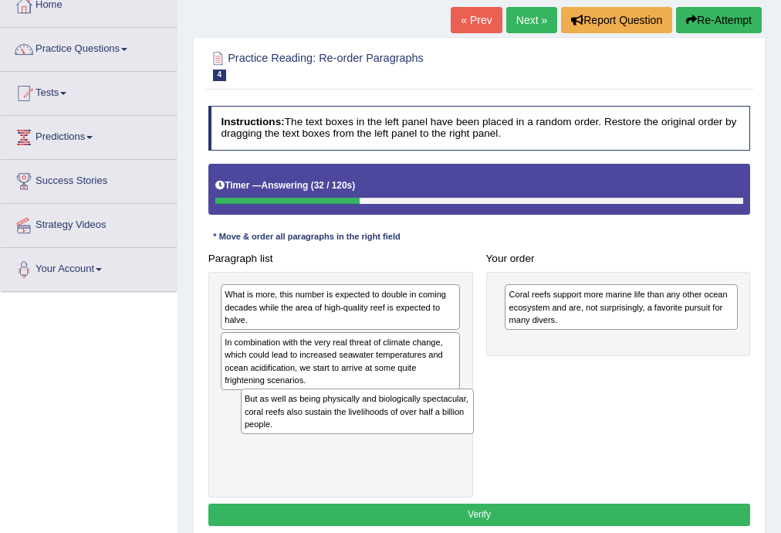
drag, startPoint x: 564, startPoint y: 358, endPoint x: 251, endPoint y: 407, distance: 316.5
click at [256, 437] on div "Paragraph list What is more, this number is expected to double in coming decade…" at bounding box center [480, 372] width 556 height 250
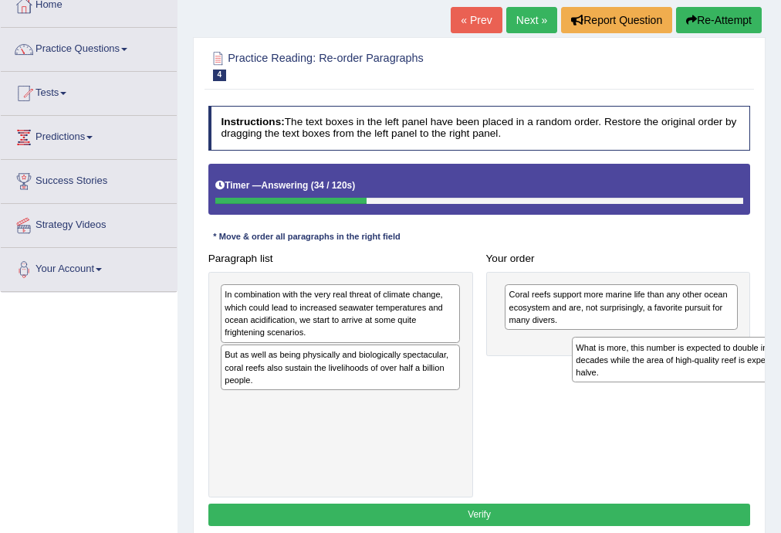
drag, startPoint x: 308, startPoint y: 306, endPoint x: 724, endPoint y: 371, distance: 420.4
click at [724, 371] on div "What is more, this number is expected to double in coming decades while the are…" at bounding box center [692, 360] width 240 height 46
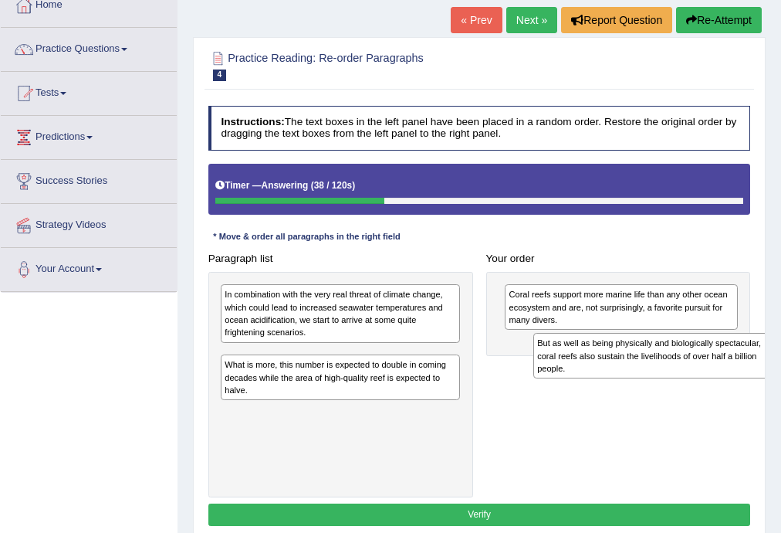
drag, startPoint x: 327, startPoint y: 364, endPoint x: 699, endPoint y: 368, distance: 371.4
click at [699, 368] on div "But as well as being physically and biologically spectacular, coral reefs also …" at bounding box center [654, 356] width 240 height 46
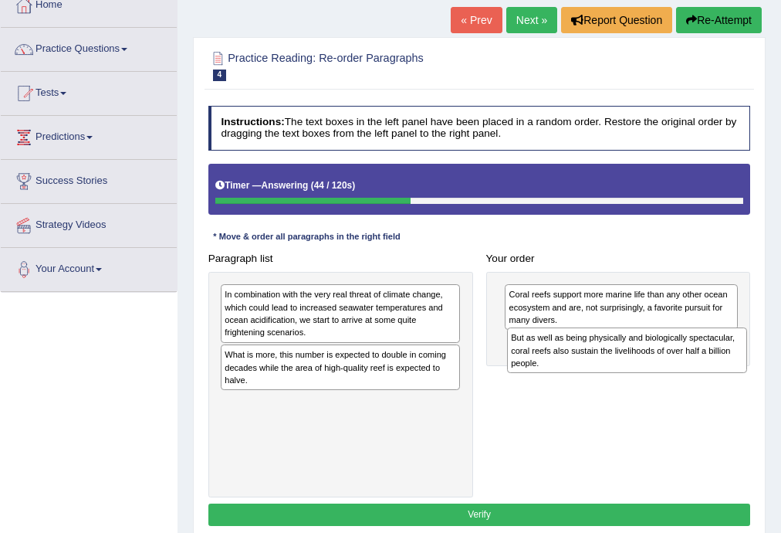
drag, startPoint x: 300, startPoint y: 364, endPoint x: 640, endPoint y: 362, distance: 340.5
click at [640, 362] on div "But as well as being physically and biologically spectacular, coral reefs also …" at bounding box center [627, 350] width 240 height 46
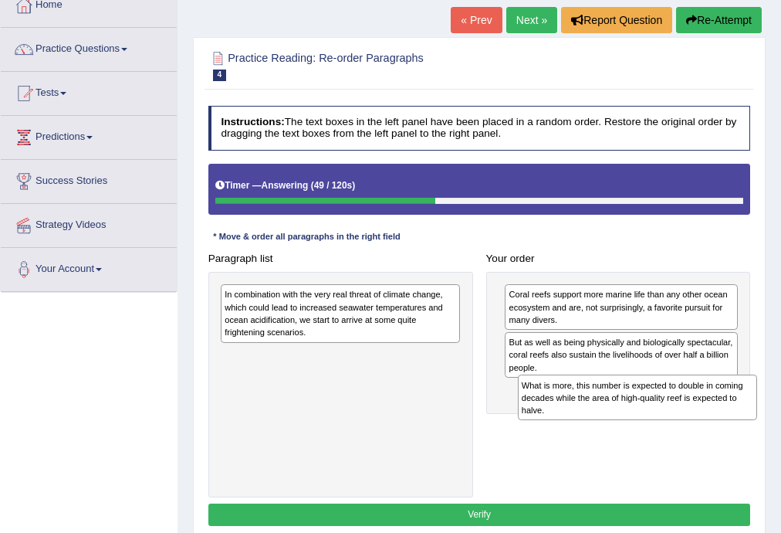
drag, startPoint x: 323, startPoint y: 363, endPoint x: 676, endPoint y: 416, distance: 356.9
click at [676, 416] on div "What is more, this number is expected to double in coming decades while the are…" at bounding box center [638, 397] width 240 height 46
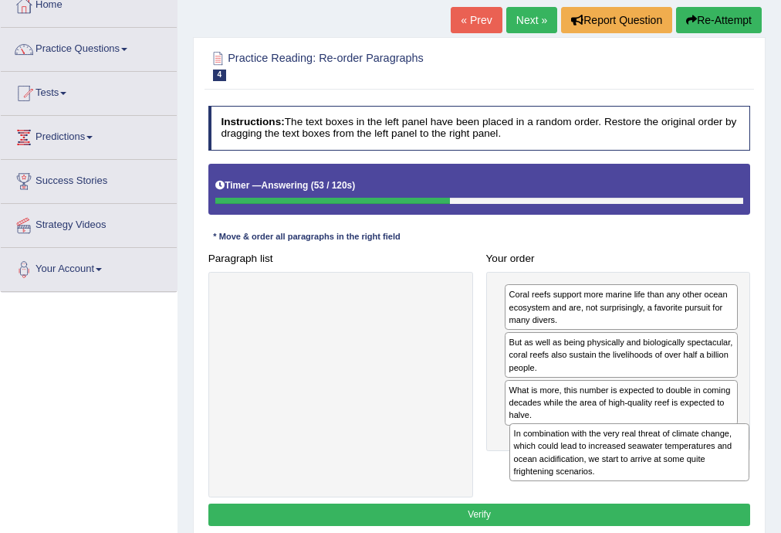
drag, startPoint x: 347, startPoint y: 303, endPoint x: 690, endPoint y: 473, distance: 383.3
click at [690, 473] on div "In combination with the very real threat of climate change, which could lead to…" at bounding box center [630, 452] width 240 height 58
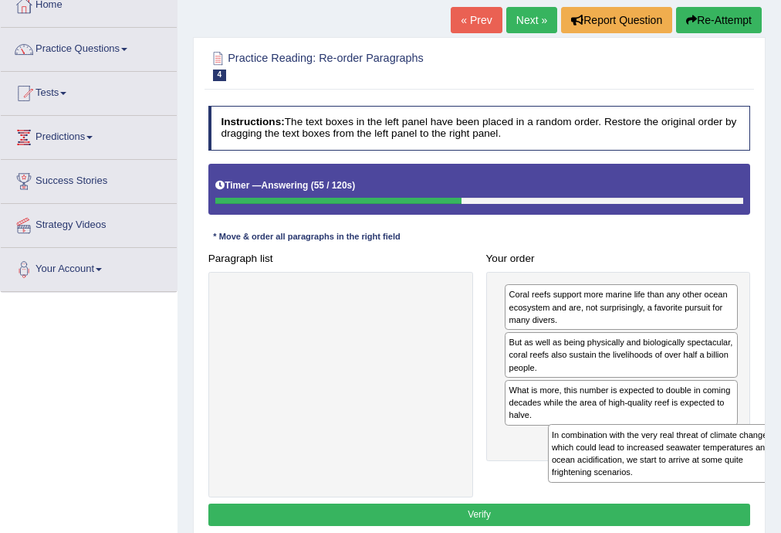
drag, startPoint x: 334, startPoint y: 297, endPoint x: 722, endPoint y: 469, distance: 424.5
click at [722, 469] on div "In combination with the very real threat of climate change, which could lead to…" at bounding box center [668, 453] width 240 height 58
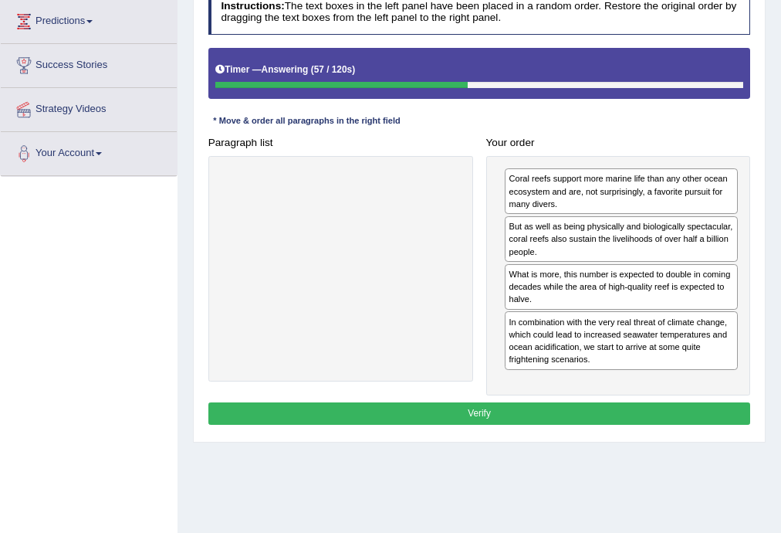
scroll to position [216, 0]
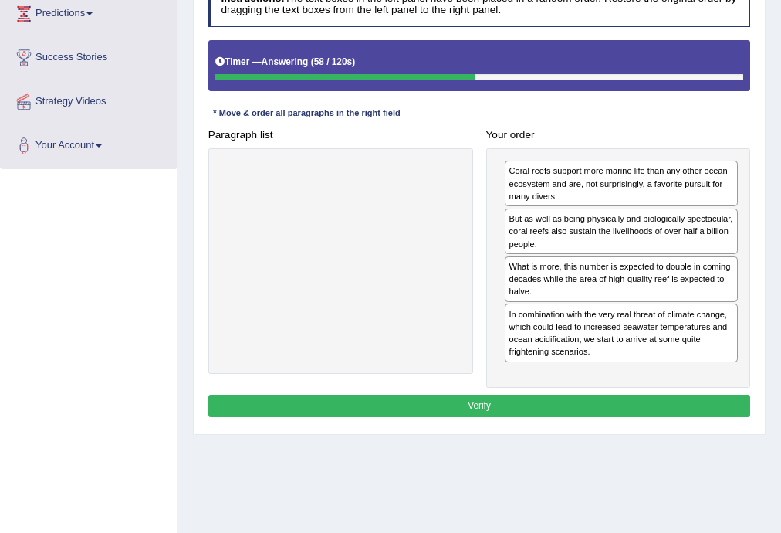
click at [448, 405] on button "Verify" at bounding box center [479, 406] width 543 height 22
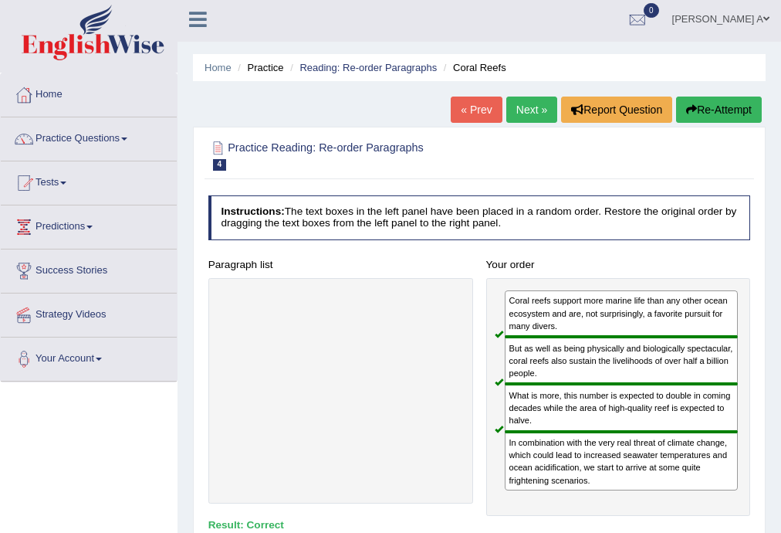
scroll to position [0, 0]
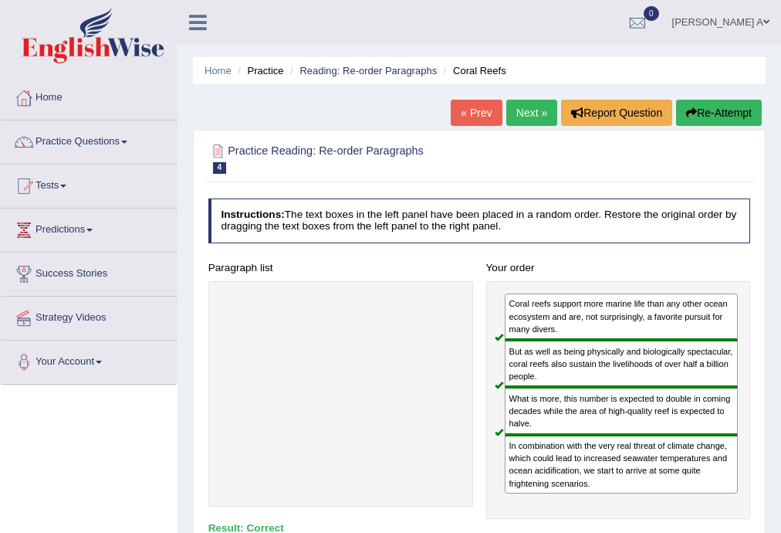
click at [513, 112] on link "Next »" at bounding box center [532, 113] width 51 height 26
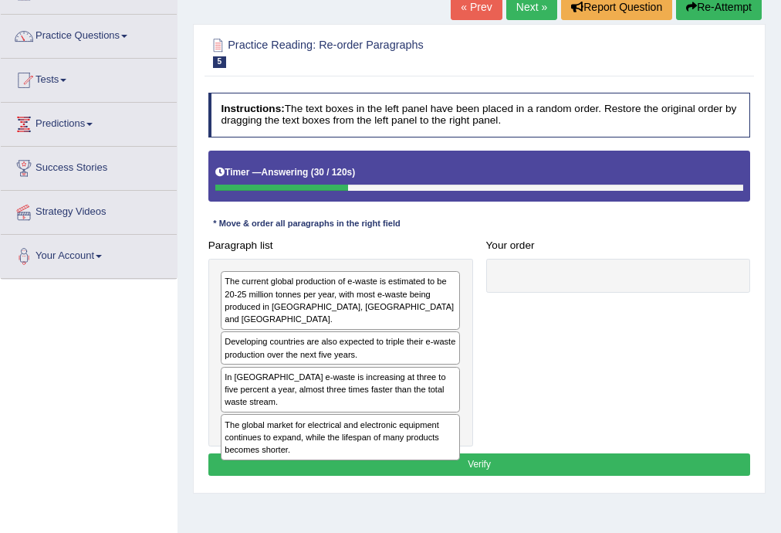
scroll to position [124, 0]
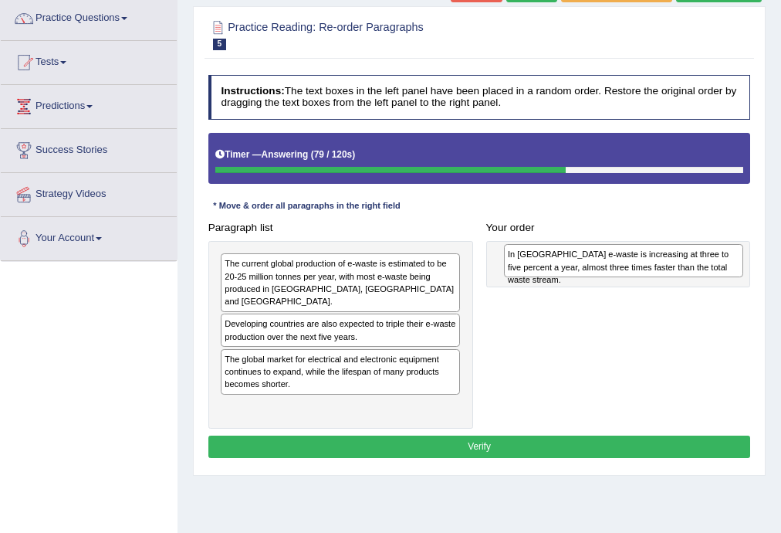
drag, startPoint x: 253, startPoint y: 358, endPoint x: 590, endPoint y: 271, distance: 347.6
click at [590, 271] on div "In Europe e-waste is increasing at three to five percent a year, almost three t…" at bounding box center [624, 260] width 240 height 33
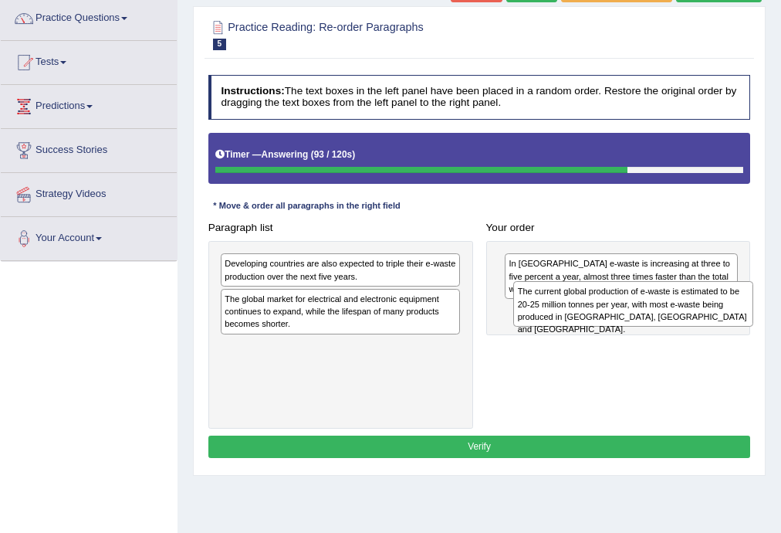
drag, startPoint x: 260, startPoint y: 272, endPoint x: 608, endPoint y: 311, distance: 350.5
click at [608, 311] on div "The current global production of e-waste is estimated to be 20-25 million tonne…" at bounding box center [633, 304] width 240 height 46
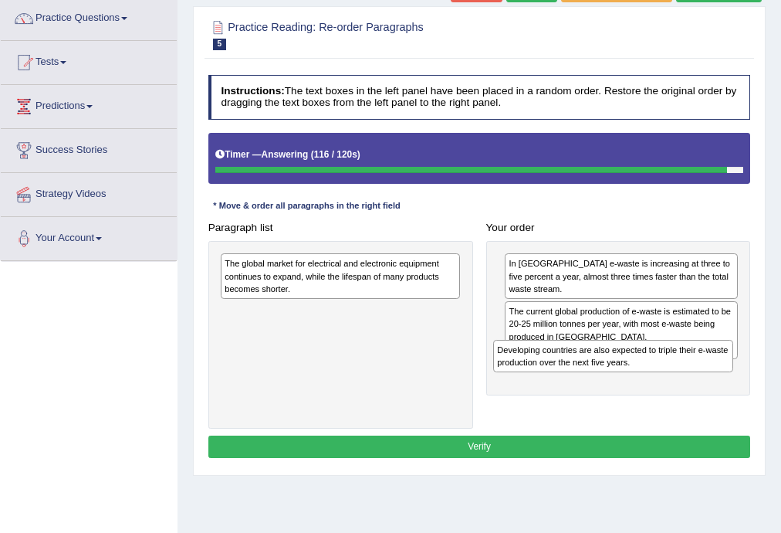
drag, startPoint x: 337, startPoint y: 269, endPoint x: 661, endPoint y: 378, distance: 341.8
click at [661, 378] on div "Paragraph list Developing countries are also expected to triple their e-waste p…" at bounding box center [480, 322] width 556 height 212
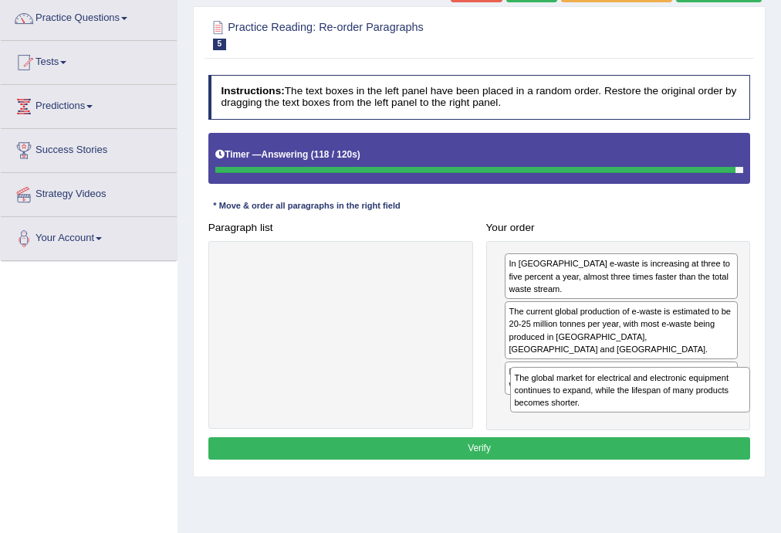
drag, startPoint x: 325, startPoint y: 280, endPoint x: 667, endPoint y: 414, distance: 367.2
click at [667, 414] on div "Paragraph list The global market for electrical and electronic equipment contin…" at bounding box center [480, 323] width 556 height 214
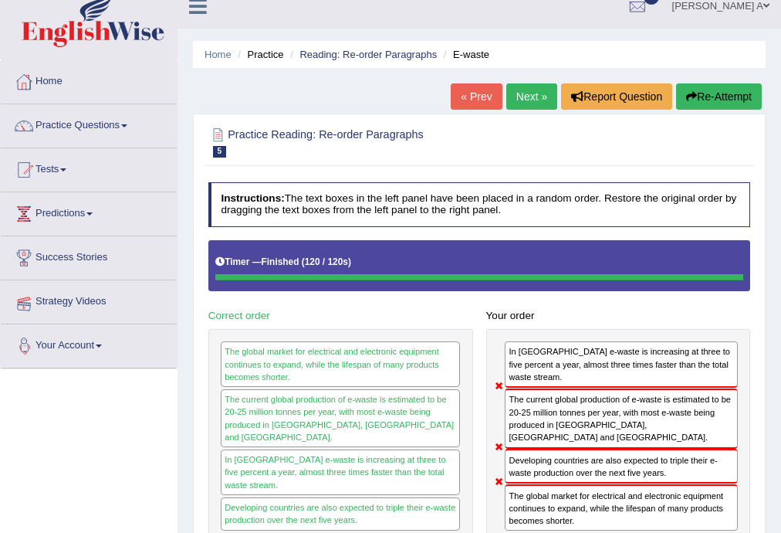
scroll to position [0, 0]
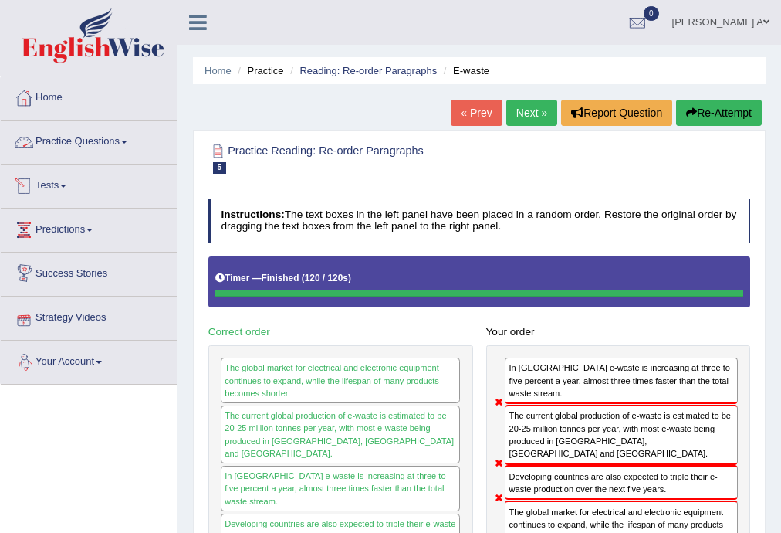
click at [127, 138] on link "Practice Questions" at bounding box center [89, 139] width 176 height 39
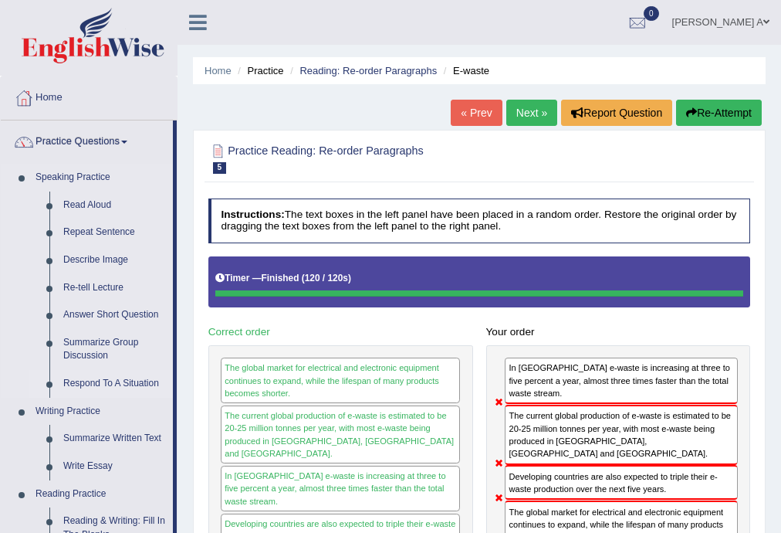
click at [103, 384] on link "Respond To A Situation" at bounding box center [114, 384] width 117 height 28
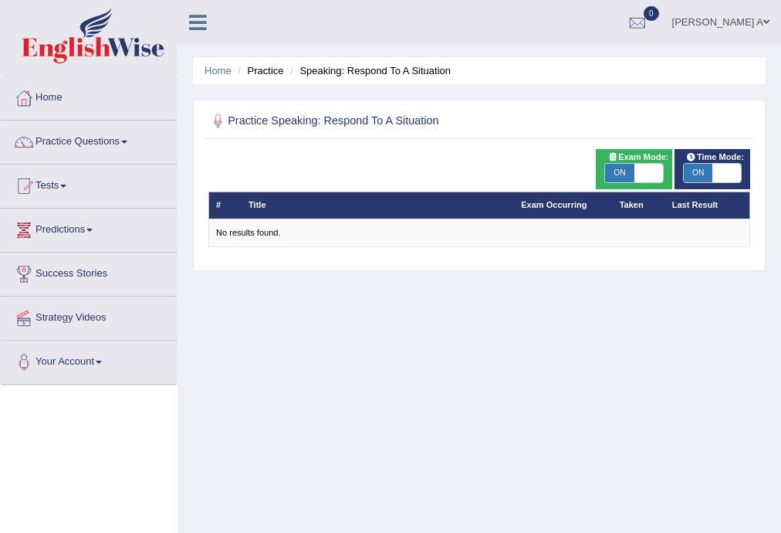
click at [616, 168] on span "ON" at bounding box center [619, 173] width 29 height 19
checkbox input "false"
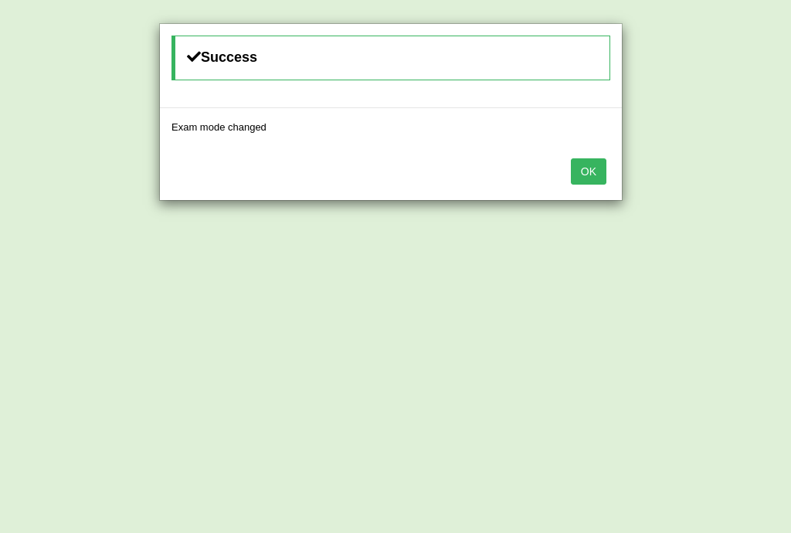
click at [582, 173] on button "OK" at bounding box center [589, 171] width 36 height 26
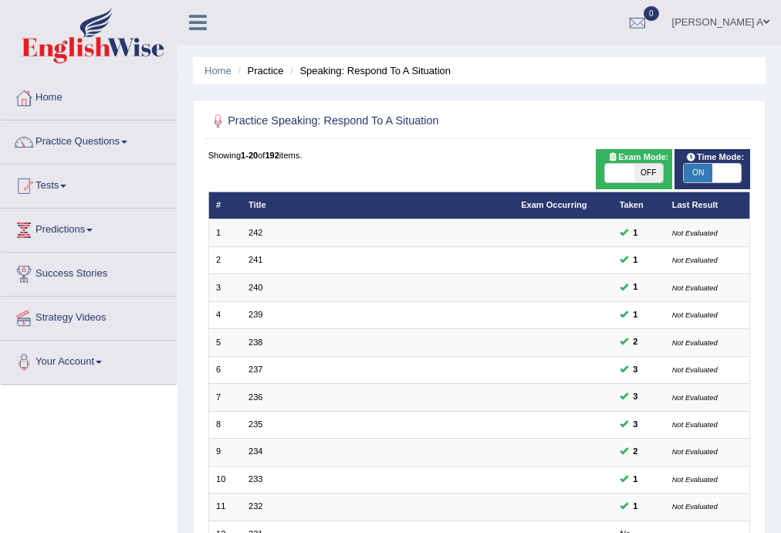
click at [692, 171] on span "ON" at bounding box center [698, 173] width 29 height 19
checkbox input "false"
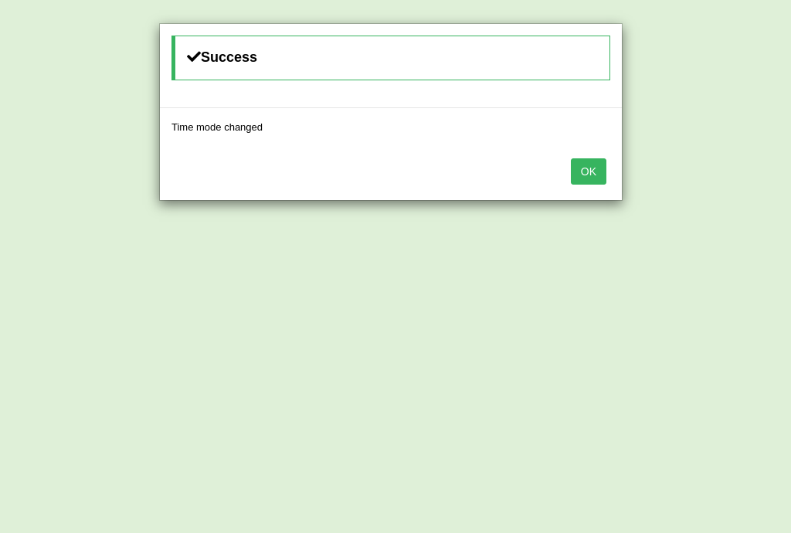
click at [582, 172] on button "OK" at bounding box center [589, 171] width 36 height 26
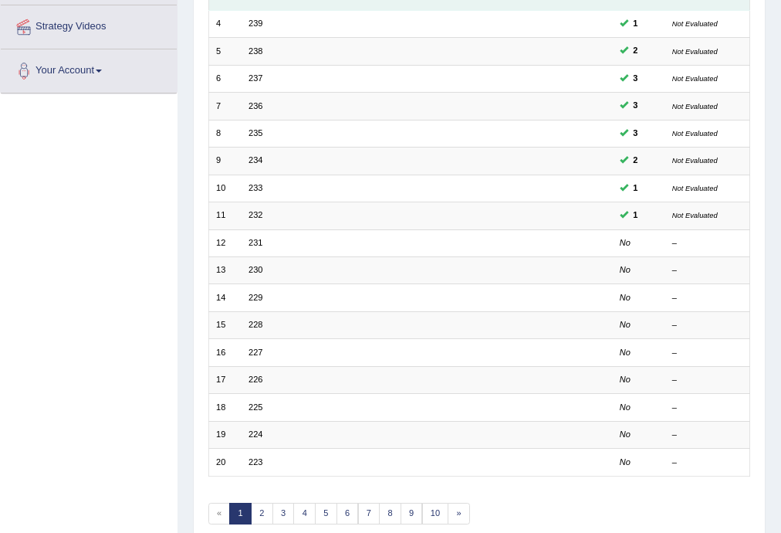
scroll to position [309, 0]
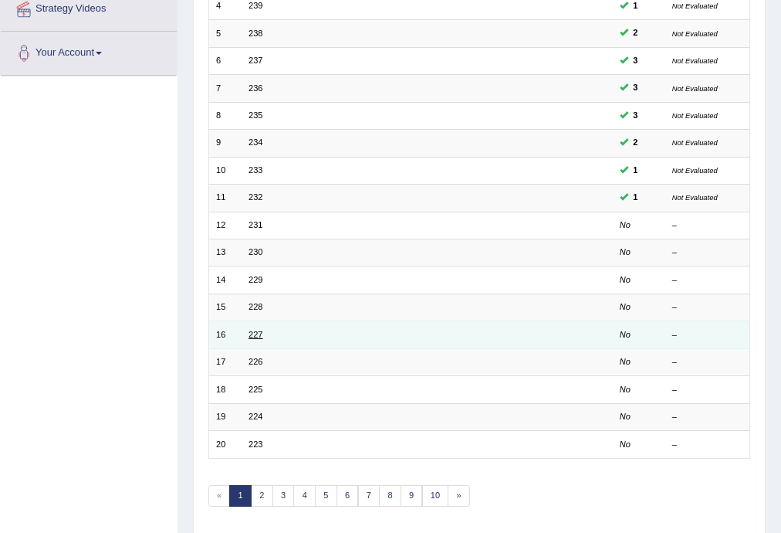
click at [259, 332] on link "227" at bounding box center [256, 334] width 14 height 9
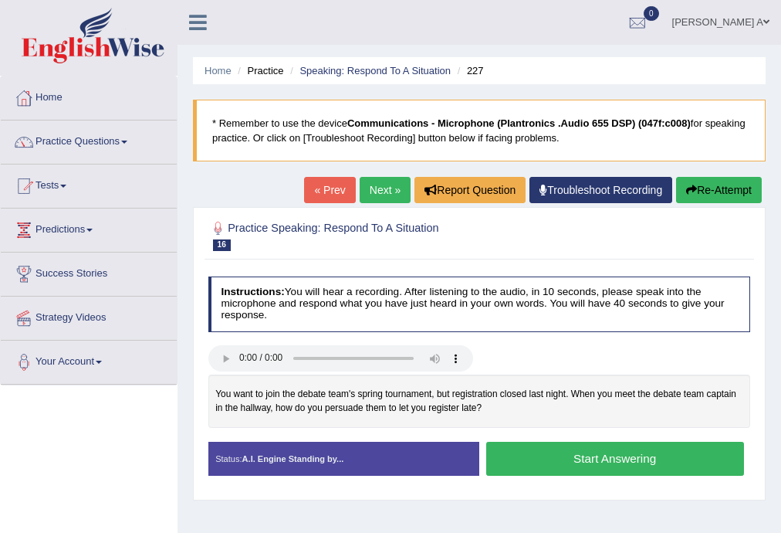
click at [544, 459] on button "Start Answering" at bounding box center [615, 458] width 258 height 33
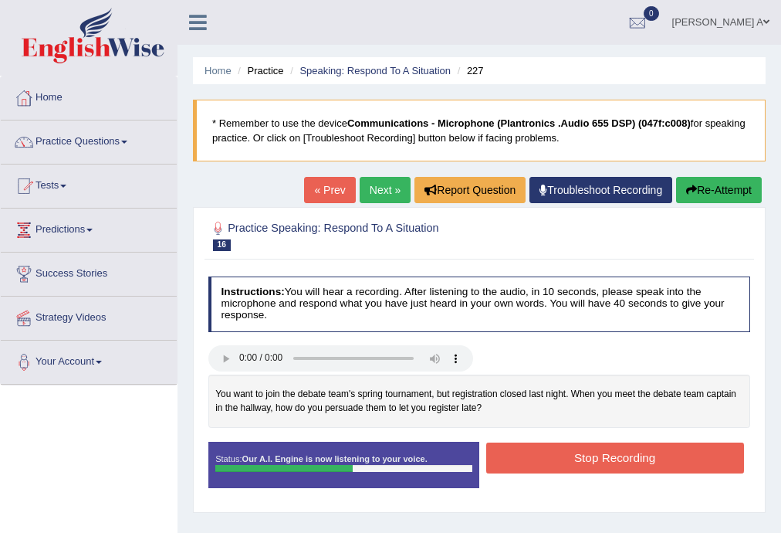
click at [624, 449] on button "Stop Recording" at bounding box center [615, 457] width 258 height 30
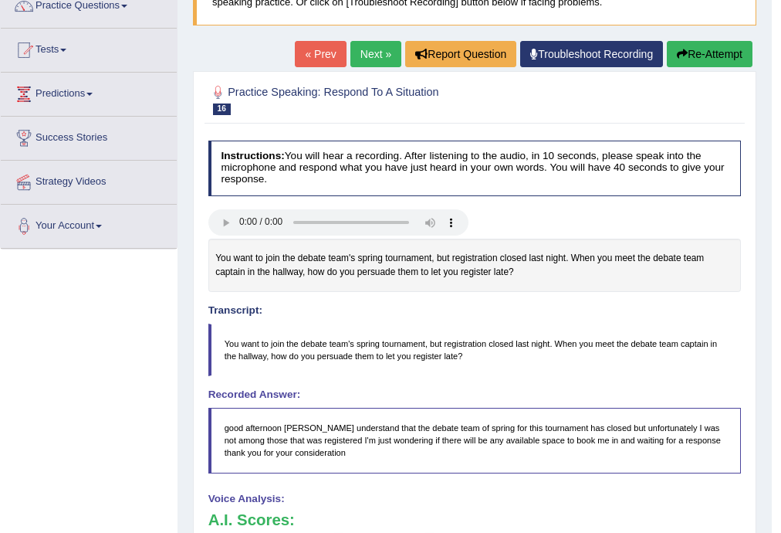
scroll to position [124, 0]
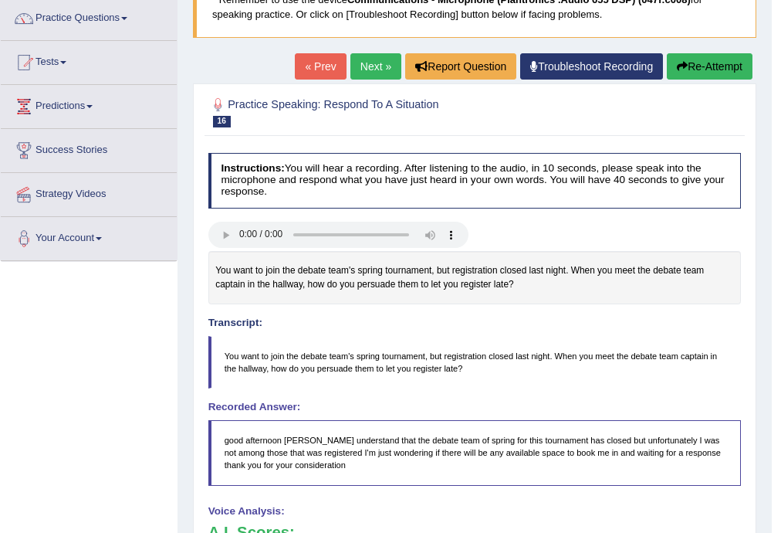
click at [701, 67] on button "Re-Attempt" at bounding box center [710, 66] width 86 height 26
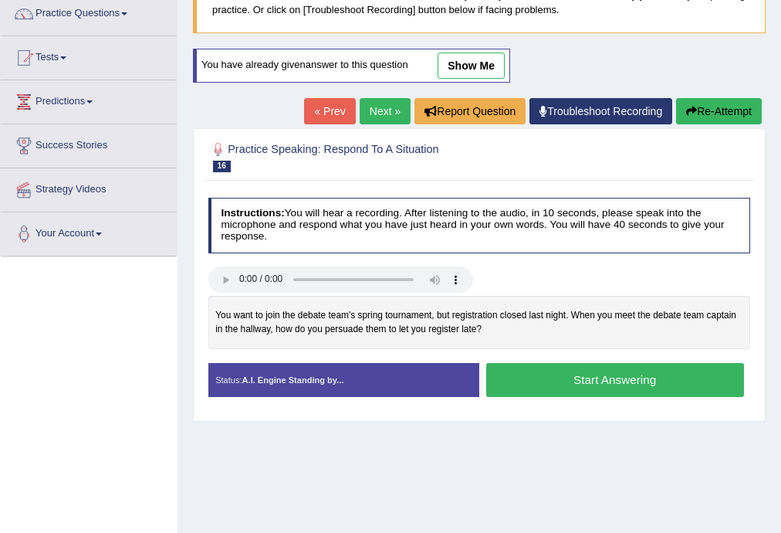
click at [605, 383] on button "Start Answering" at bounding box center [615, 379] width 258 height 33
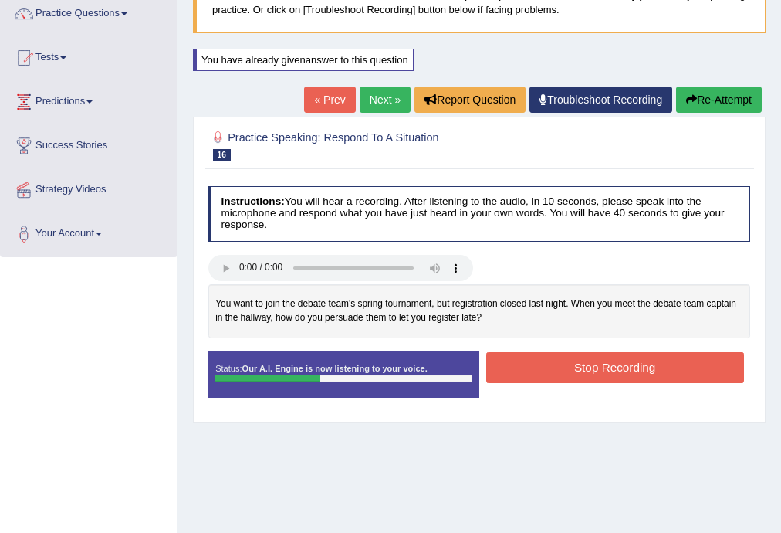
click at [551, 366] on button "Stop Recording" at bounding box center [615, 367] width 258 height 30
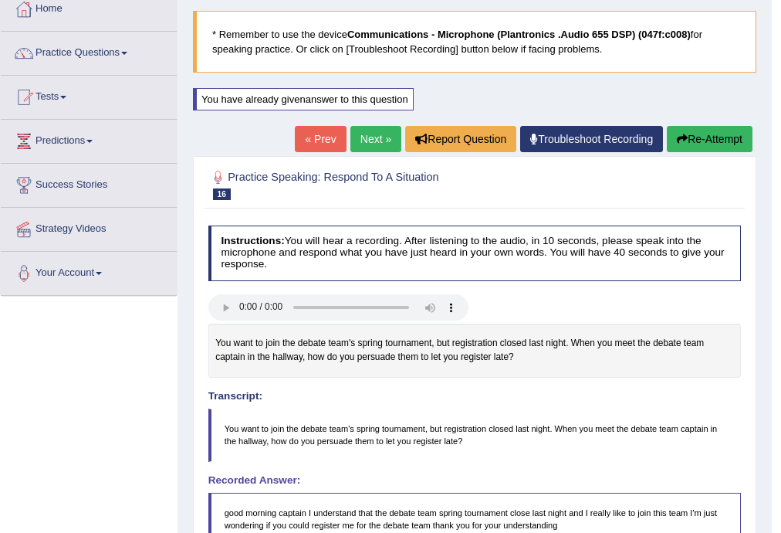
scroll to position [66, 0]
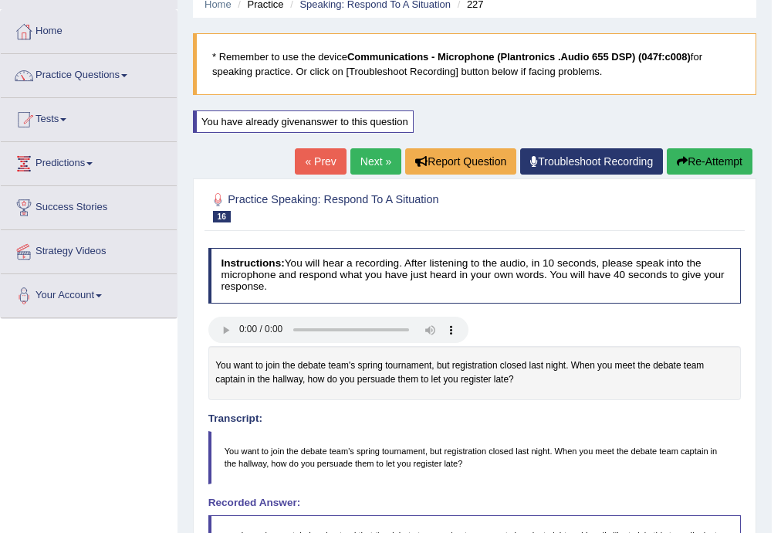
click at [351, 154] on link "Next »" at bounding box center [376, 161] width 51 height 26
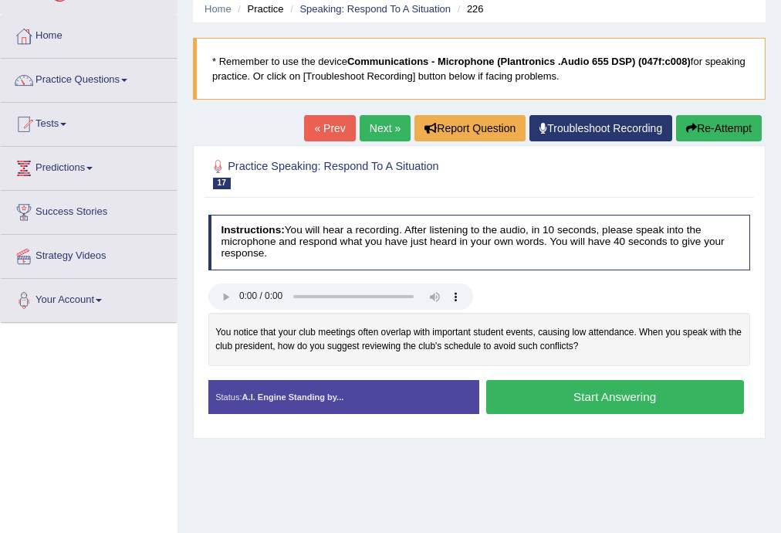
click at [518, 396] on button "Start Answering" at bounding box center [615, 396] width 258 height 33
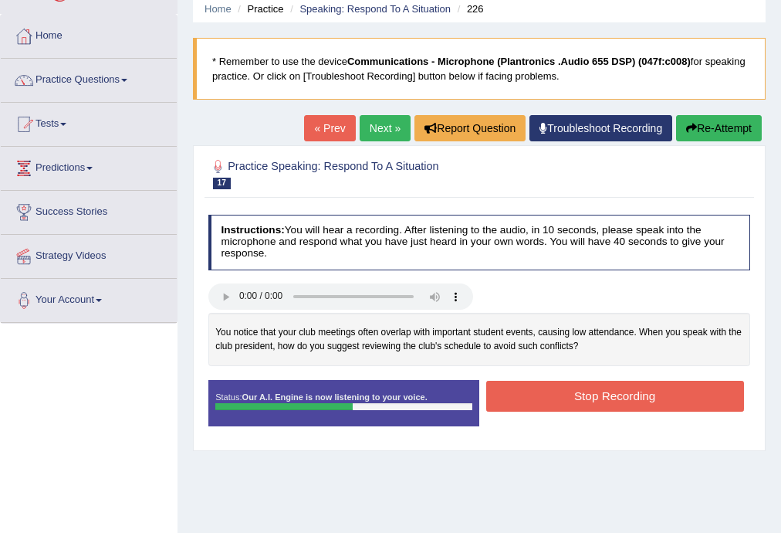
click at [585, 391] on button "Stop Recording" at bounding box center [615, 396] width 258 height 30
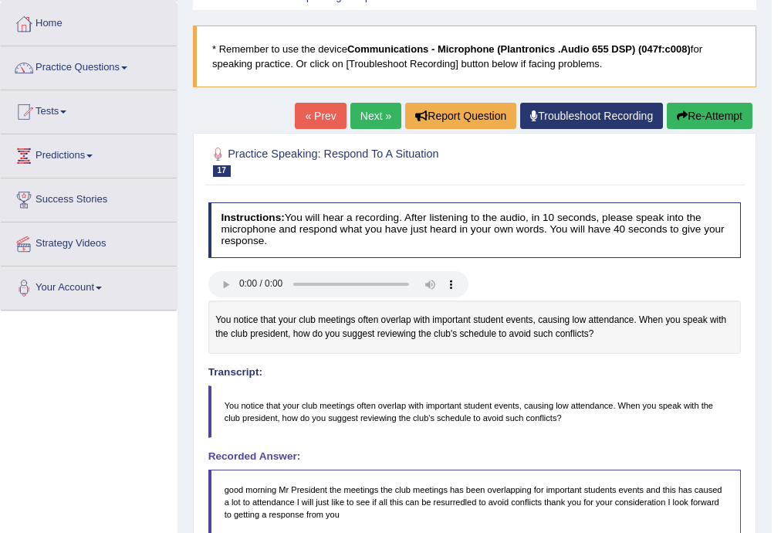
scroll to position [62, 0]
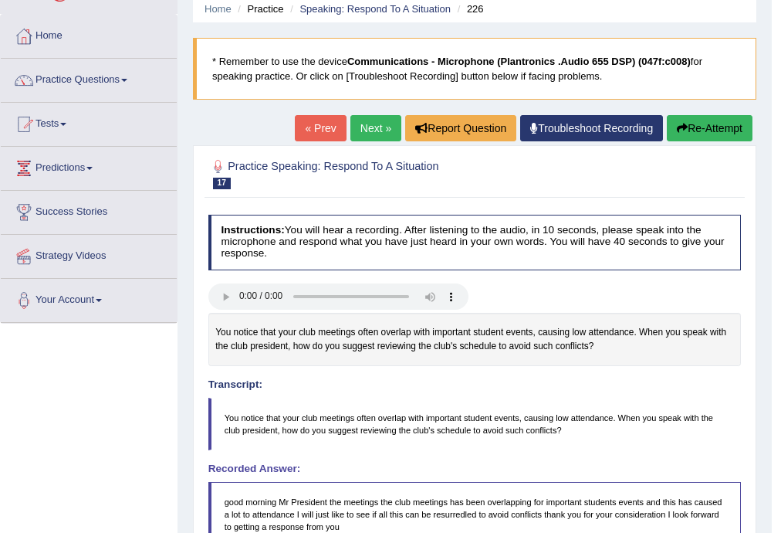
click at [364, 124] on link "Next »" at bounding box center [376, 128] width 51 height 26
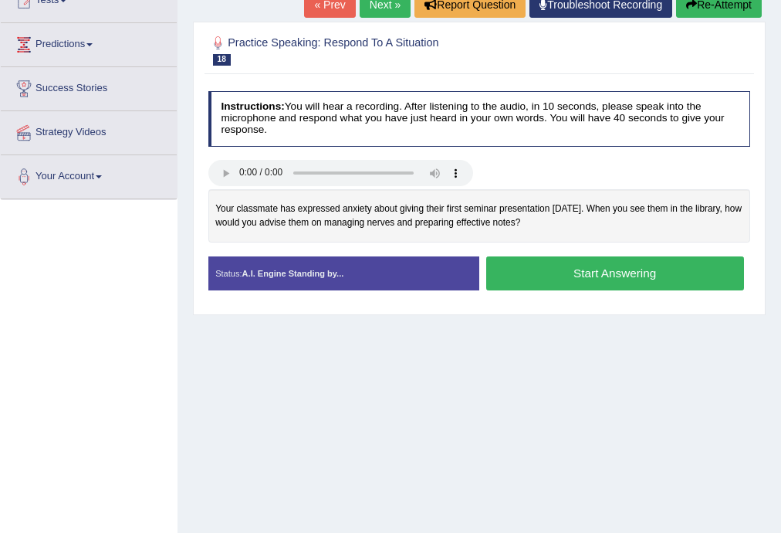
click at [550, 269] on button "Start Answering" at bounding box center [615, 272] width 258 height 33
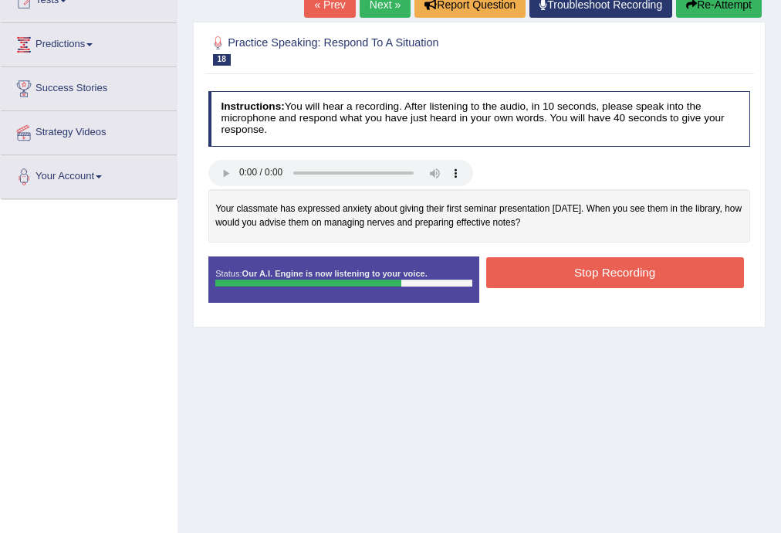
click at [598, 272] on button "Stop Recording" at bounding box center [615, 272] width 258 height 30
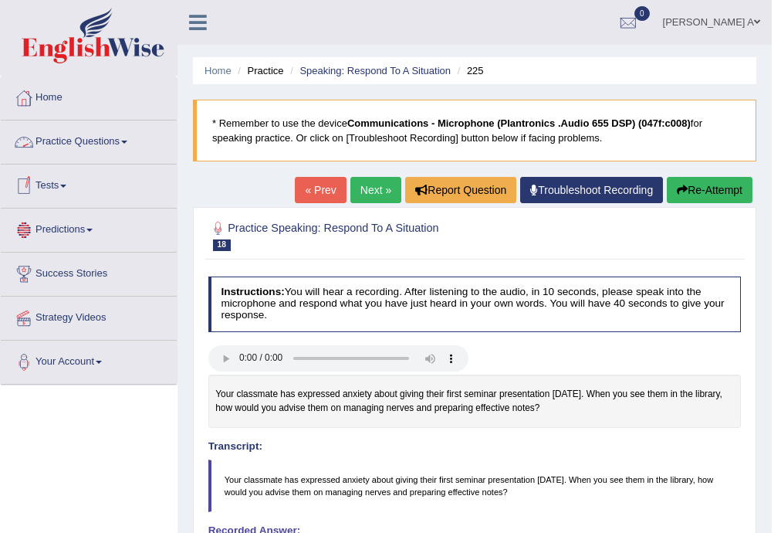
click at [125, 139] on link "Practice Questions" at bounding box center [89, 139] width 176 height 39
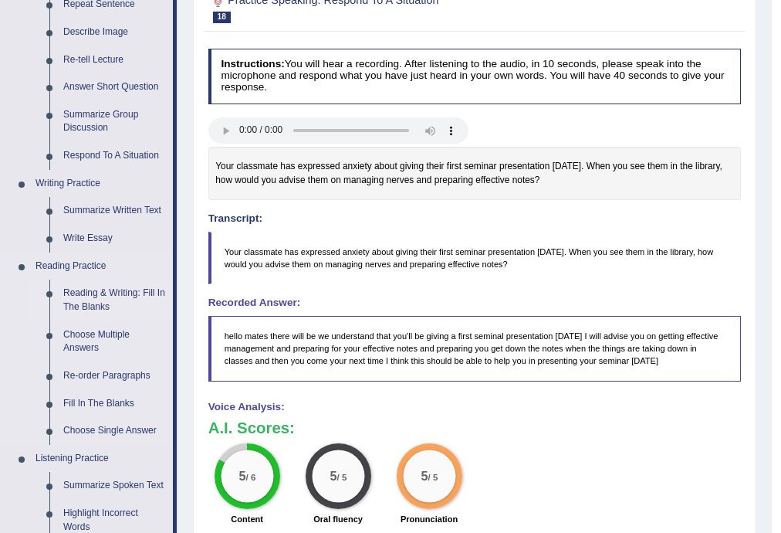
scroll to position [247, 0]
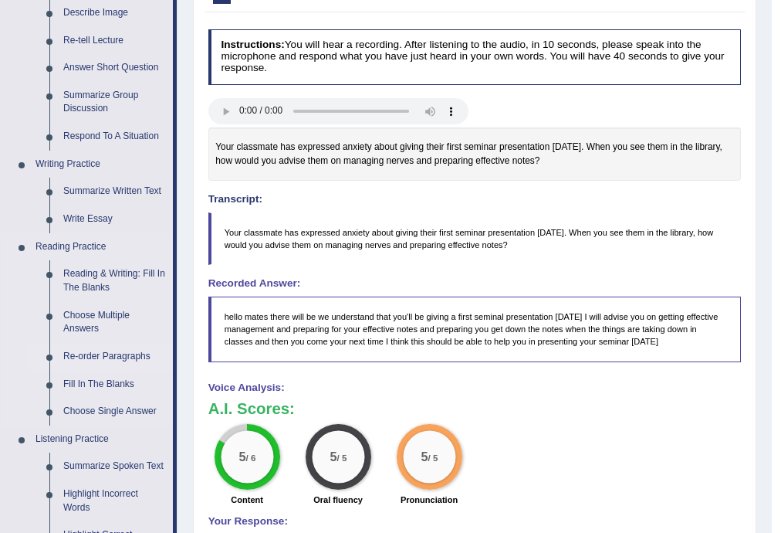
click at [82, 355] on link "Re-order Paragraphs" at bounding box center [114, 357] width 117 height 28
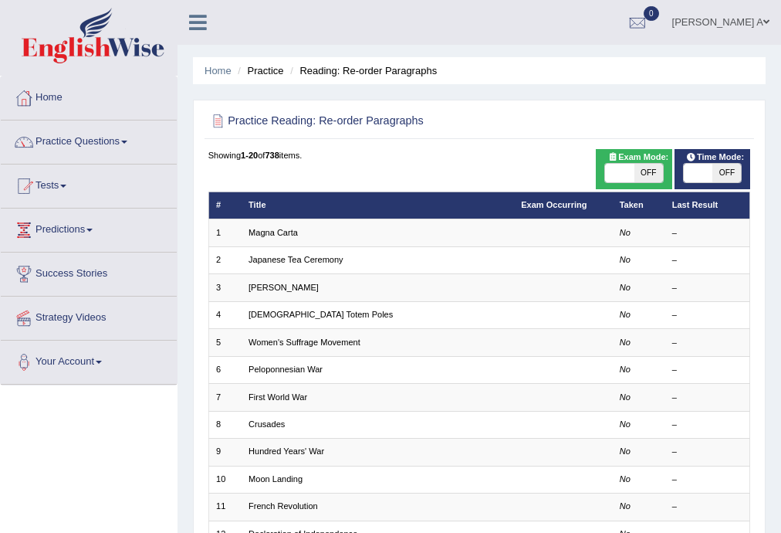
click at [649, 168] on span "OFF" at bounding box center [649, 173] width 29 height 19
checkbox input "true"
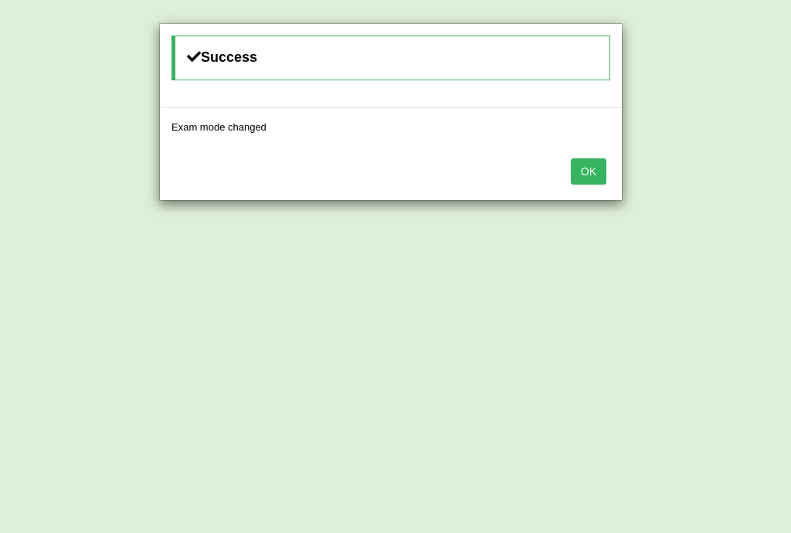
click at [593, 166] on button "OK" at bounding box center [589, 171] width 36 height 26
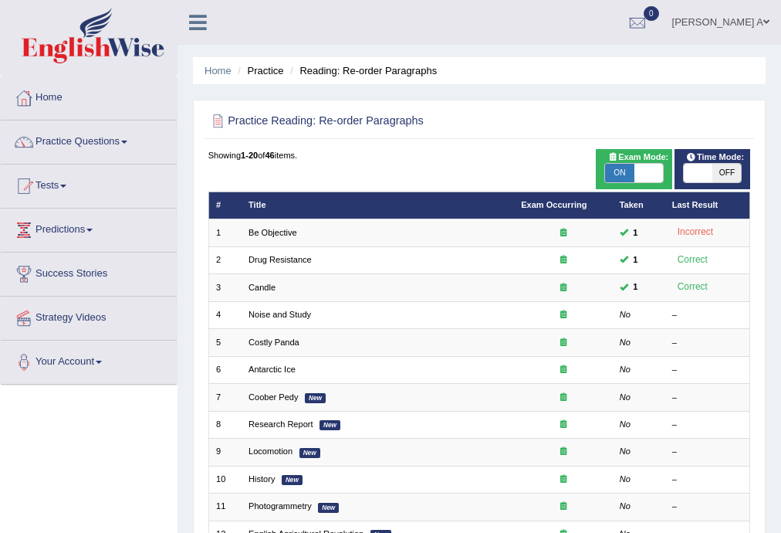
click at [725, 167] on span "OFF" at bounding box center [727, 173] width 29 height 19
checkbox input "true"
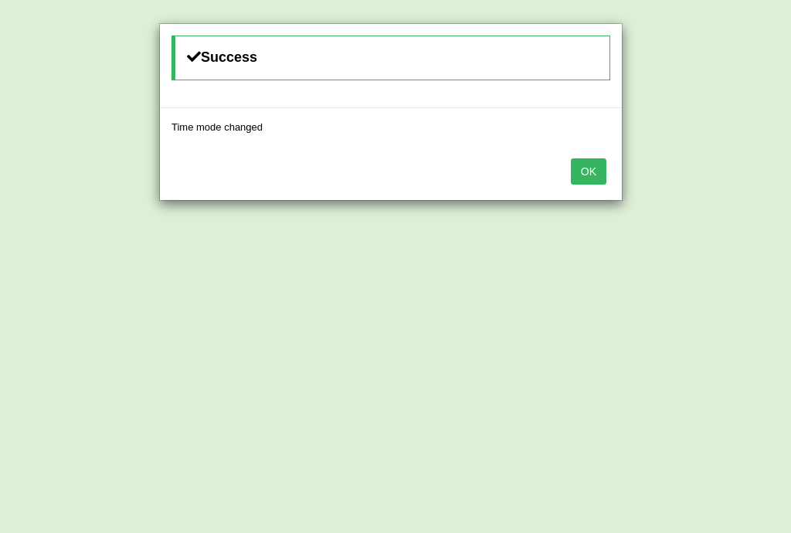
click at [584, 170] on button "OK" at bounding box center [589, 171] width 36 height 26
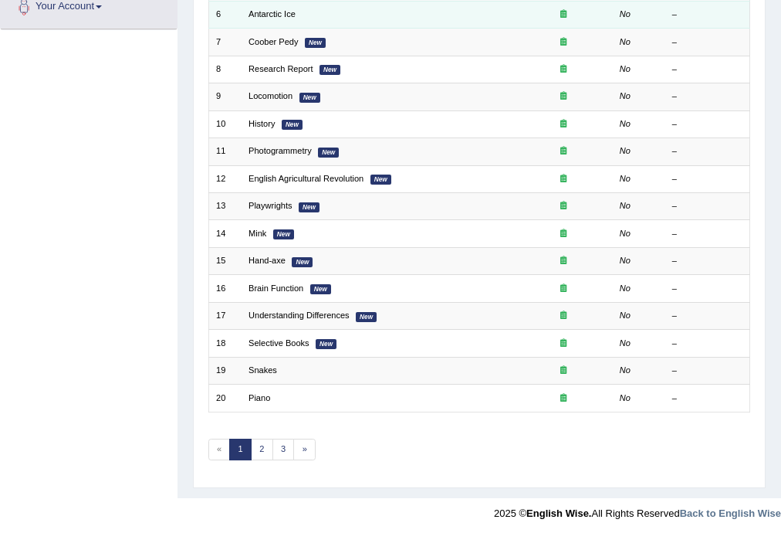
scroll to position [355, 0]
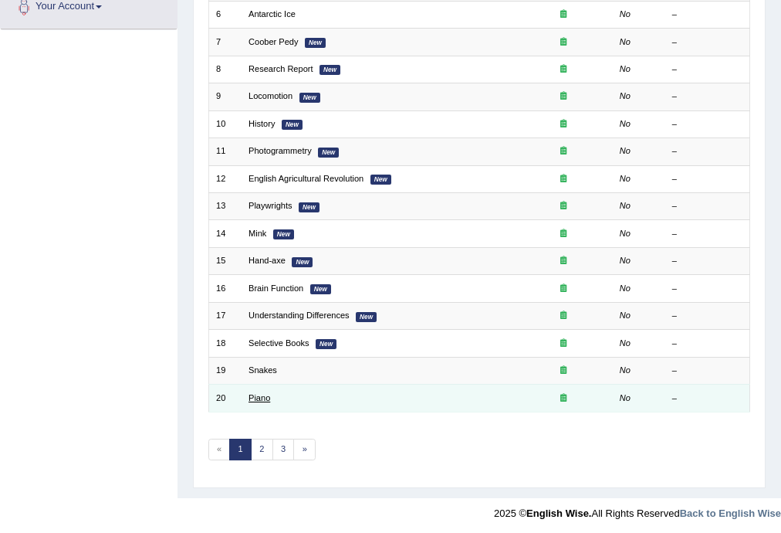
click at [266, 395] on link "Piano" at bounding box center [260, 397] width 22 height 9
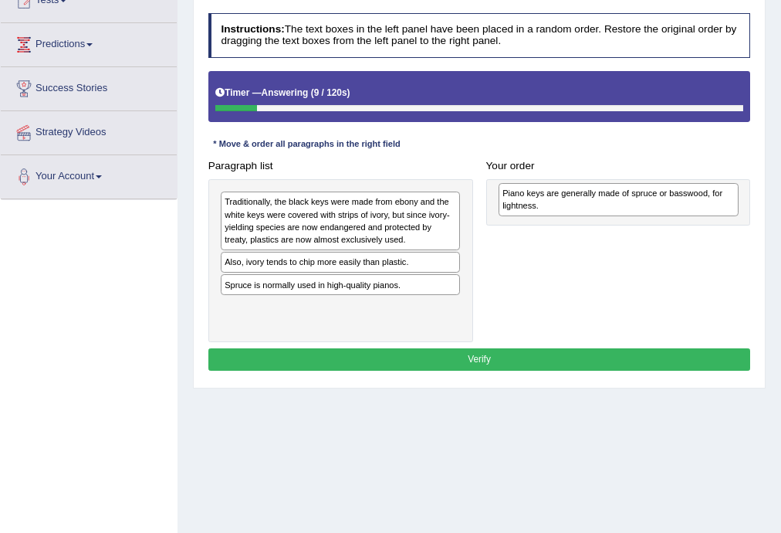
drag, startPoint x: 267, startPoint y: 292, endPoint x: 598, endPoint y: 206, distance: 341.4
click at [598, 206] on div "Piano keys are generally made of spruce or basswood, for lightness." at bounding box center [619, 199] width 240 height 33
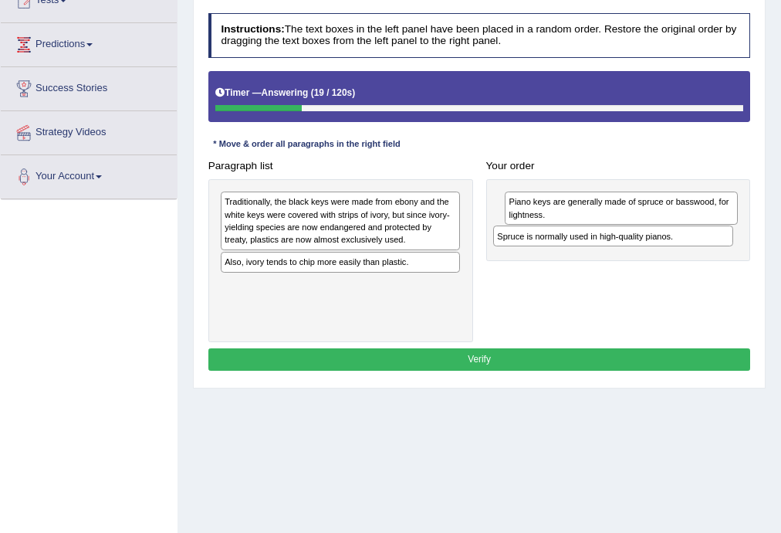
drag, startPoint x: 355, startPoint y: 286, endPoint x: 679, endPoint y: 250, distance: 326.2
click at [679, 250] on div "Paragraph list Traditionally, the black keys were made from ebony and the white…" at bounding box center [480, 248] width 556 height 188
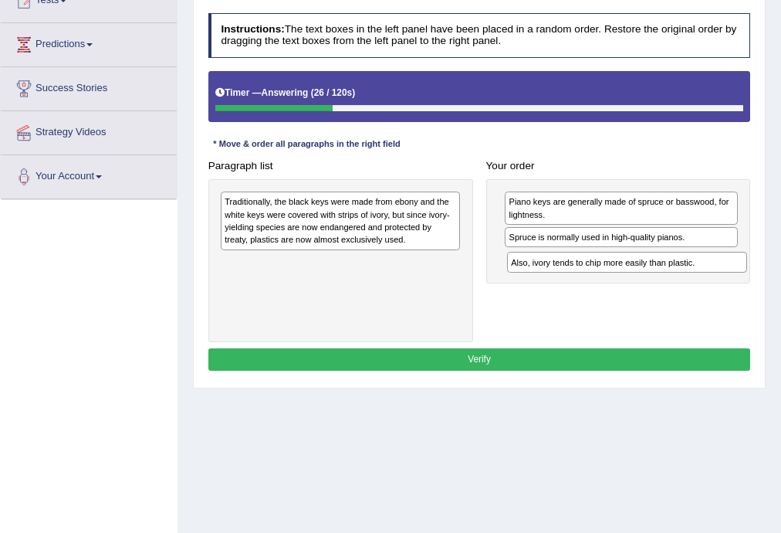
drag, startPoint x: 287, startPoint y: 266, endPoint x: 628, endPoint y: 283, distance: 341.0
click at [628, 283] on div "Paragraph list Traditionally, the black keys were made from ebony and the white…" at bounding box center [480, 248] width 556 height 188
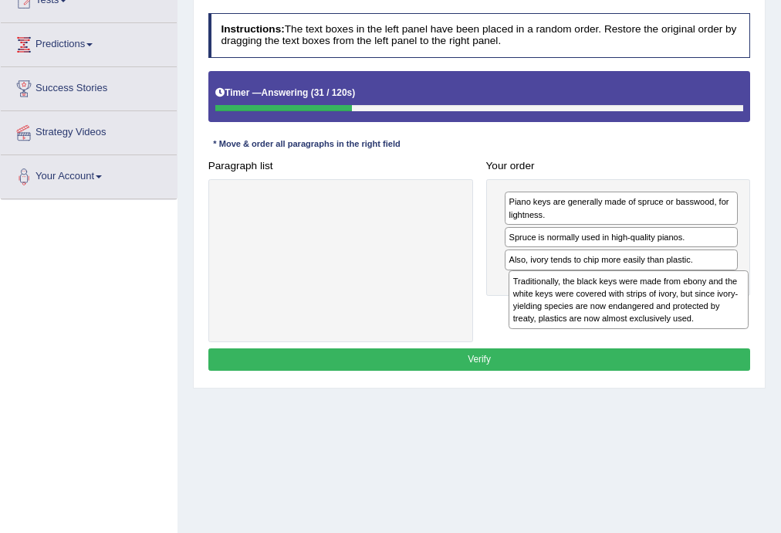
drag, startPoint x: 347, startPoint y: 222, endPoint x: 690, endPoint y: 322, distance: 357.0
click at [690, 322] on div "Traditionally, the black keys were made from ebony and the white keys were cove…" at bounding box center [629, 299] width 240 height 58
drag, startPoint x: 361, startPoint y: 224, endPoint x: 693, endPoint y: 324, distance: 346.6
click at [692, 324] on div "Traditionally, the black keys were made from ebony and the white keys were cove…" at bounding box center [619, 299] width 240 height 58
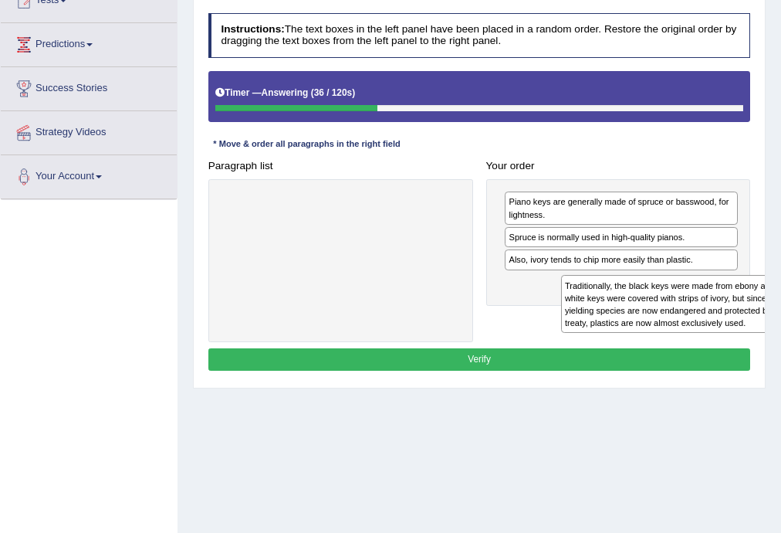
drag, startPoint x: 303, startPoint y: 237, endPoint x: 685, endPoint y: 327, distance: 392.7
click at [685, 327] on div "Traditionally, the black keys were made from ebony and the white keys were cove…" at bounding box center [681, 304] width 240 height 58
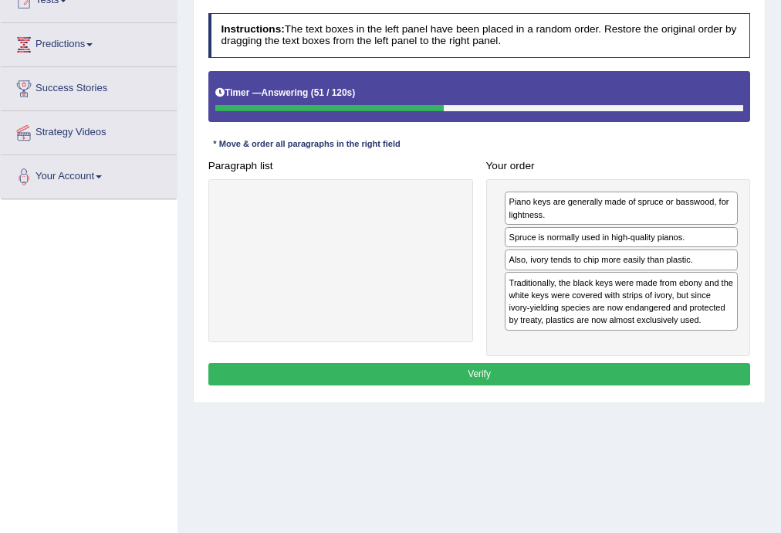
click at [386, 375] on button "Verify" at bounding box center [479, 374] width 543 height 22
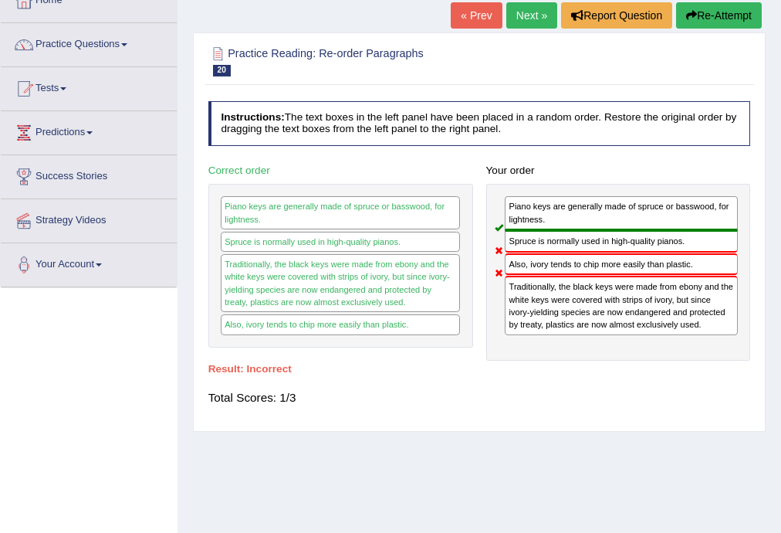
scroll to position [62, 0]
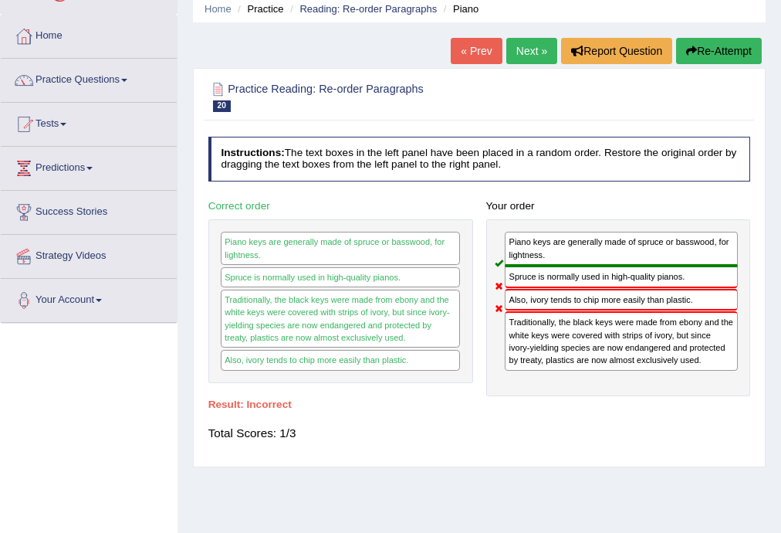
click at [519, 52] on link "Next »" at bounding box center [532, 51] width 51 height 26
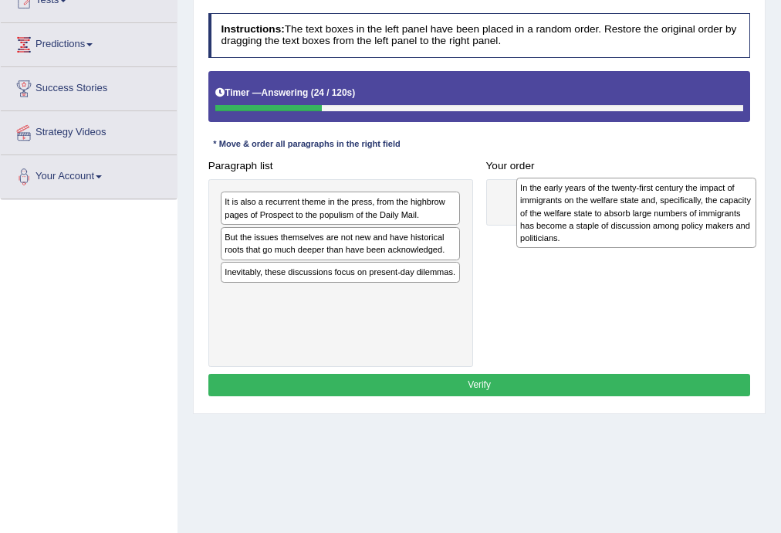
drag, startPoint x: 305, startPoint y: 315, endPoint x: 659, endPoint y: 212, distance: 369.0
click at [659, 212] on div "In the early years of the twenty-first century the impact of immigrants on the …" at bounding box center [637, 213] width 240 height 70
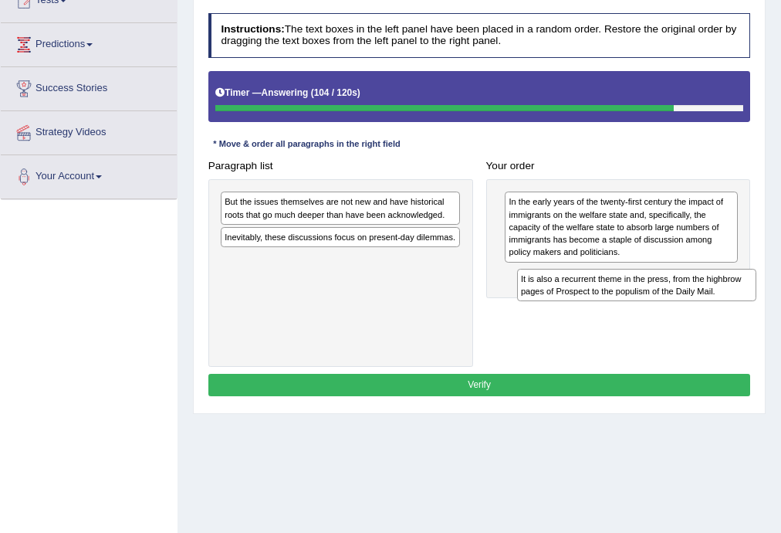
drag, startPoint x: 273, startPoint y: 212, endPoint x: 625, endPoint y: 310, distance: 365.3
click at [625, 310] on div "Paragraph list It is also a recurrent theme in the press, from the highbrow pag…" at bounding box center [480, 260] width 556 height 212
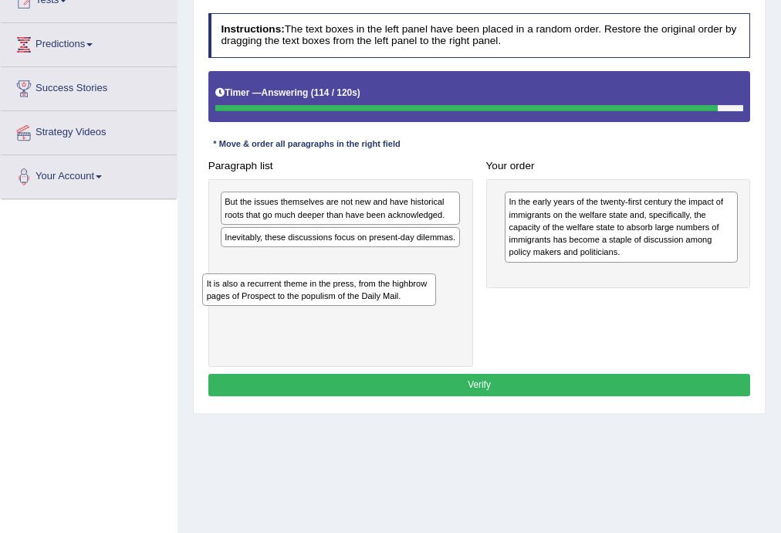
drag, startPoint x: 615, startPoint y: 276, endPoint x: 191, endPoint y: 290, distance: 423.4
click at [193, 300] on div "Practice Reading: Re-order Paragraphs 21 1. Immigration Effect Instructions: Th…" at bounding box center [479, 178] width 573 height 469
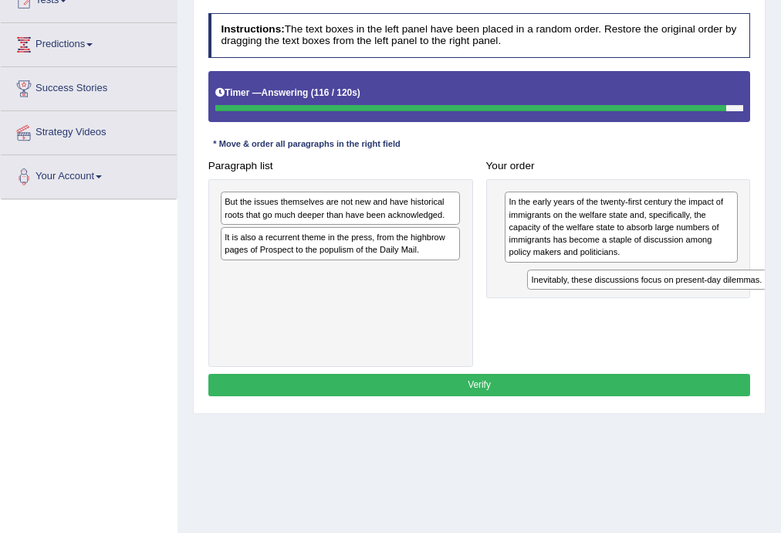
drag, startPoint x: 259, startPoint y: 239, endPoint x: 626, endPoint y: 297, distance: 371.3
click at [626, 300] on div "Paragraph list But the issues themselves are not new and have historical roots …" at bounding box center [480, 260] width 556 height 212
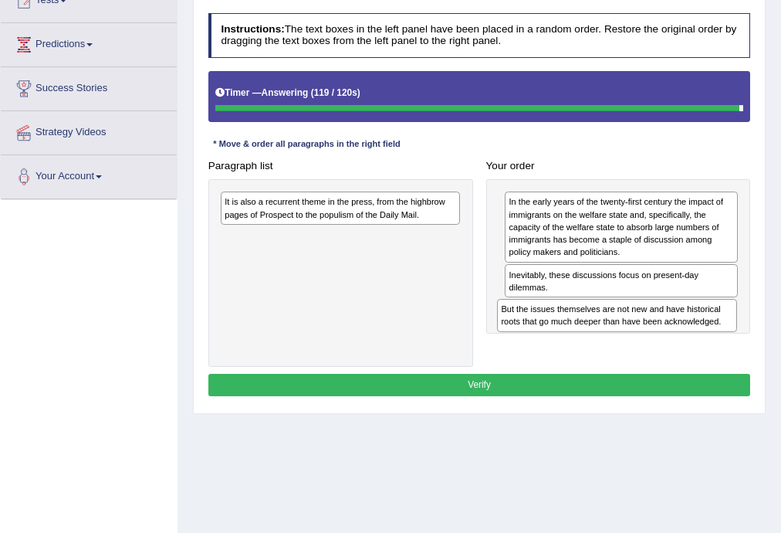
drag, startPoint x: 320, startPoint y: 207, endPoint x: 652, endPoint y: 337, distance: 356.5
click at [652, 338] on div "Paragraph list But the issues themselves are not new and have historical roots …" at bounding box center [480, 260] width 556 height 212
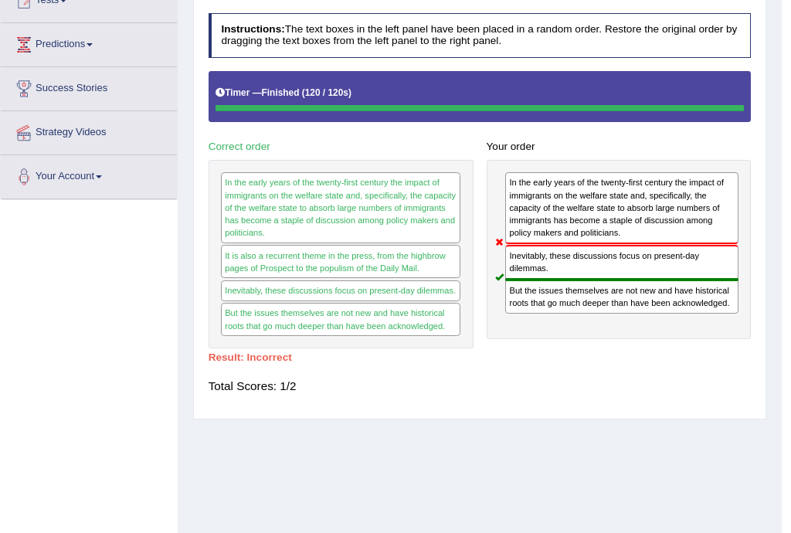
drag, startPoint x: 378, startPoint y: 214, endPoint x: 591, endPoint y: 355, distance: 255.7
click at [591, 355] on div "Instructions: The text boxes in the left panel have been placed in a random ord…" at bounding box center [479, 209] width 549 height 405
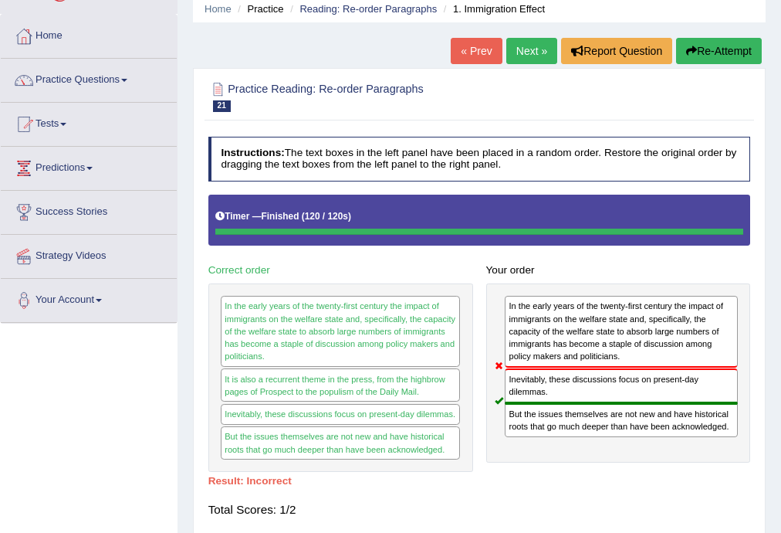
scroll to position [62, 0]
click at [520, 46] on link "Next »" at bounding box center [532, 51] width 51 height 26
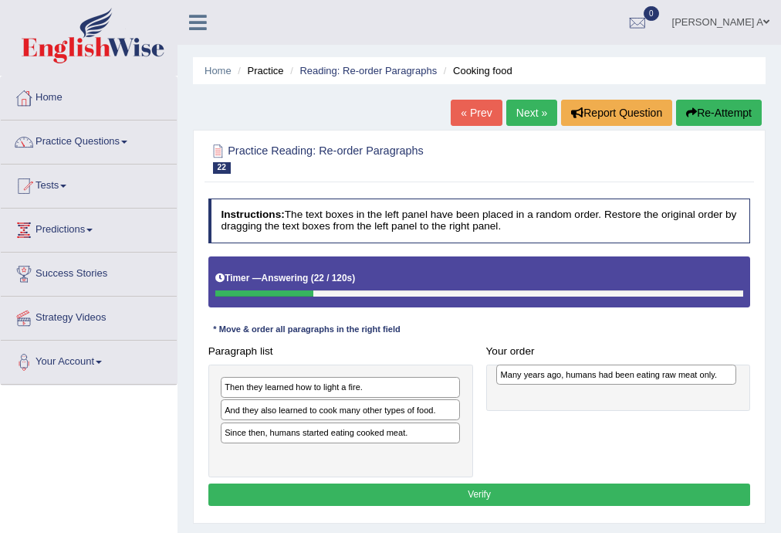
drag, startPoint x: 264, startPoint y: 456, endPoint x: 595, endPoint y: 381, distance: 339.6
click at [593, 381] on div "Many years ago, humans had been eating raw meat only." at bounding box center [616, 374] width 240 height 20
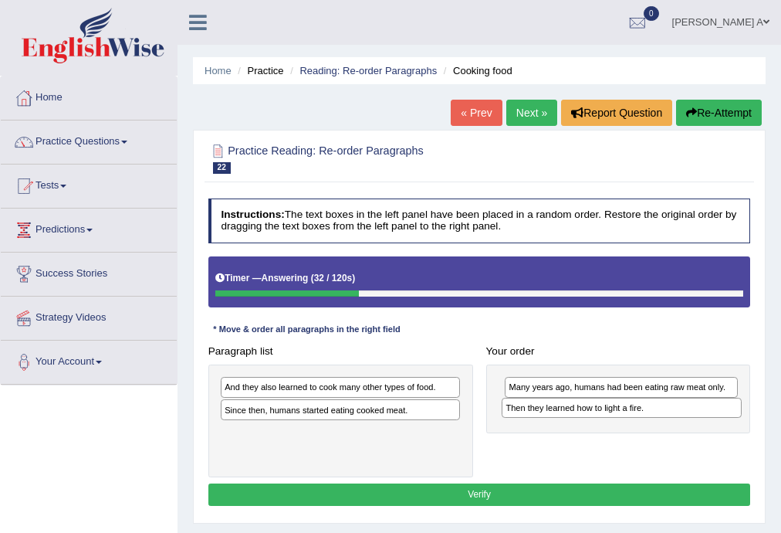
drag, startPoint x: 309, startPoint y: 382, endPoint x: 643, endPoint y: 413, distance: 335.8
click at [643, 413] on div "Then they learned how to light a fire." at bounding box center [622, 408] width 240 height 20
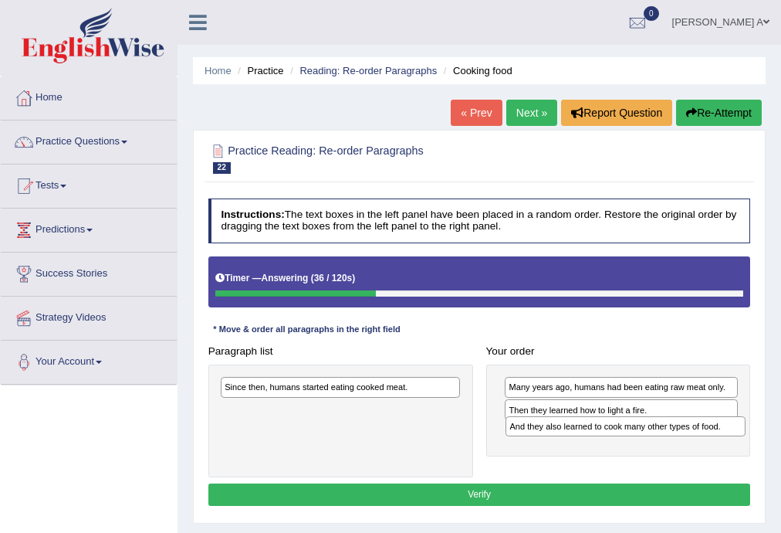
drag, startPoint x: 330, startPoint y: 382, endPoint x: 671, endPoint y: 435, distance: 345.4
click at [670, 434] on div "And they also learned to cook many other types of food." at bounding box center [626, 426] width 240 height 20
click at [311, 383] on div "Since then, humans started eating cooked meat." at bounding box center [340, 387] width 239 height 21
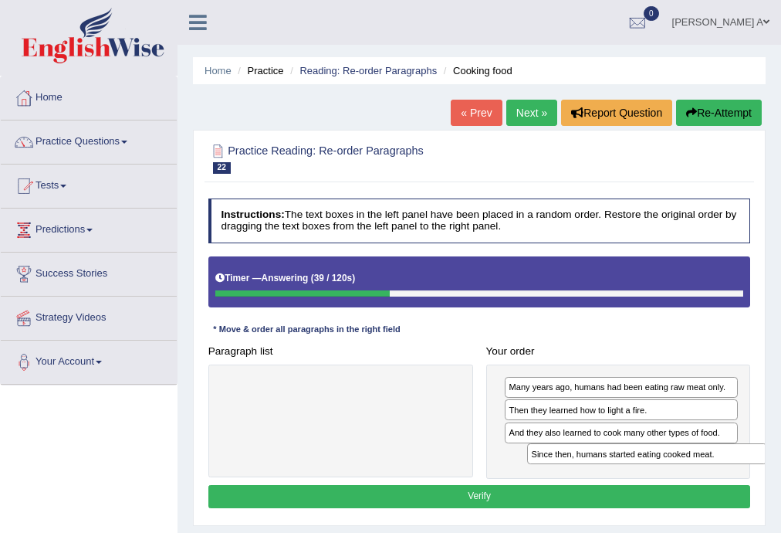
drag, startPoint x: 312, startPoint y: 388, endPoint x: 676, endPoint y: 473, distance: 374.2
click at [676, 473] on div "Paragraph list Since then, humans started eating cooked meat. Correct order Man…" at bounding box center [480, 409] width 556 height 139
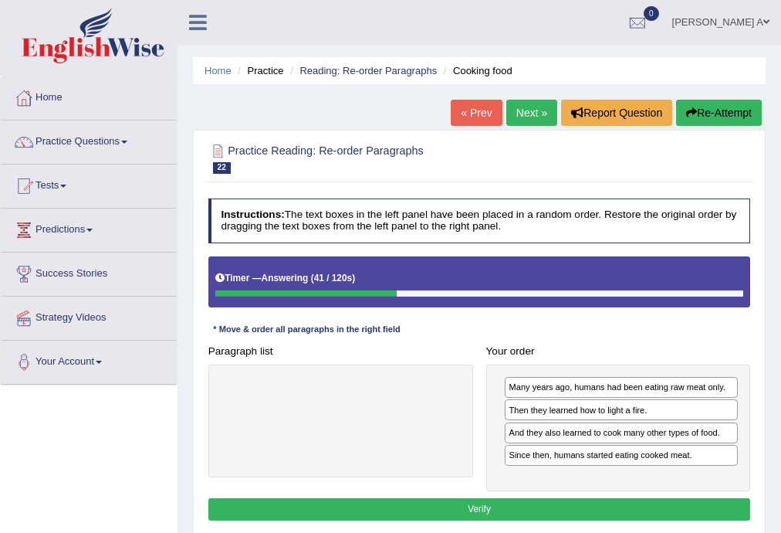
click at [531, 504] on button "Verify" at bounding box center [479, 509] width 543 height 22
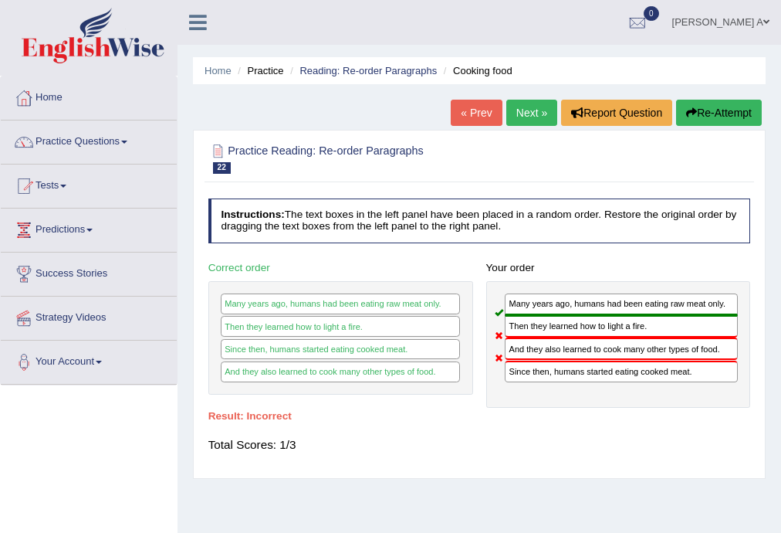
click at [524, 117] on link "Next »" at bounding box center [532, 113] width 51 height 26
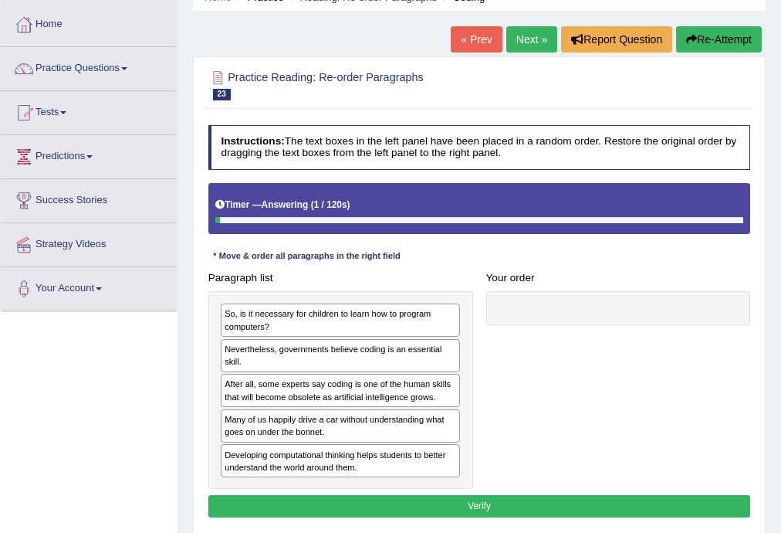
scroll to position [124, 0]
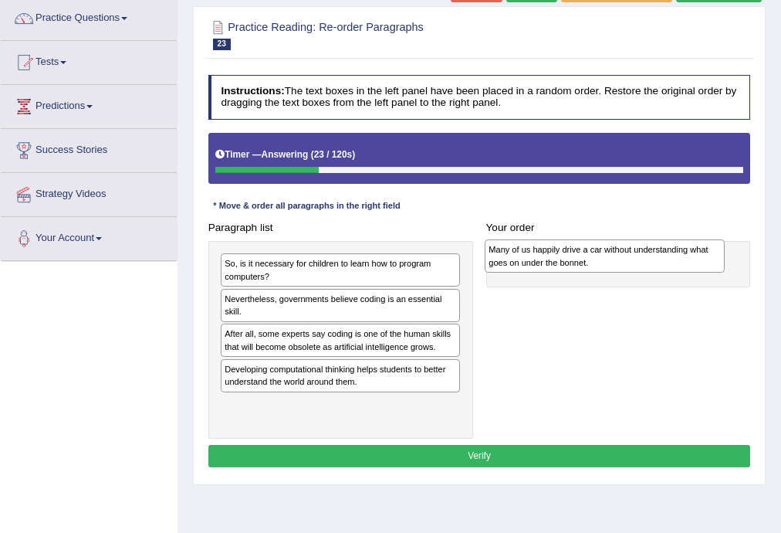
drag, startPoint x: 296, startPoint y: 377, endPoint x: 610, endPoint y: 263, distance: 334.4
click at [610, 263] on div "Many of us happily drive a car without understanding what goes on under the bon…" at bounding box center [605, 255] width 240 height 33
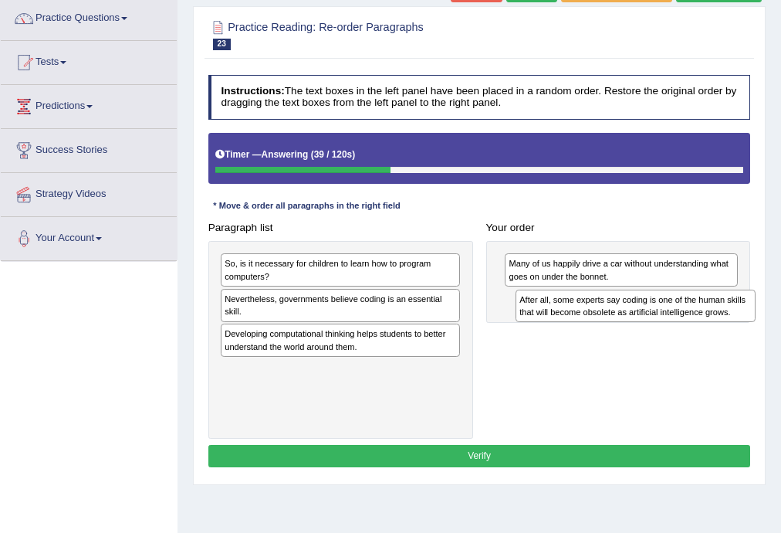
drag, startPoint x: 317, startPoint y: 338, endPoint x: 667, endPoint y: 317, distance: 351.2
click at [667, 317] on div "After all, some experts say coding is one of the human skills that will become …" at bounding box center [636, 306] width 240 height 33
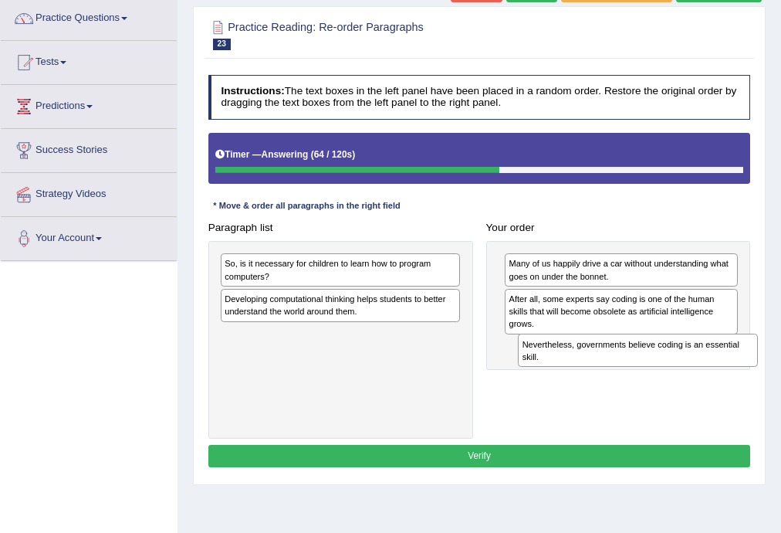
drag, startPoint x: 326, startPoint y: 306, endPoint x: 679, endPoint y: 372, distance: 359.8
click at [679, 372] on div "Paragraph list So, is it necessary for children to learn how to program compute…" at bounding box center [480, 327] width 556 height 222
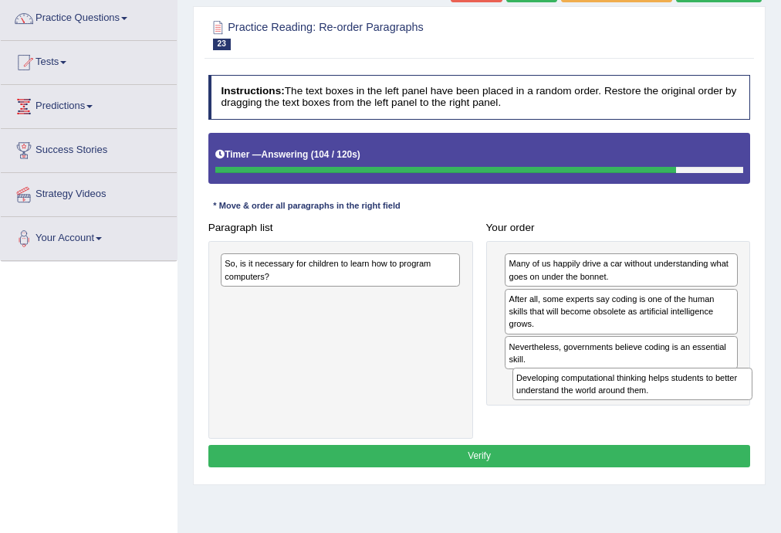
drag, startPoint x: 317, startPoint y: 310, endPoint x: 663, endPoint y: 415, distance: 362.5
click at [663, 415] on div "Paragraph list So, is it necessary for children to learn how to program compute…" at bounding box center [480, 327] width 556 height 222
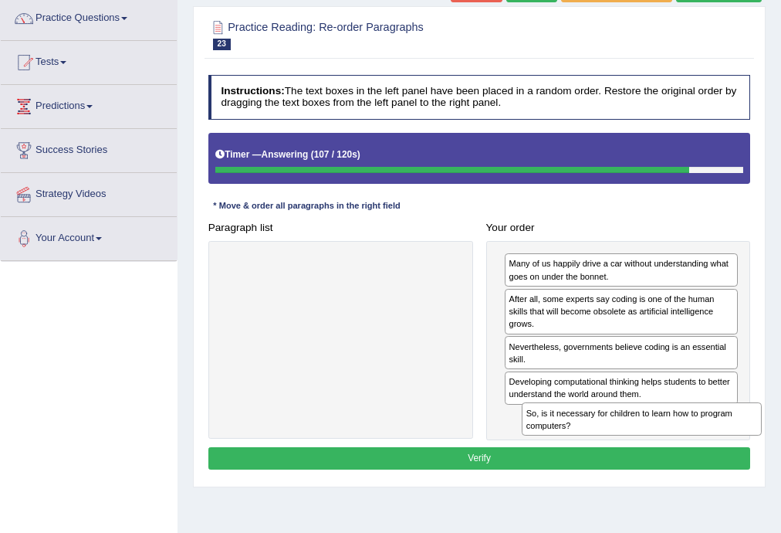
drag, startPoint x: 275, startPoint y: 273, endPoint x: 633, endPoint y: 455, distance: 402.0
click at [633, 455] on div "Instructions: The text boxes in the left panel have been placed in a random ord…" at bounding box center [479, 275] width 549 height 412
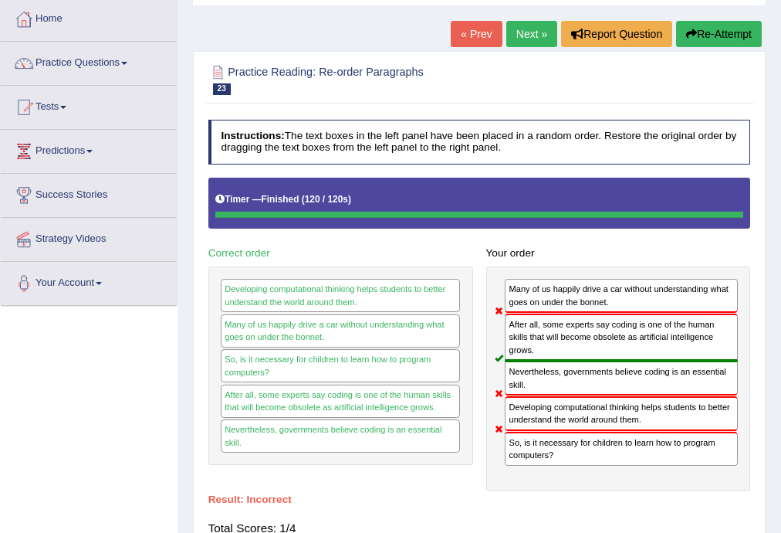
scroll to position [62, 0]
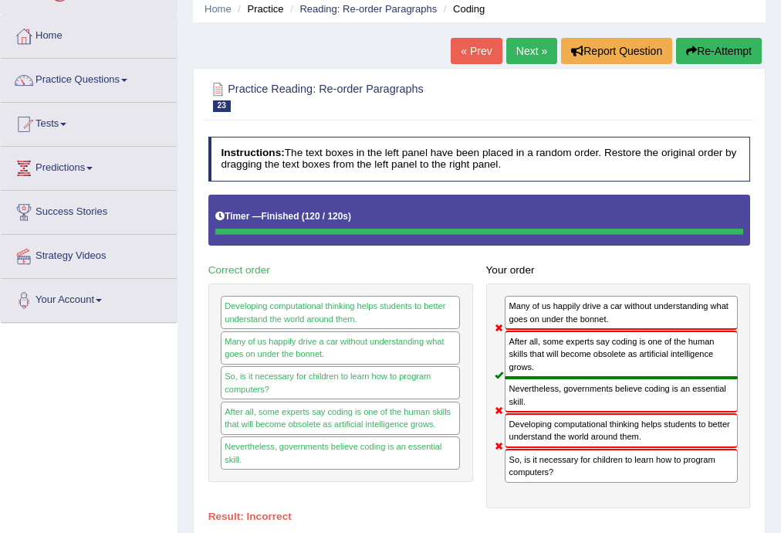
click at [520, 49] on link "Next »" at bounding box center [532, 51] width 51 height 26
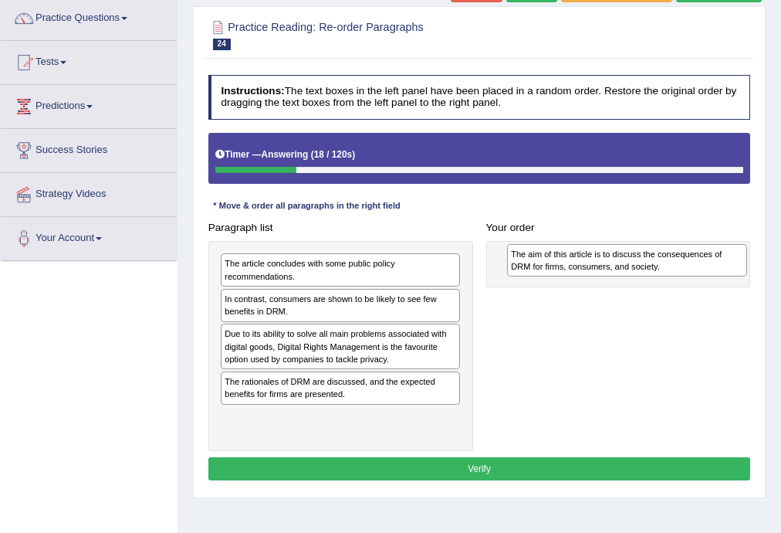
drag, startPoint x: 291, startPoint y: 269, endPoint x: 632, endPoint y: 264, distance: 340.5
click at [632, 264] on div "The aim of this article is to discuss the consequences of DRM for firms, consum…" at bounding box center [627, 260] width 240 height 33
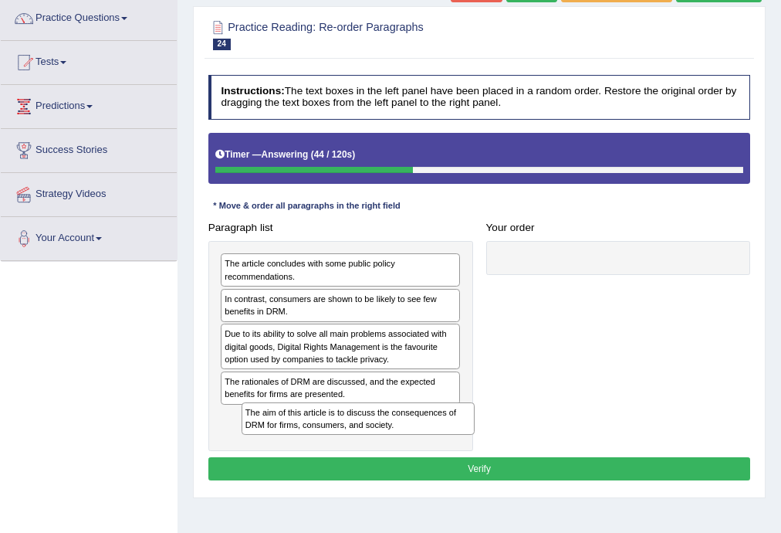
drag, startPoint x: 568, startPoint y: 262, endPoint x: 263, endPoint y: 443, distance: 355.6
click at [263, 443] on div "Paragraph list The article concludes with some public policy recommendations. I…" at bounding box center [480, 333] width 556 height 235
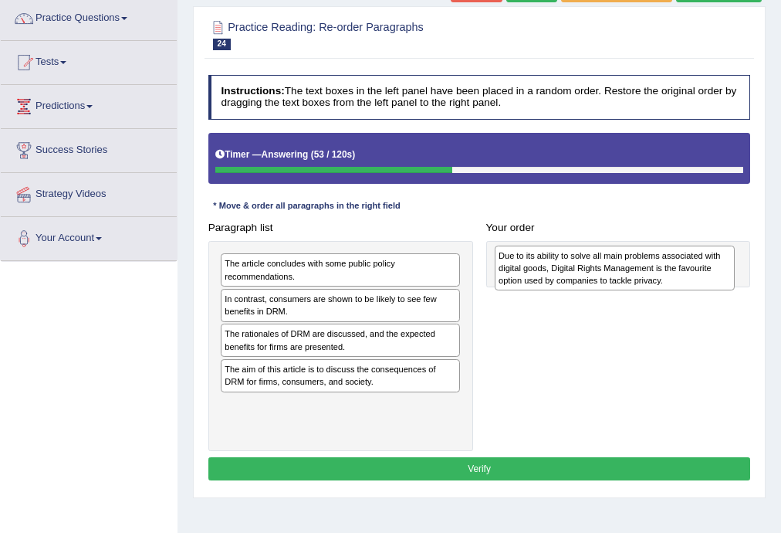
drag, startPoint x: 311, startPoint y: 352, endPoint x: 637, endPoint y: 280, distance: 333.8
click at [637, 280] on div "Due to its ability to solve all main problems associated with digital goods, Di…" at bounding box center [615, 269] width 240 height 46
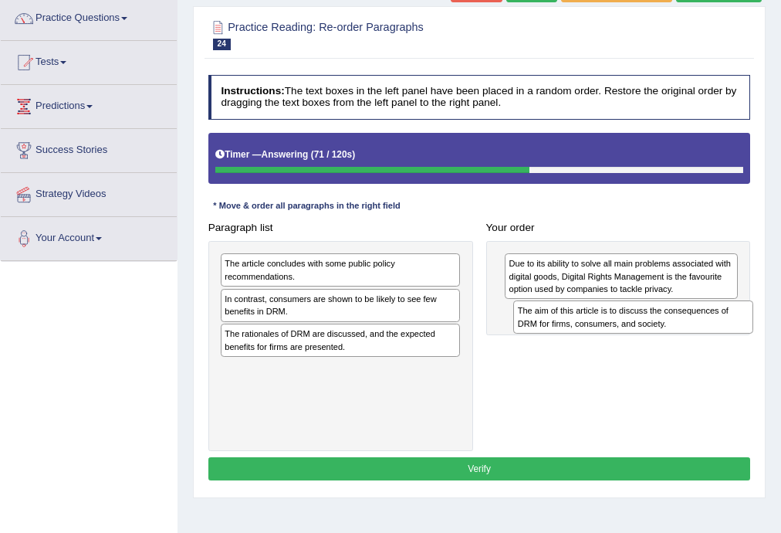
drag, startPoint x: 307, startPoint y: 379, endPoint x: 656, endPoint y: 337, distance: 350.8
click at [656, 337] on div "Paragraph list The article concludes with some public policy recommendations. I…" at bounding box center [480, 333] width 556 height 235
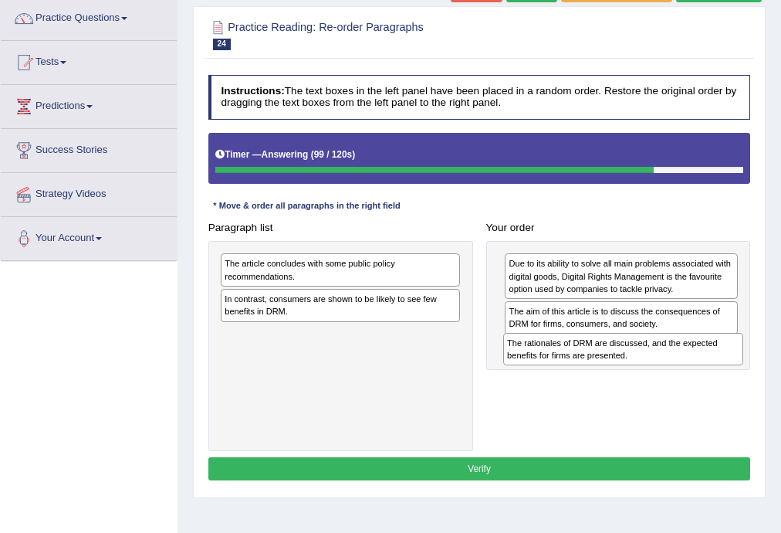
drag, startPoint x: 374, startPoint y: 343, endPoint x: 710, endPoint y: 373, distance: 337.2
click at [710, 373] on div "Paragraph list The article concludes with some public policy recommendations. I…" at bounding box center [480, 333] width 556 height 235
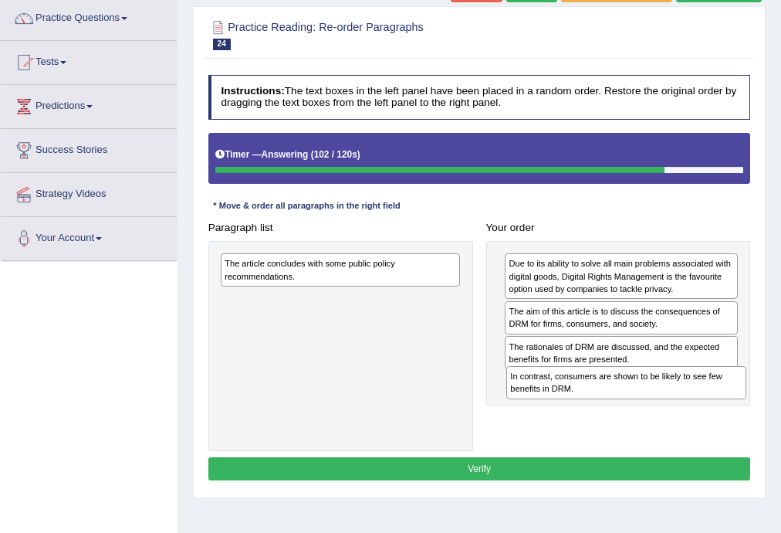
drag, startPoint x: 348, startPoint y: 300, endPoint x: 688, endPoint y: 405, distance: 355.4
click at [688, 405] on div "Paragraph list The article concludes with some public policy recommendations. I…" at bounding box center [480, 333] width 556 height 235
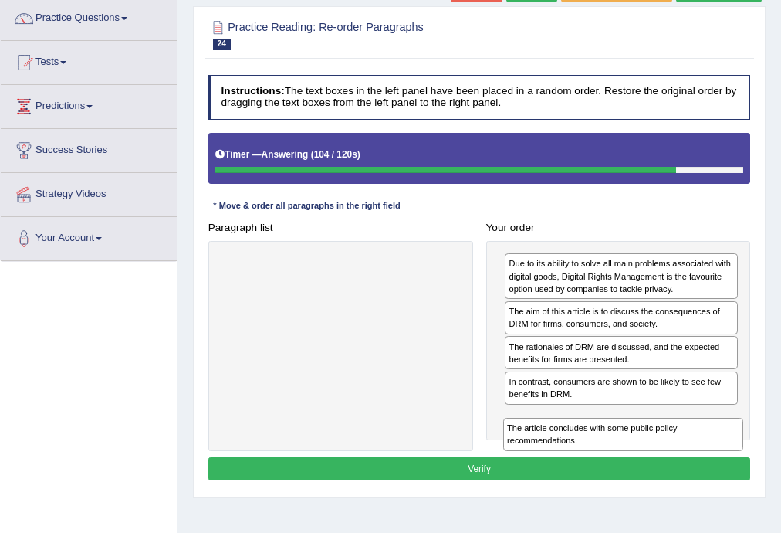
drag, startPoint x: 350, startPoint y: 269, endPoint x: 688, endPoint y: 469, distance: 392.9
click at [688, 469] on div "Instructions: The text boxes in the left panel have been placed in a random ord…" at bounding box center [479, 280] width 549 height 422
